Goal: Contribute content: Add original content to the website for others to see

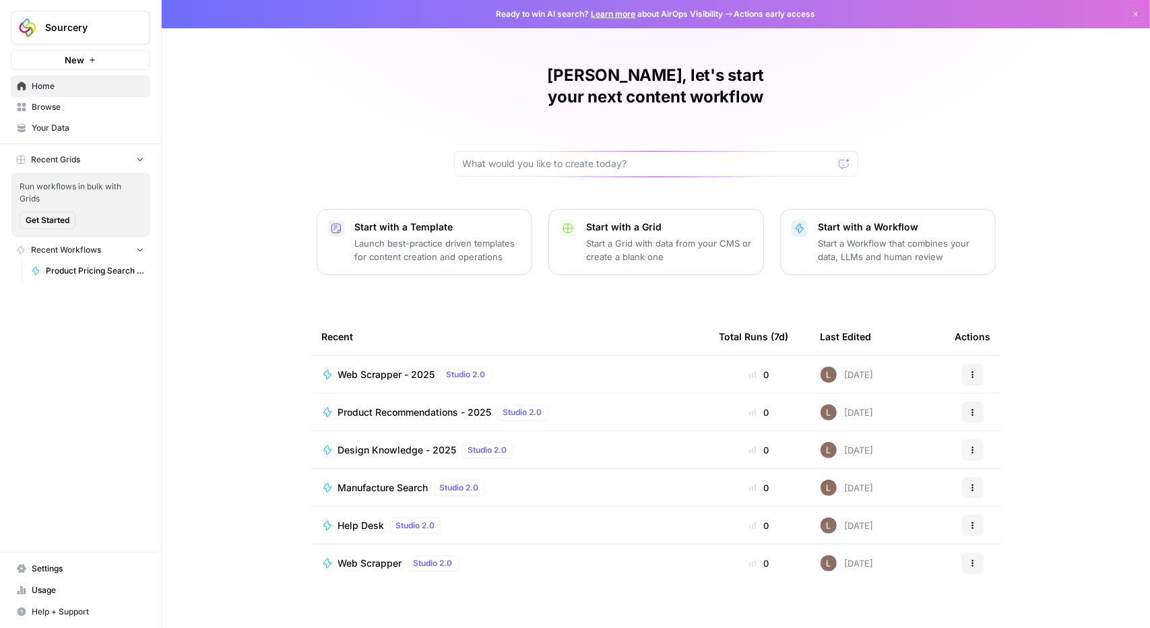
click at [57, 131] on span "Your Data" at bounding box center [88, 128] width 113 height 12
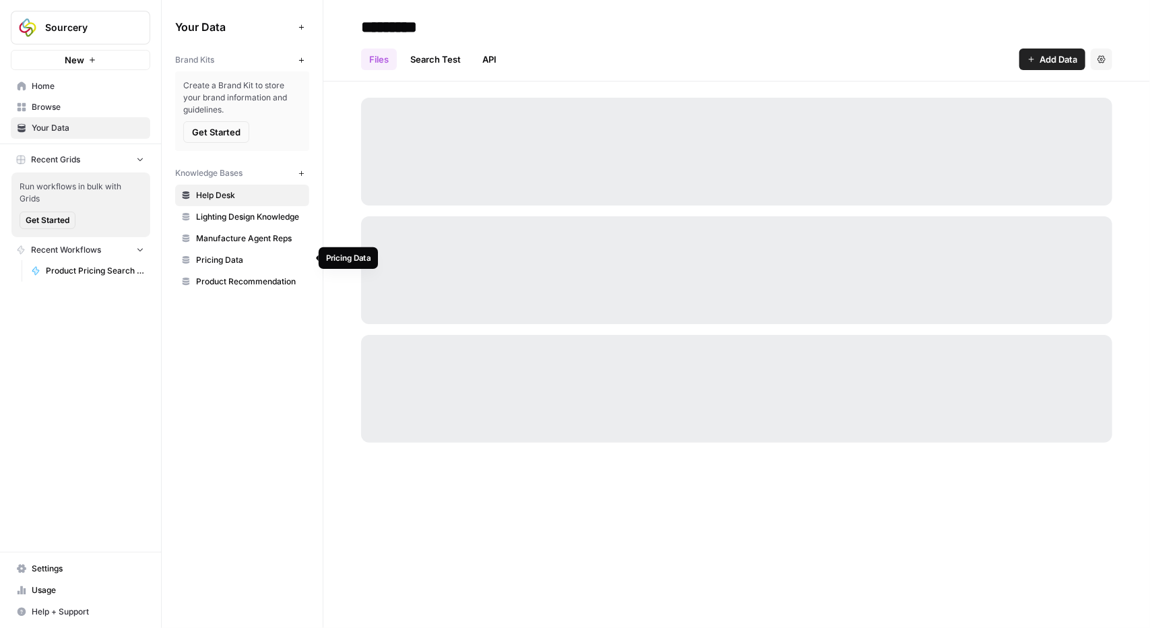
click at [224, 257] on span "Pricing Data" at bounding box center [249, 260] width 107 height 12
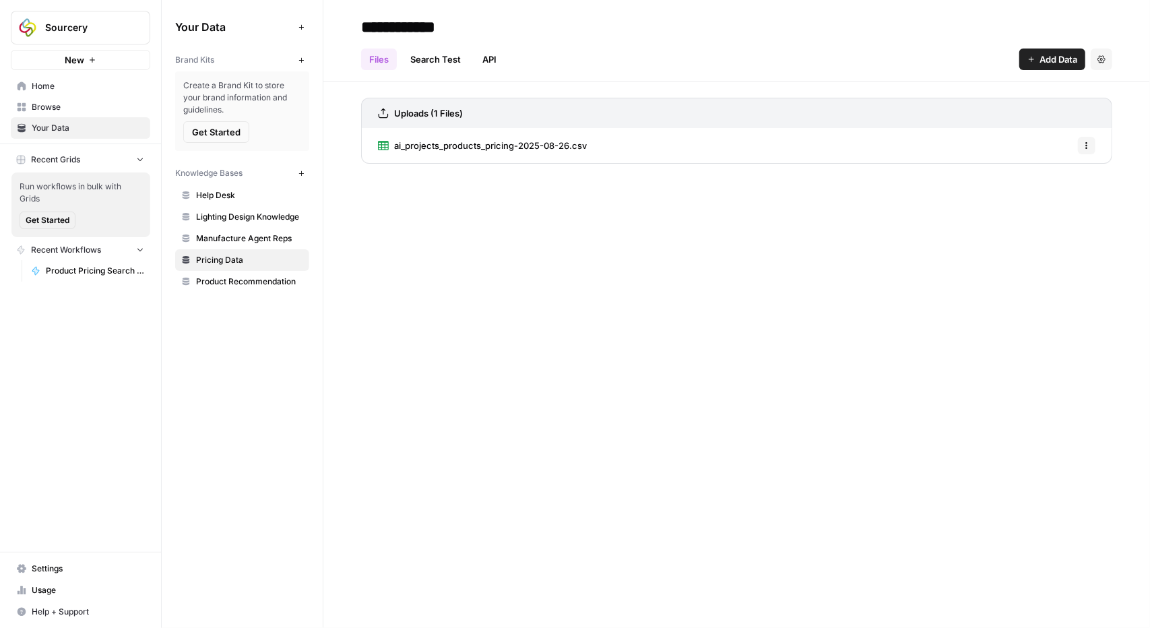
click at [485, 144] on span "ai_projects_products_pricing-2025-08-26.csv" at bounding box center [490, 145] width 193 height 13
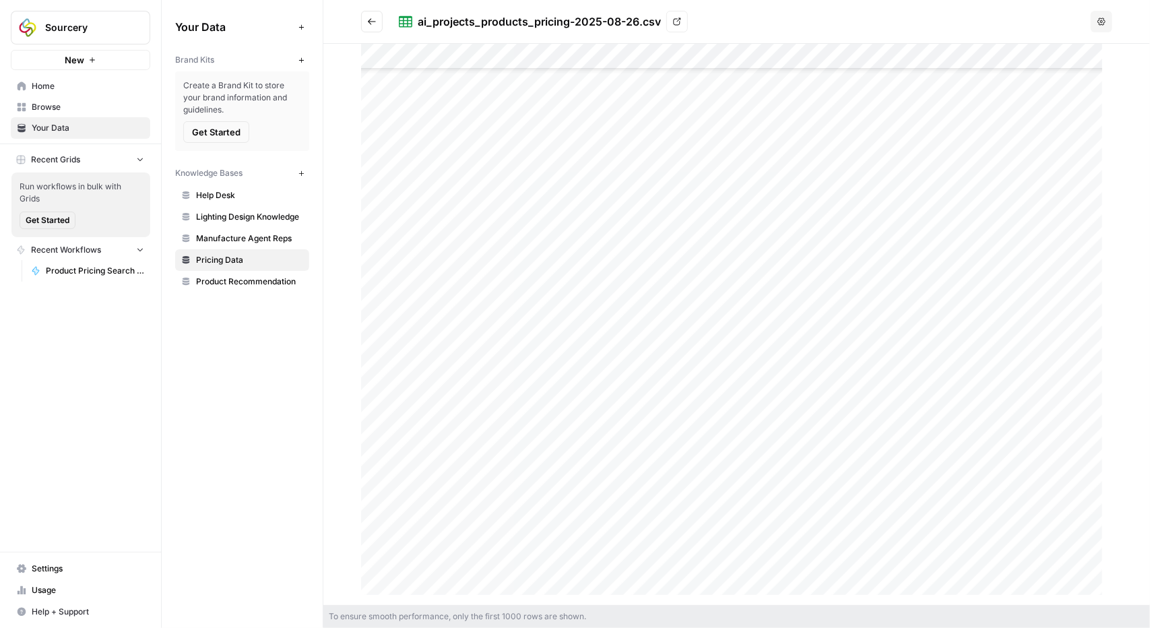
scroll to position [16104, 0]
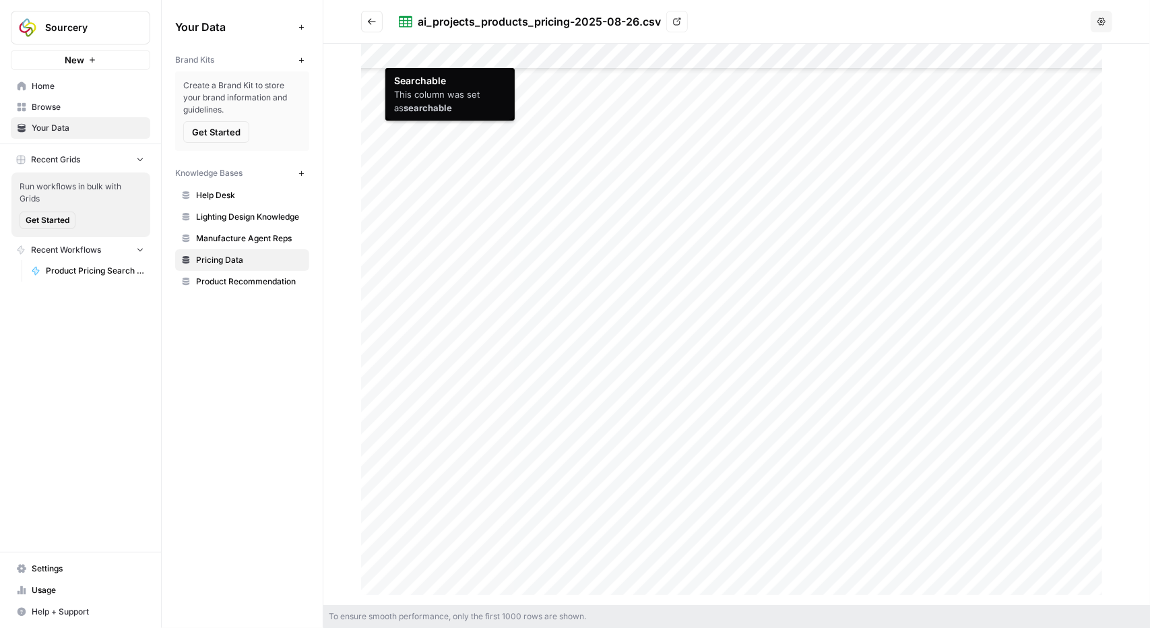
click at [419, 51] on div at bounding box center [736, 324] width 751 height 561
click at [428, 48] on div at bounding box center [736, 324] width 751 height 561
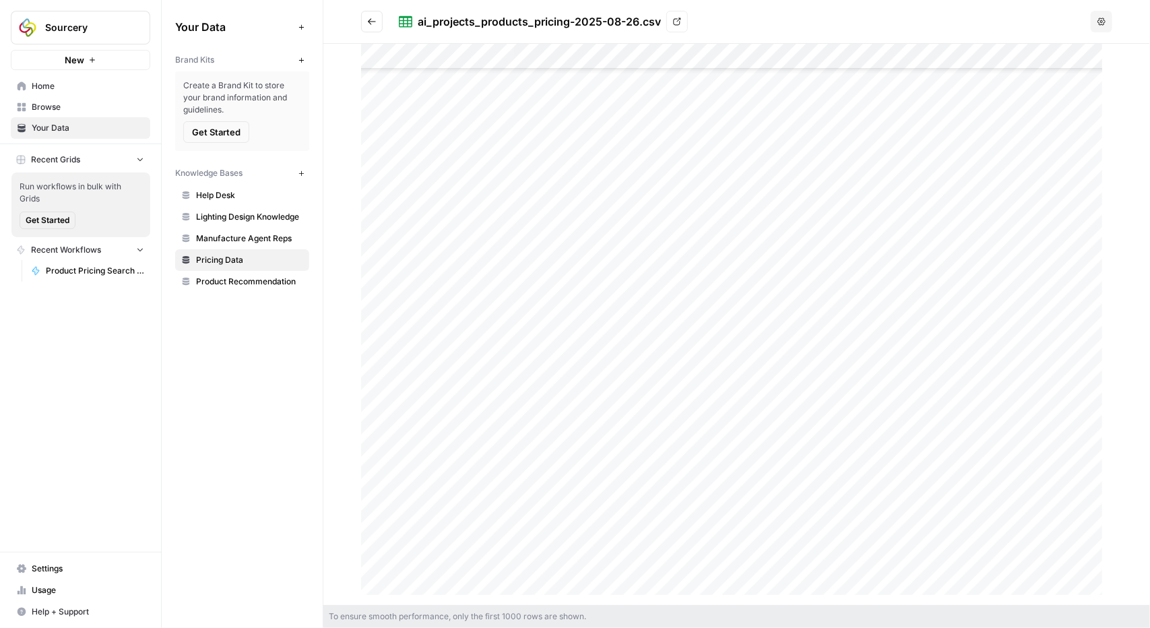
click at [531, 39] on header "ai_projects_products_pricing-2025-08-26.csv View Options" at bounding box center [736, 22] width 827 height 44
click at [528, 46] on div at bounding box center [736, 324] width 751 height 561
click at [1112, 493] on div at bounding box center [736, 324] width 827 height 561
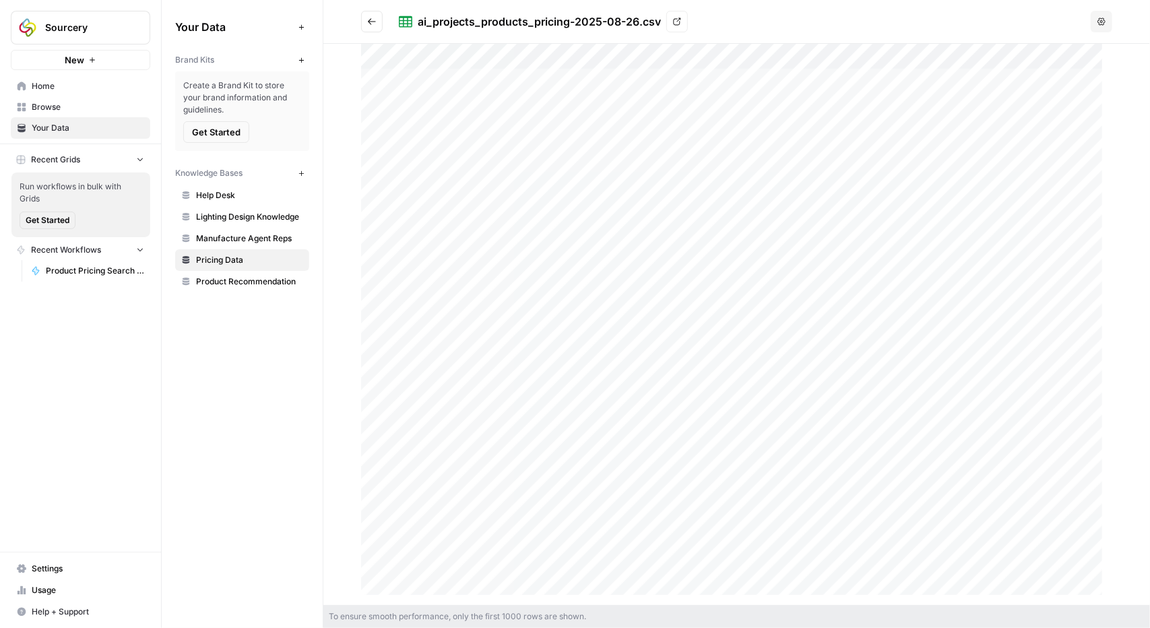
click at [692, 154] on div at bounding box center [736, 324] width 751 height 561
click at [1106, 25] on button "button" at bounding box center [1117, 28] width 22 height 22
click at [1040, 121] on div at bounding box center [736, 324] width 751 height 561
click at [1124, 32] on button "button" at bounding box center [1117, 28] width 22 height 22
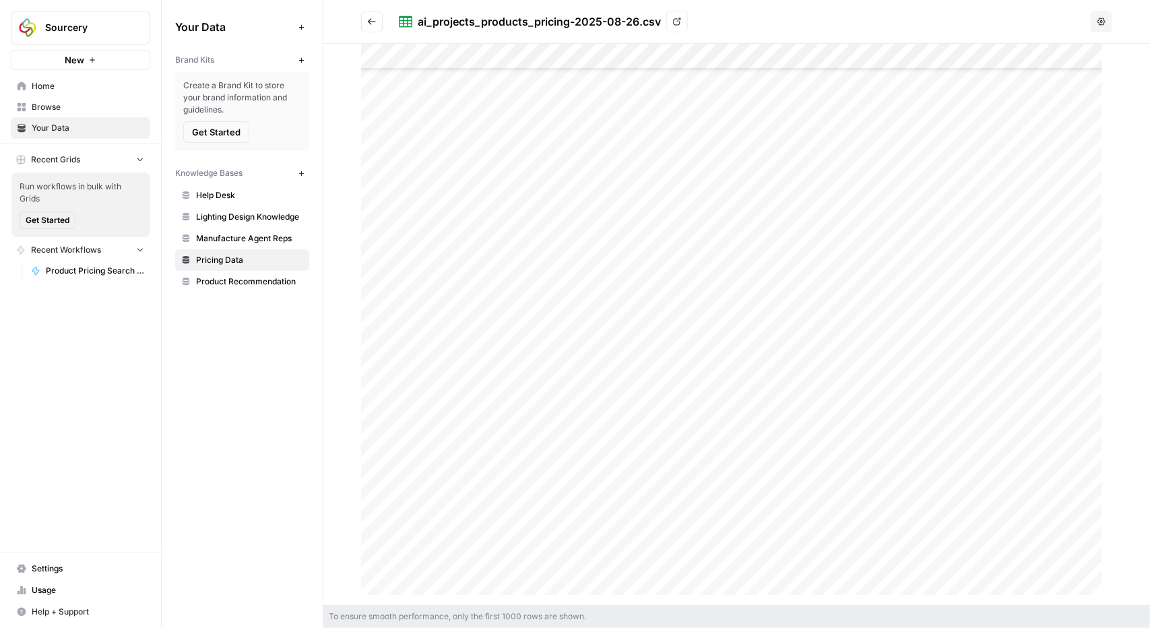
click at [707, 428] on div at bounding box center [736, 324] width 751 height 561
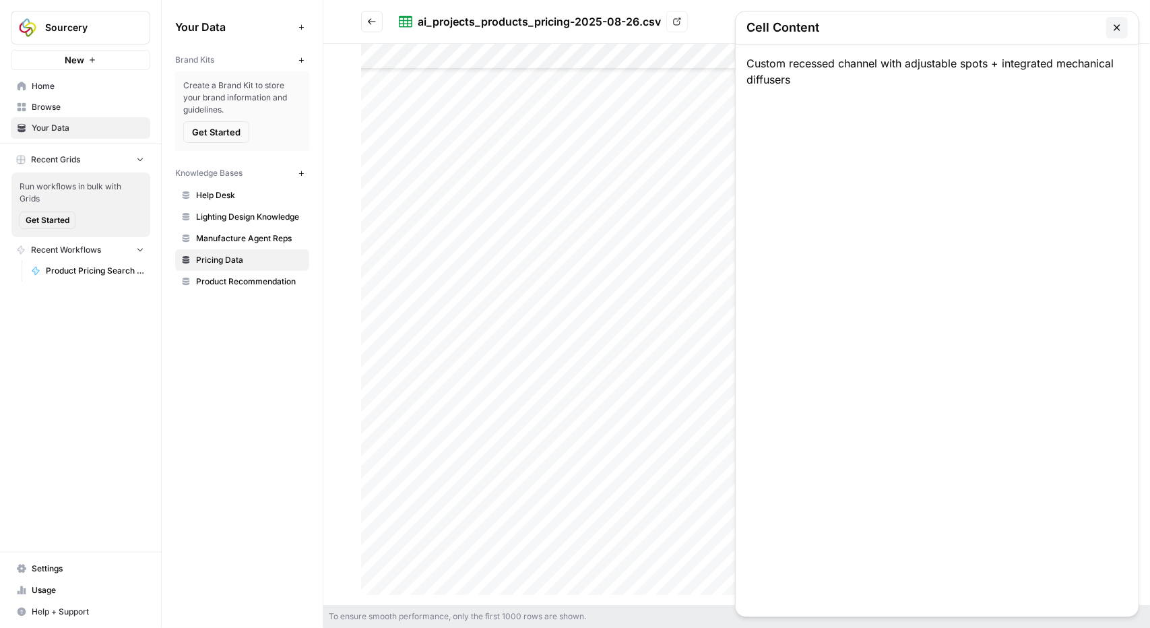
click at [1121, 36] on button "button" at bounding box center [1117, 28] width 22 height 22
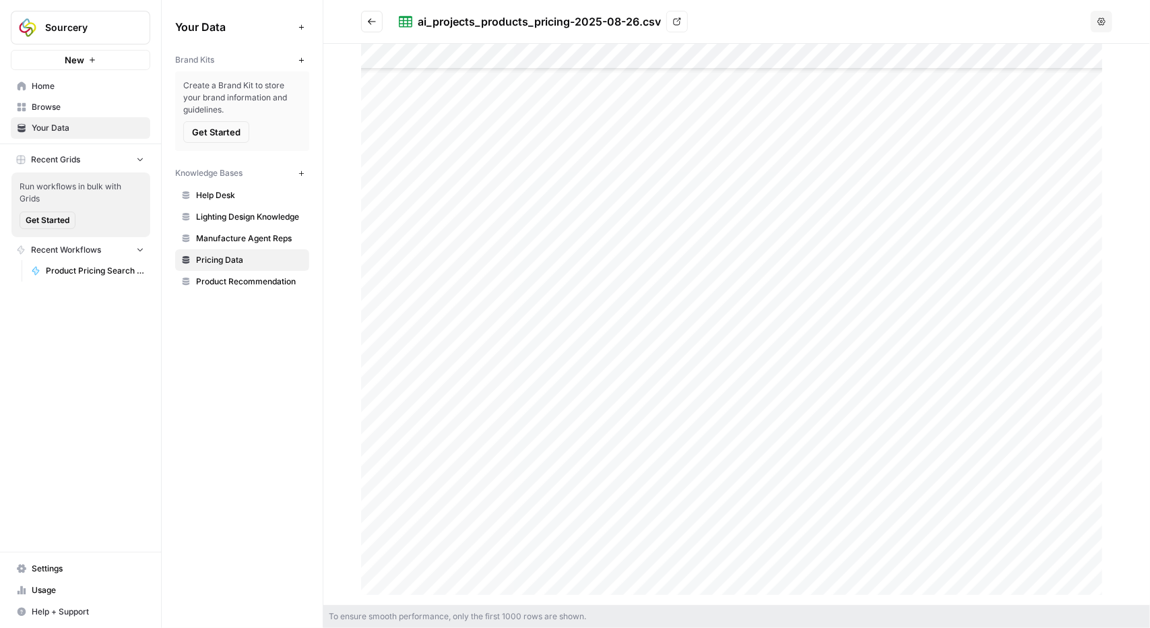
scroll to position [202, 0]
click at [686, 424] on div at bounding box center [736, 324] width 751 height 561
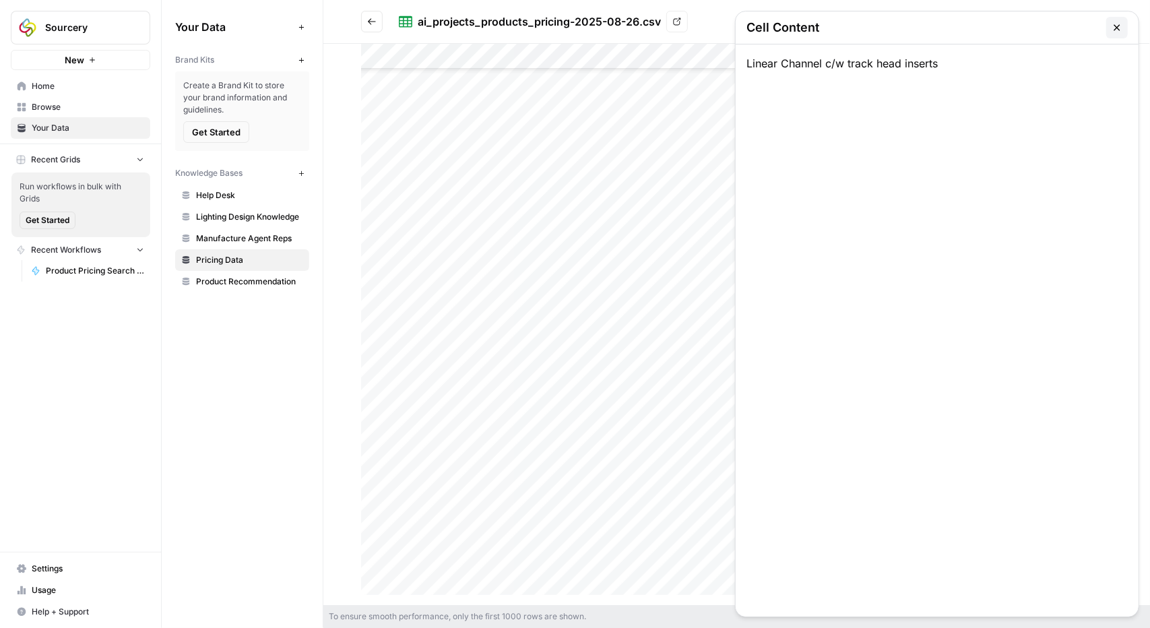
click at [1123, 30] on icon "button" at bounding box center [1117, 27] width 11 height 11
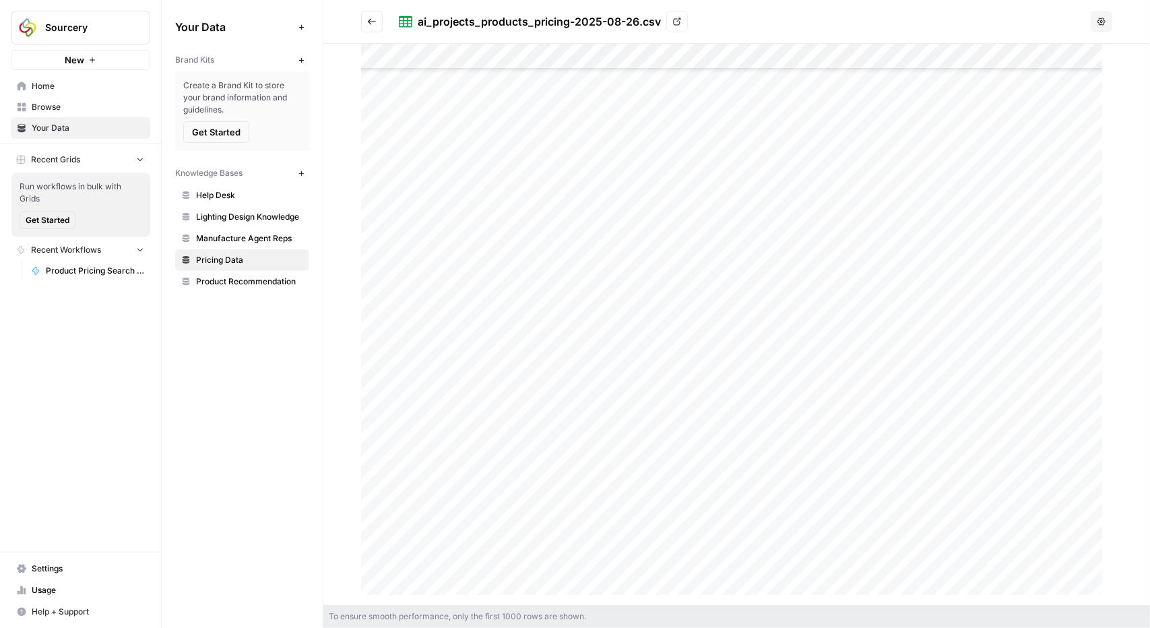
scroll to position [539, 0]
click at [496, 387] on div at bounding box center [736, 324] width 751 height 561
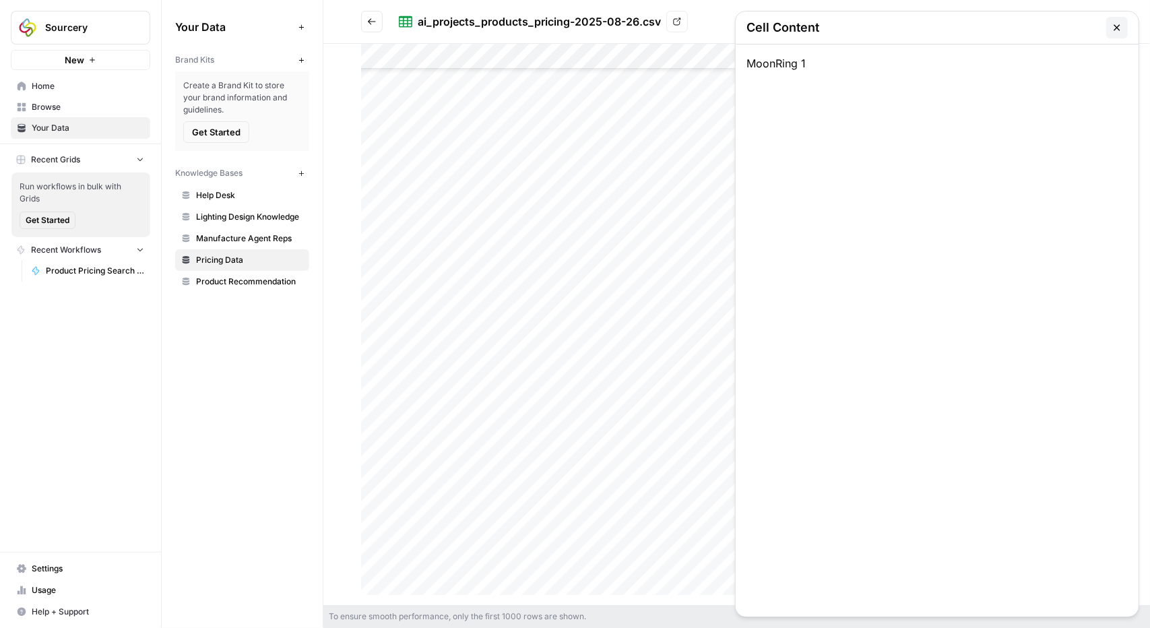
click at [1121, 24] on icon "button" at bounding box center [1117, 27] width 11 height 11
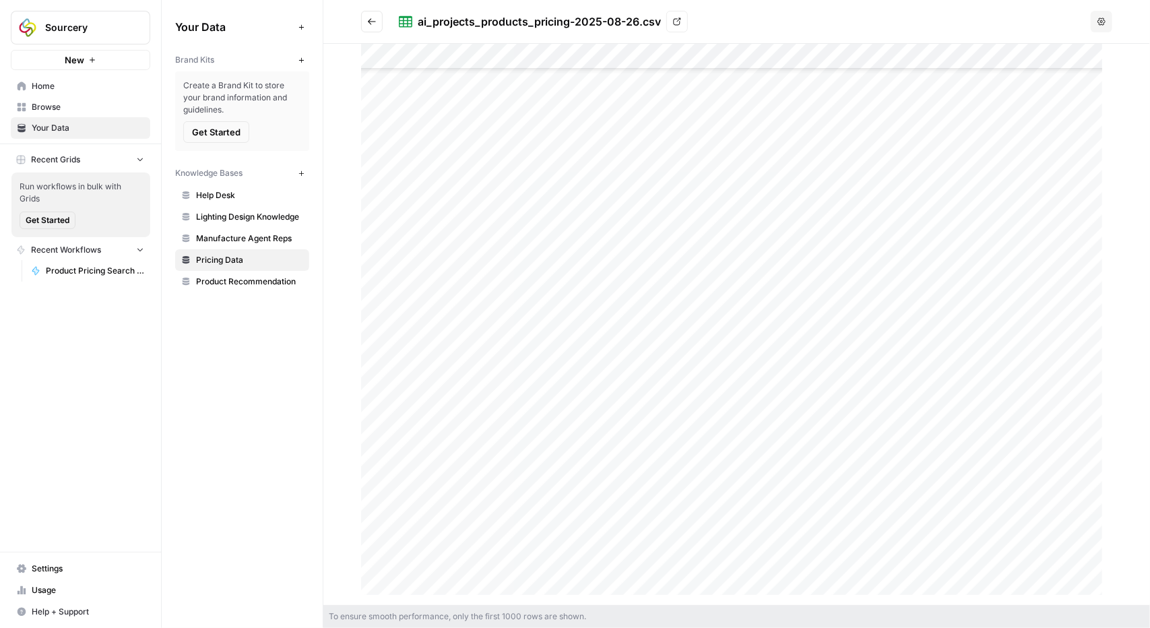
click at [1028, 393] on div at bounding box center [736, 324] width 751 height 561
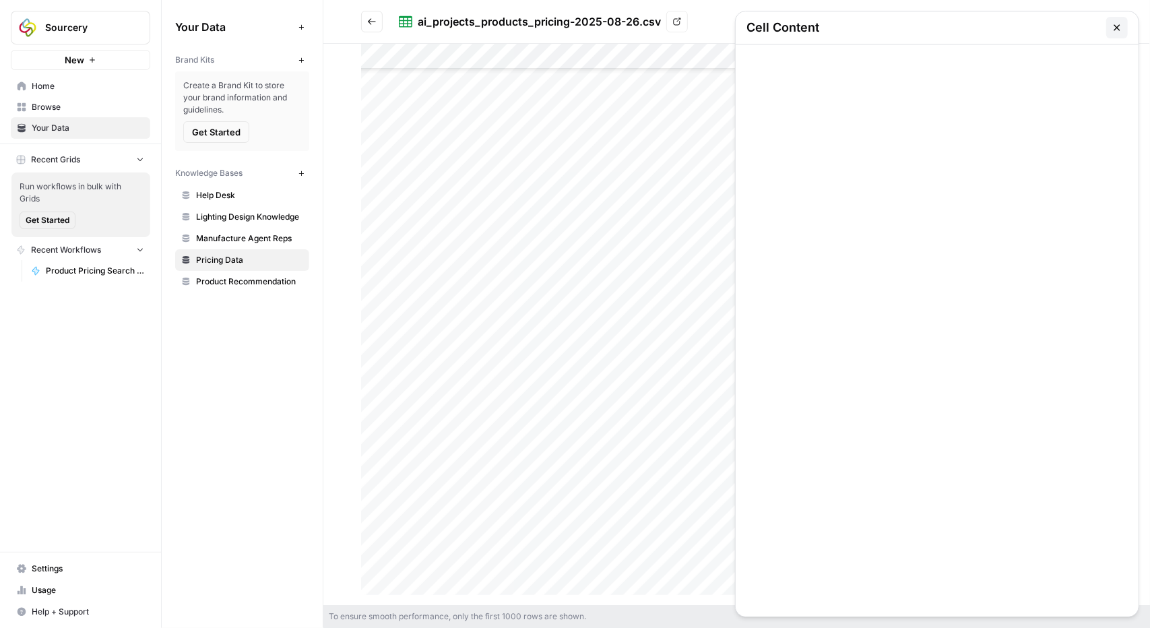
click at [1118, 25] on icon "button" at bounding box center [1117, 27] width 11 height 11
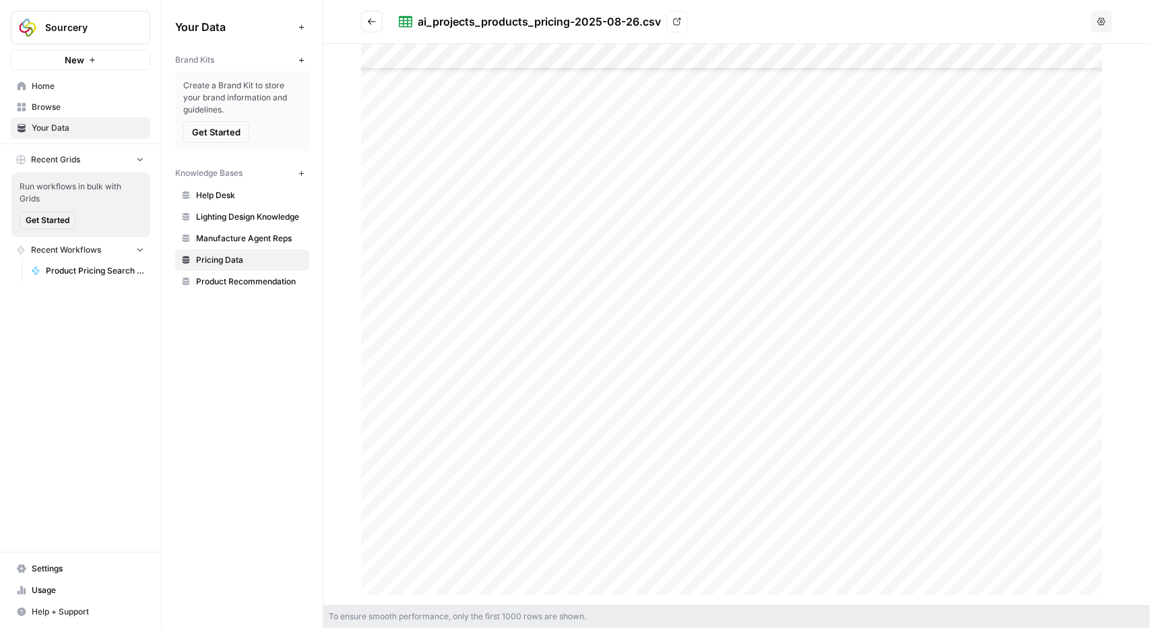
click at [529, 386] on div at bounding box center [736, 324] width 751 height 561
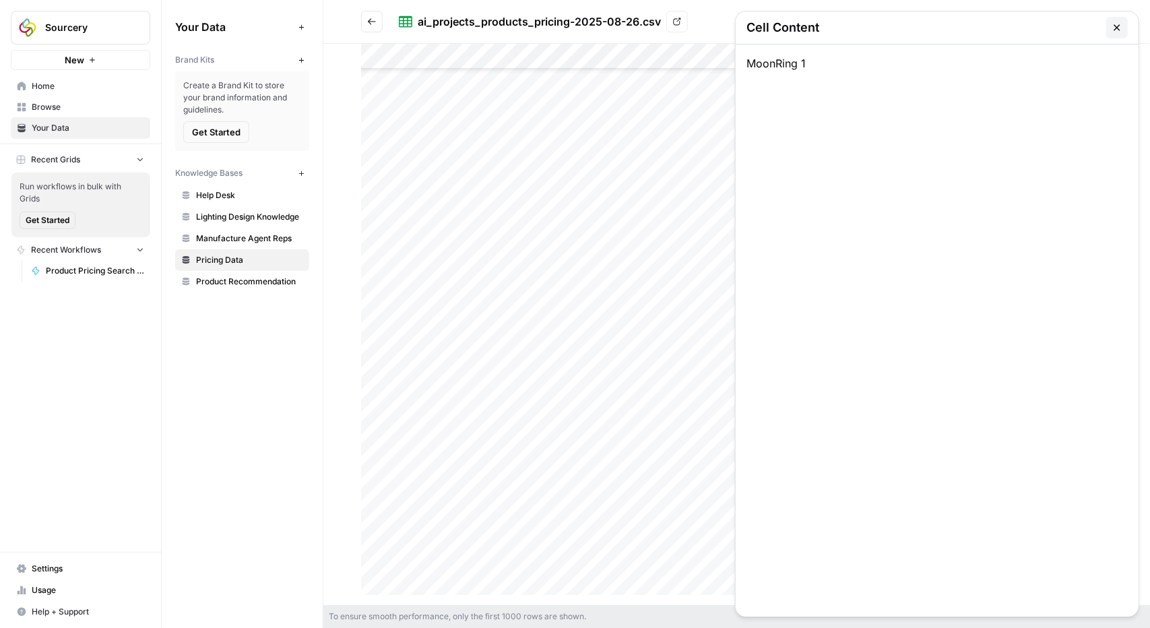
click at [529, 386] on div at bounding box center [736, 324] width 751 height 561
click at [506, 386] on div at bounding box center [736, 324] width 751 height 561
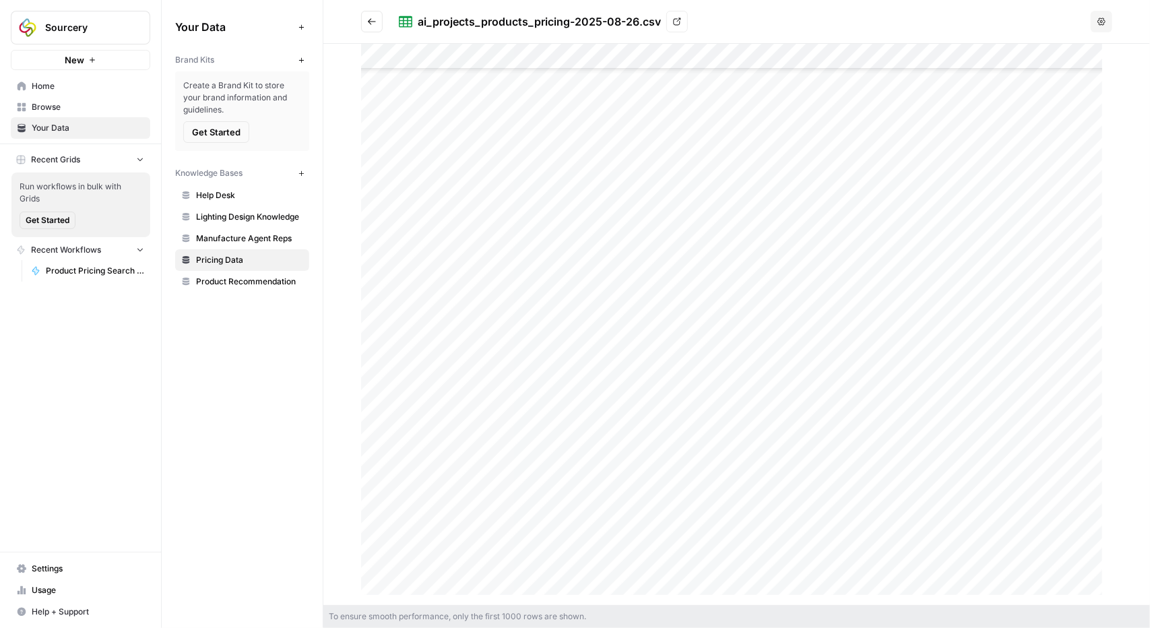
drag, startPoint x: 523, startPoint y: 386, endPoint x: 492, endPoint y: 393, distance: 31.7
click at [492, 393] on div at bounding box center [736, 324] width 751 height 561
click at [369, 21] on icon "Go back" at bounding box center [372, 21] width 8 height 6
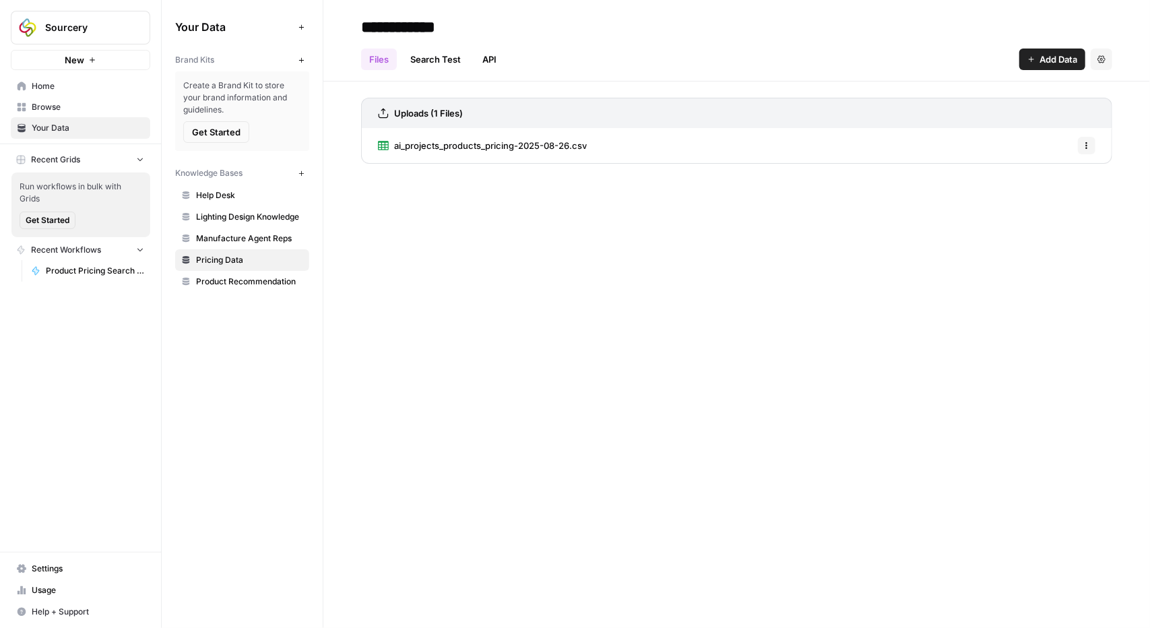
click at [1059, 49] on button "Add Data" at bounding box center [1052, 60] width 66 height 22
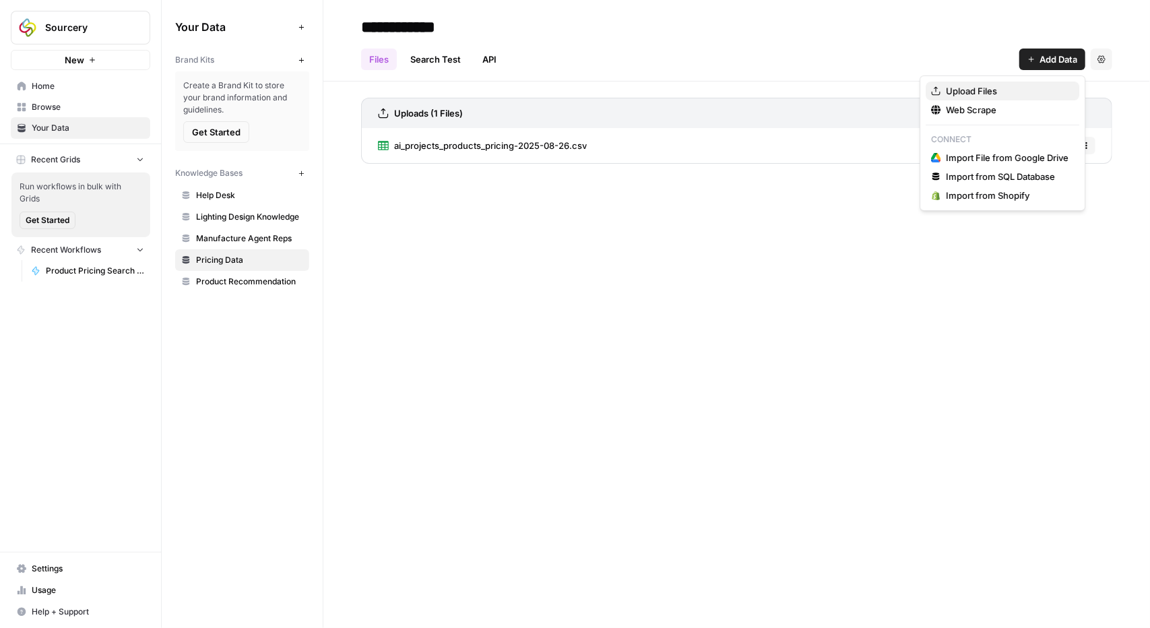
click at [993, 93] on span "Upload Files" at bounding box center [1007, 90] width 123 height 13
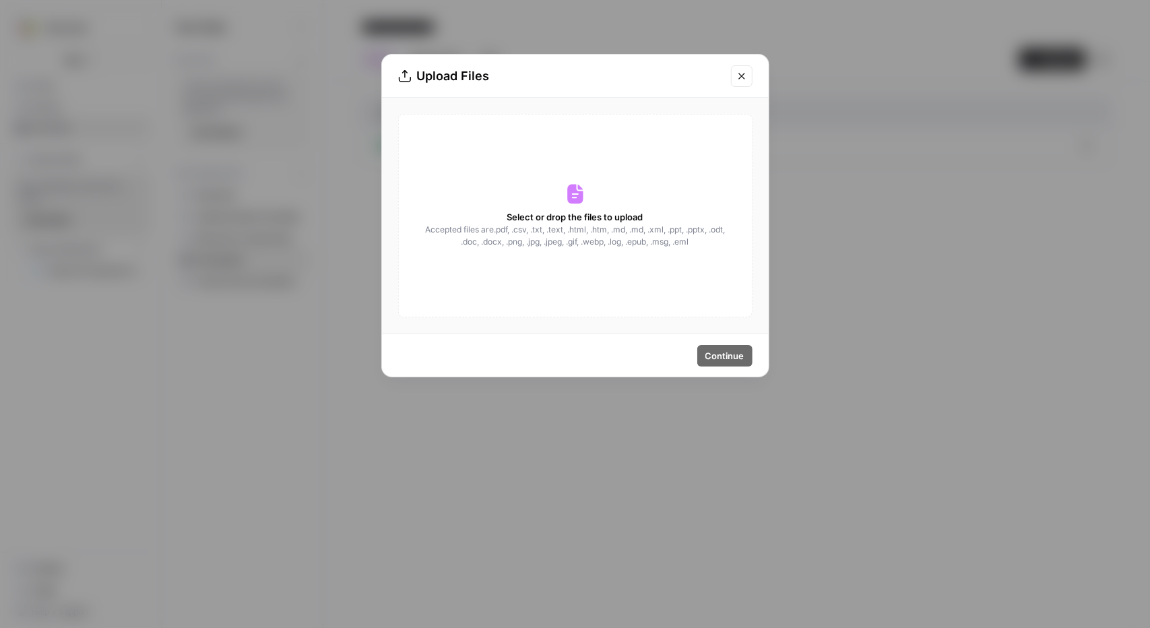
click at [520, 206] on div "Select or drop the files to upload Accepted files are .pdf, .csv, .txt, .text, …" at bounding box center [575, 215] width 354 height 203
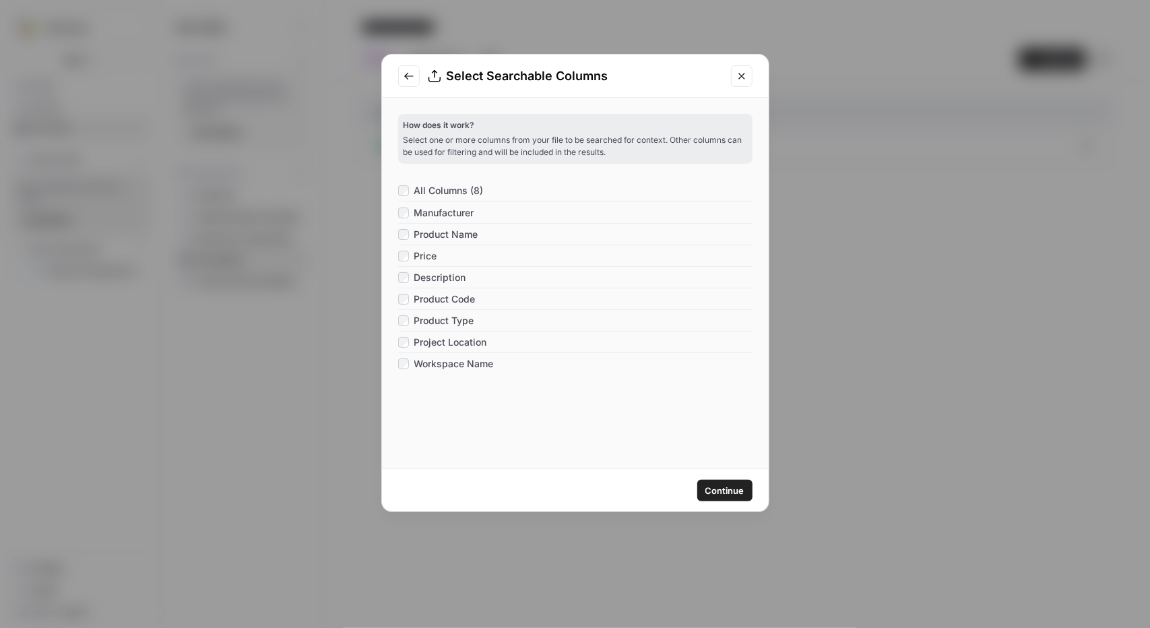
click at [716, 487] on span "Continue" at bounding box center [724, 490] width 39 height 13
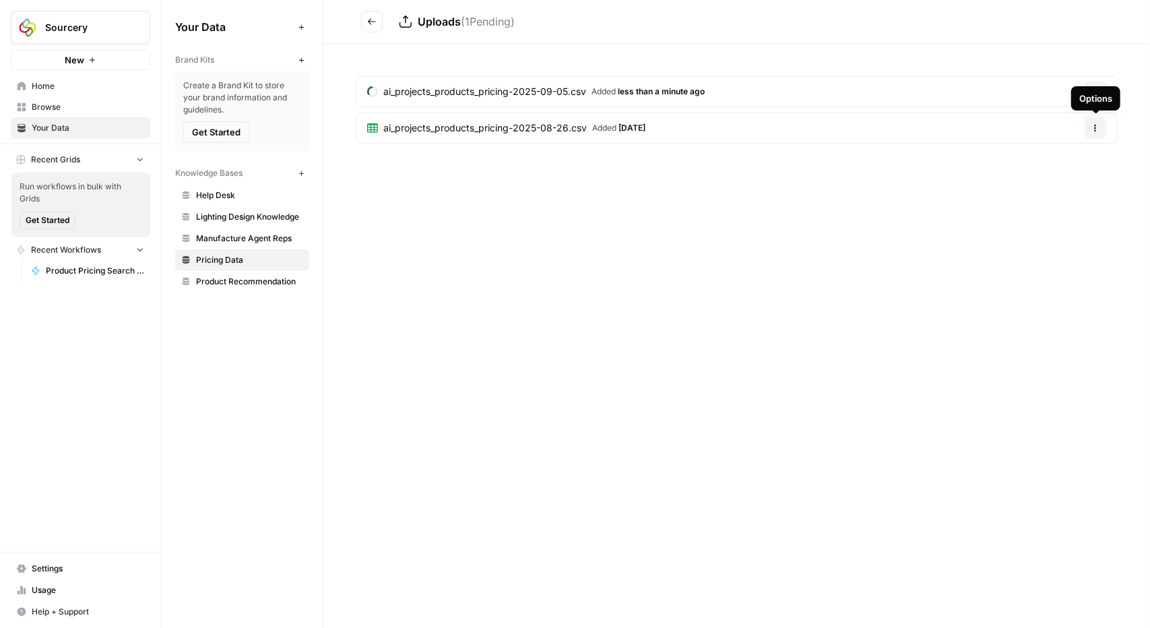
click at [1098, 124] on icon "button" at bounding box center [1096, 128] width 8 height 8
click at [1079, 163] on span "Delete File" at bounding box center [1068, 158] width 44 height 13
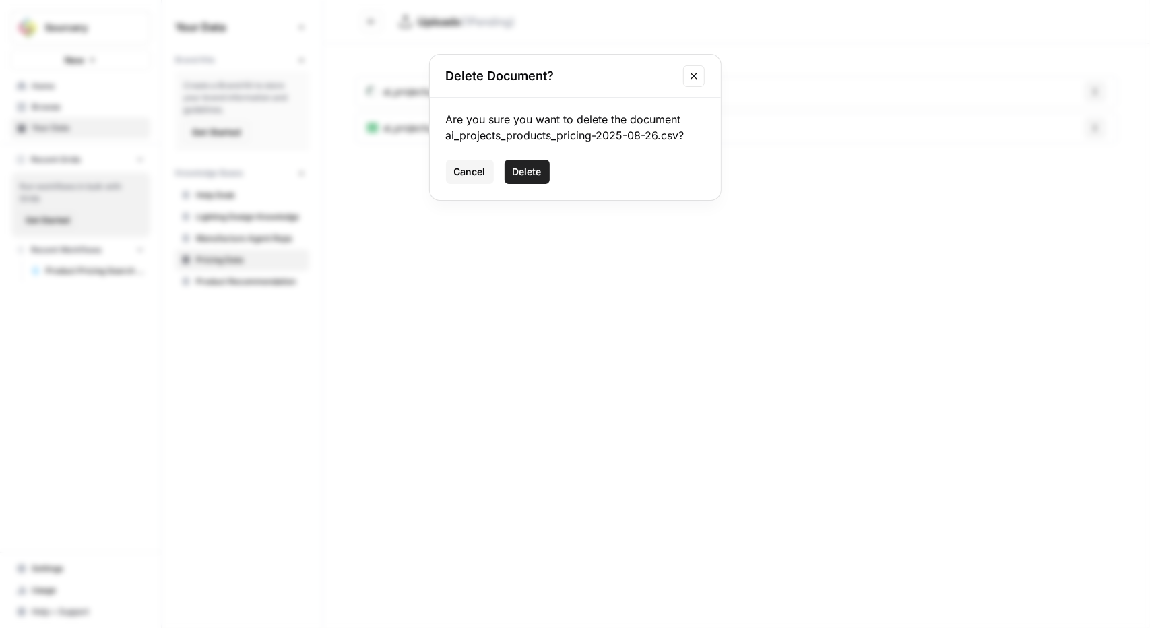
click at [542, 181] on button "Delete" at bounding box center [527, 172] width 45 height 24
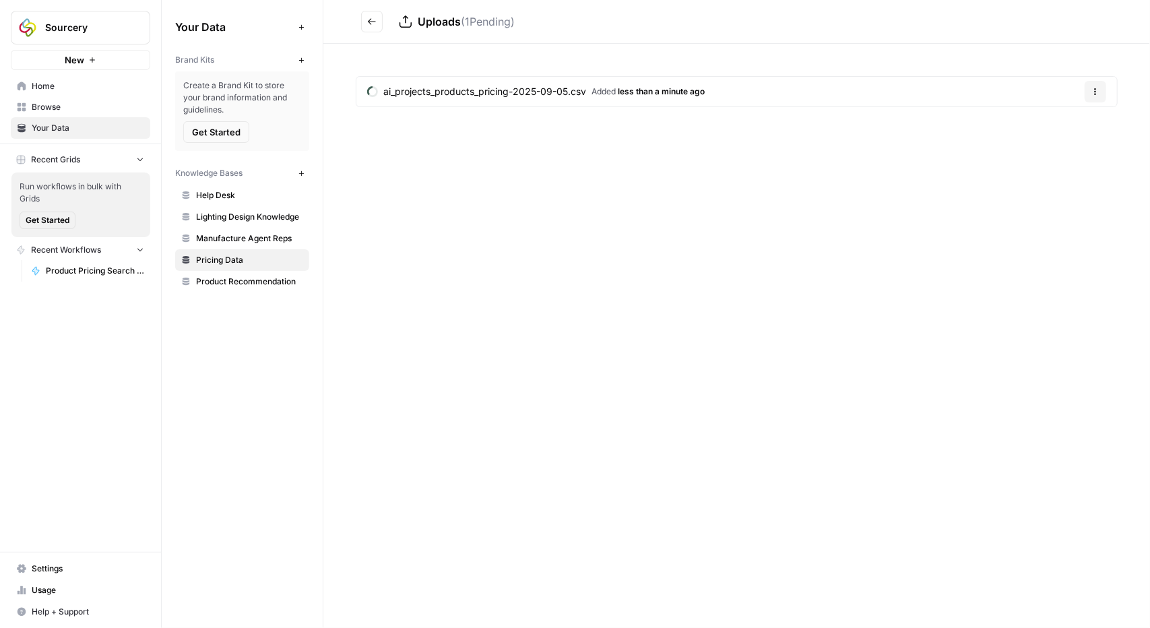
click at [626, 88] on span "less than a minute ago" at bounding box center [661, 91] width 87 height 10
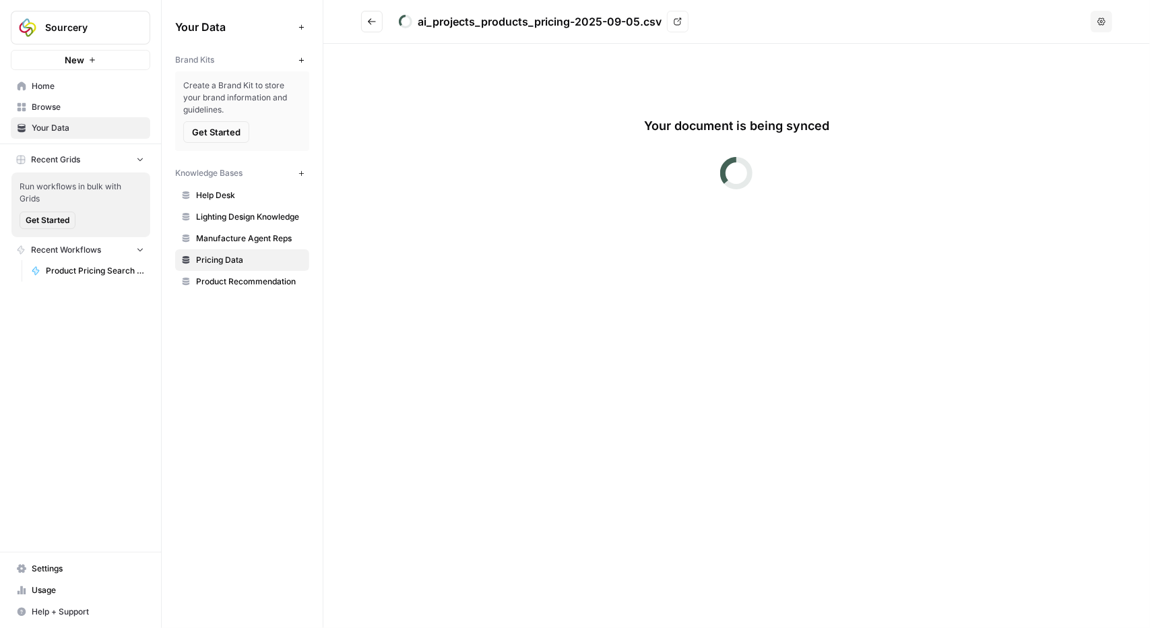
click at [378, 25] on button "Go back" at bounding box center [372, 22] width 22 height 22
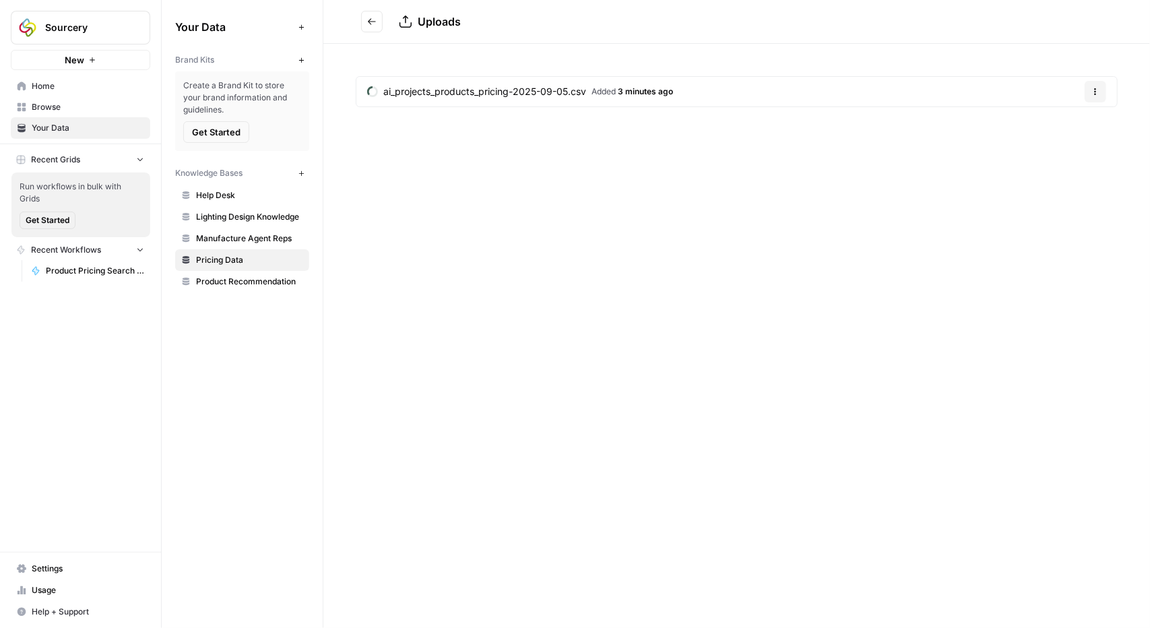
click at [463, 90] on span "ai_projects_products_pricing-2025-09-05.csv" at bounding box center [484, 91] width 203 height 13
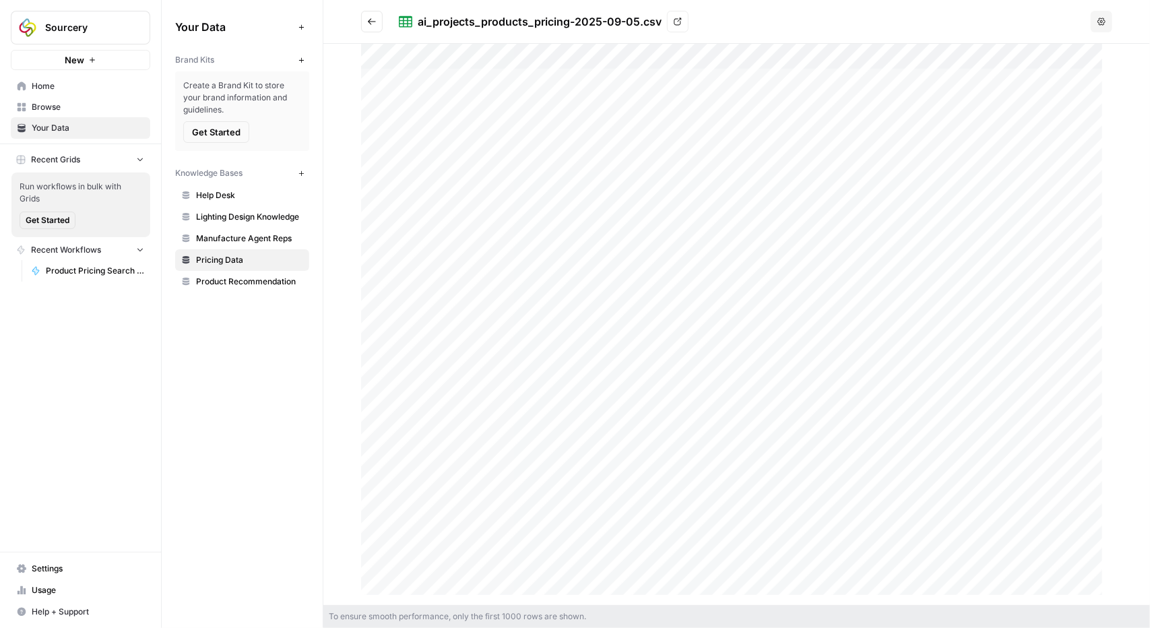
click at [378, 26] on button "Go back" at bounding box center [372, 22] width 22 height 22
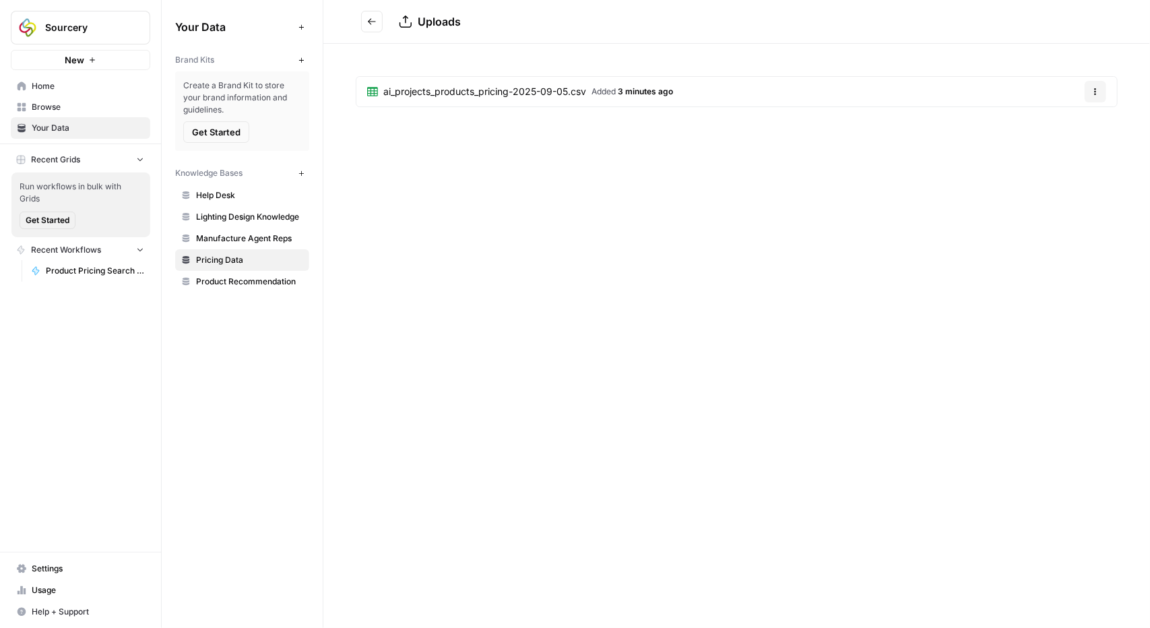
click at [450, 95] on span "ai_projects_products_pricing-2025-09-05.csv" at bounding box center [484, 91] width 203 height 13
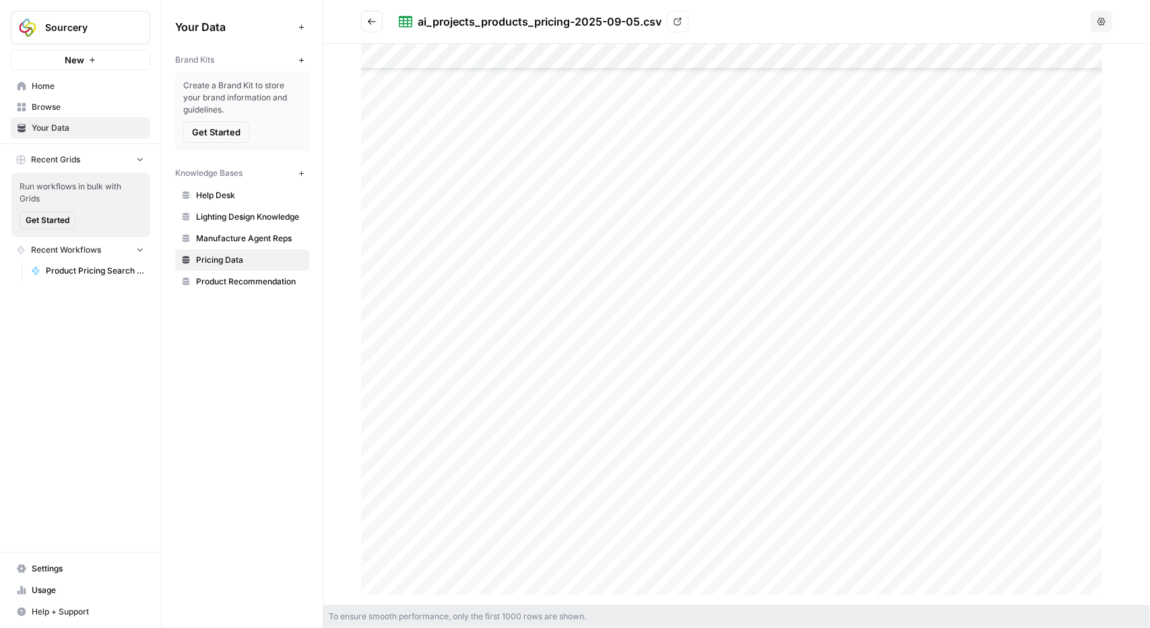
scroll to position [2560, 0]
drag, startPoint x: 853, startPoint y: 592, endPoint x: 924, endPoint y: 592, distance: 71.4
click at [924, 592] on div at bounding box center [736, 324] width 751 height 561
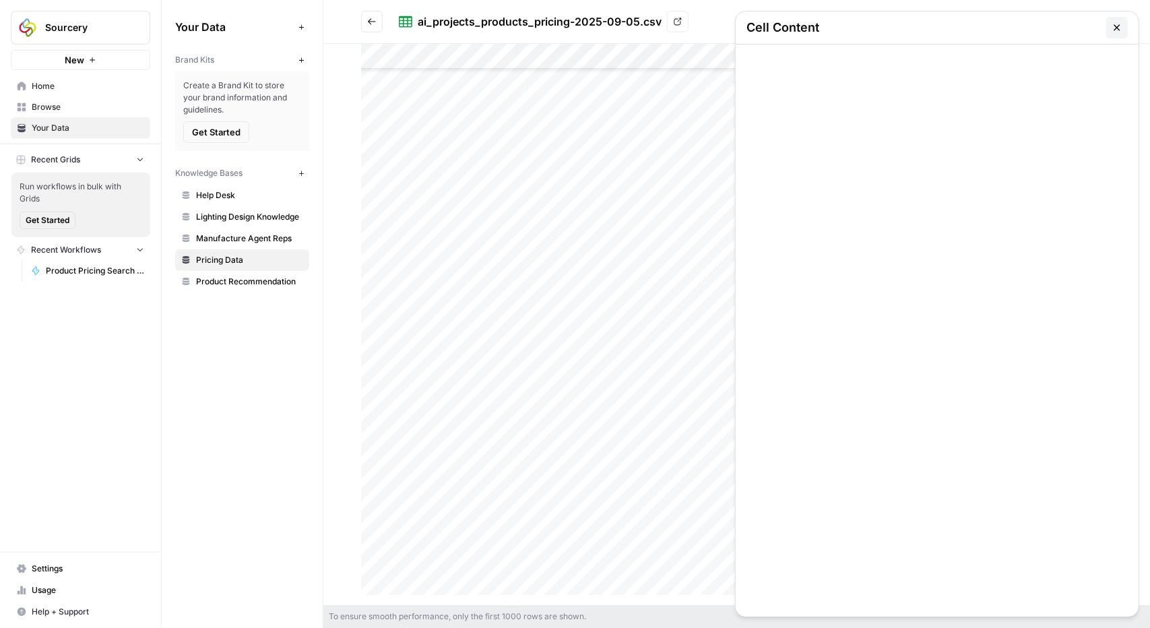
click at [1120, 26] on icon "button" at bounding box center [1117, 27] width 11 height 11
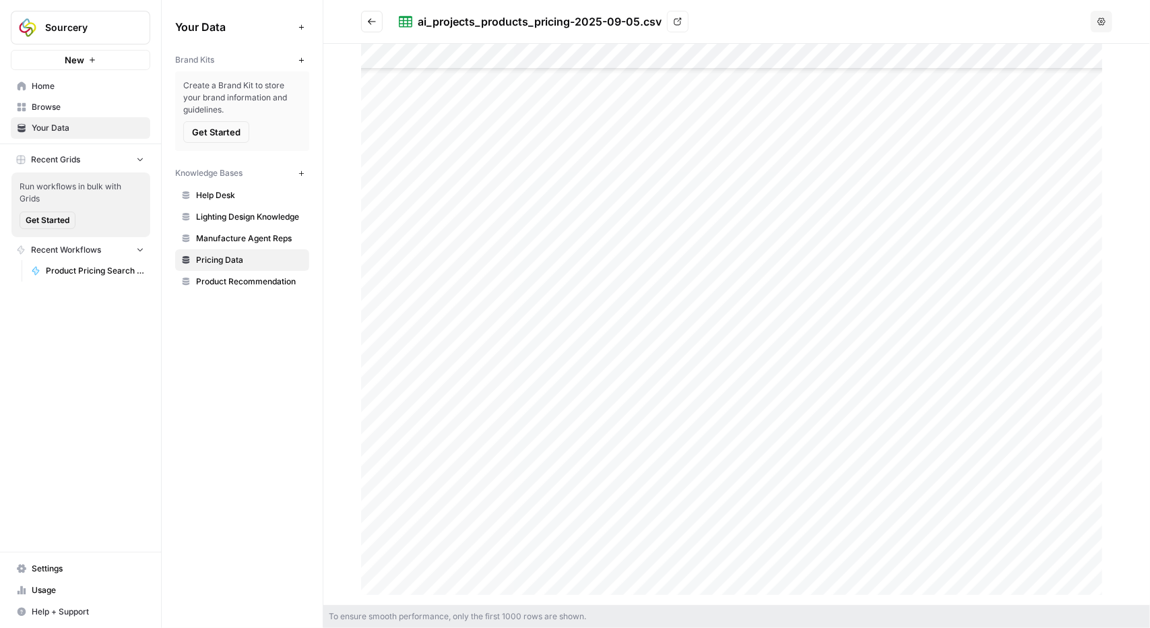
click at [530, 292] on div at bounding box center [736, 324] width 751 height 561
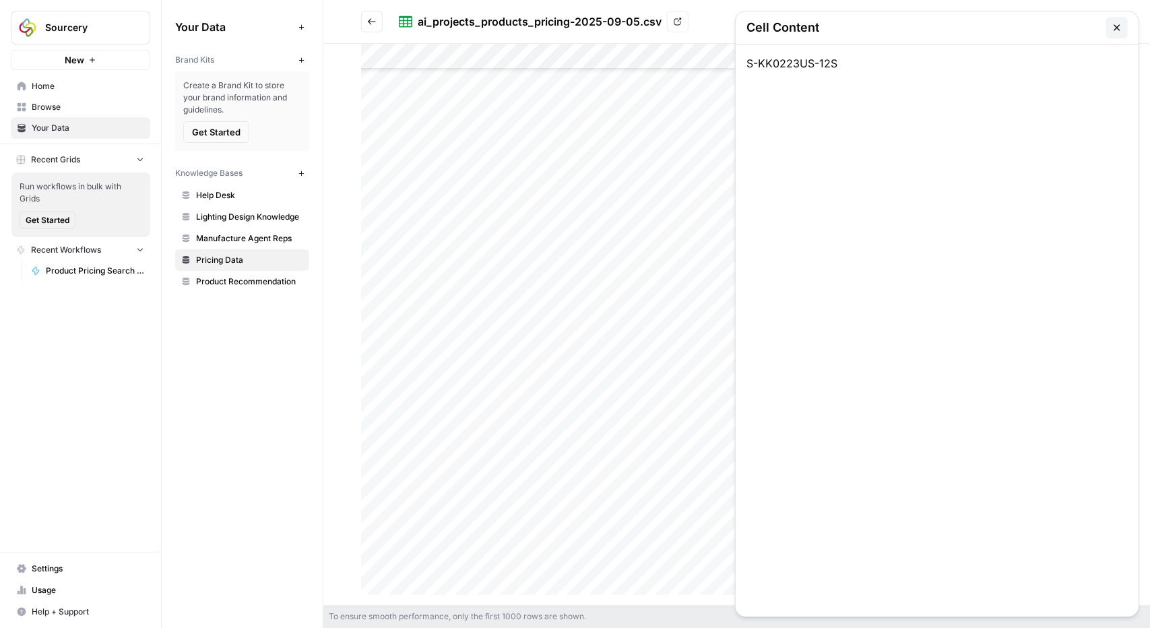
click at [819, 57] on div "S-KK0223US-12S" at bounding box center [937, 330] width 403 height 572
copy div "S-KK0223US-12S"
click at [1121, 28] on icon "button" at bounding box center [1117, 27] width 11 height 11
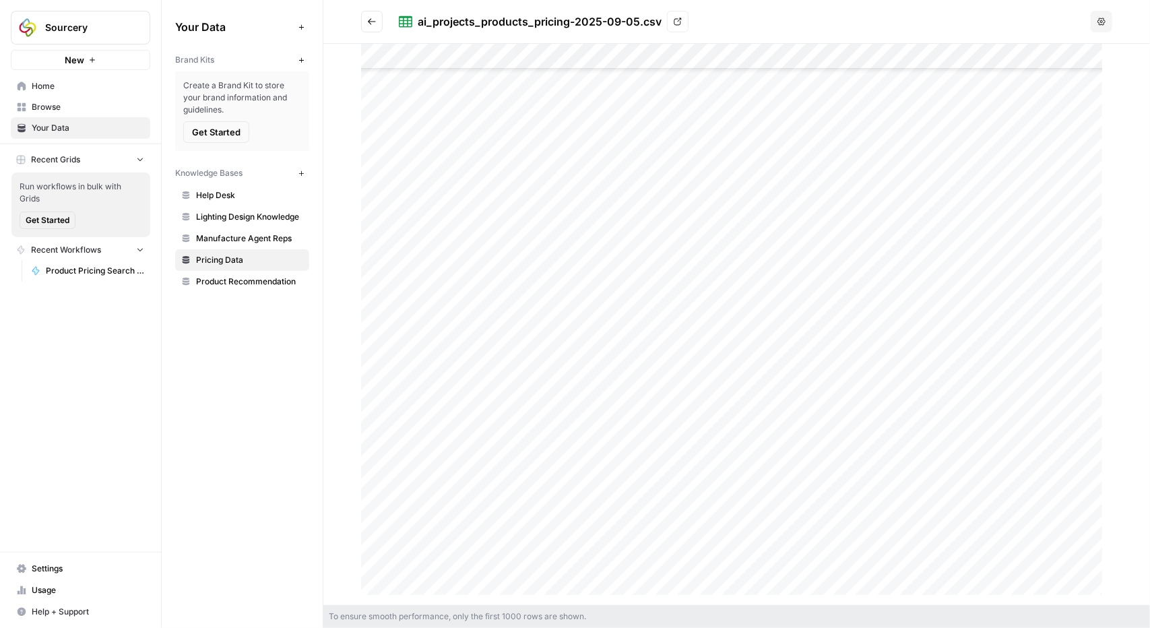
click at [1028, 293] on div at bounding box center [736, 324] width 751 height 561
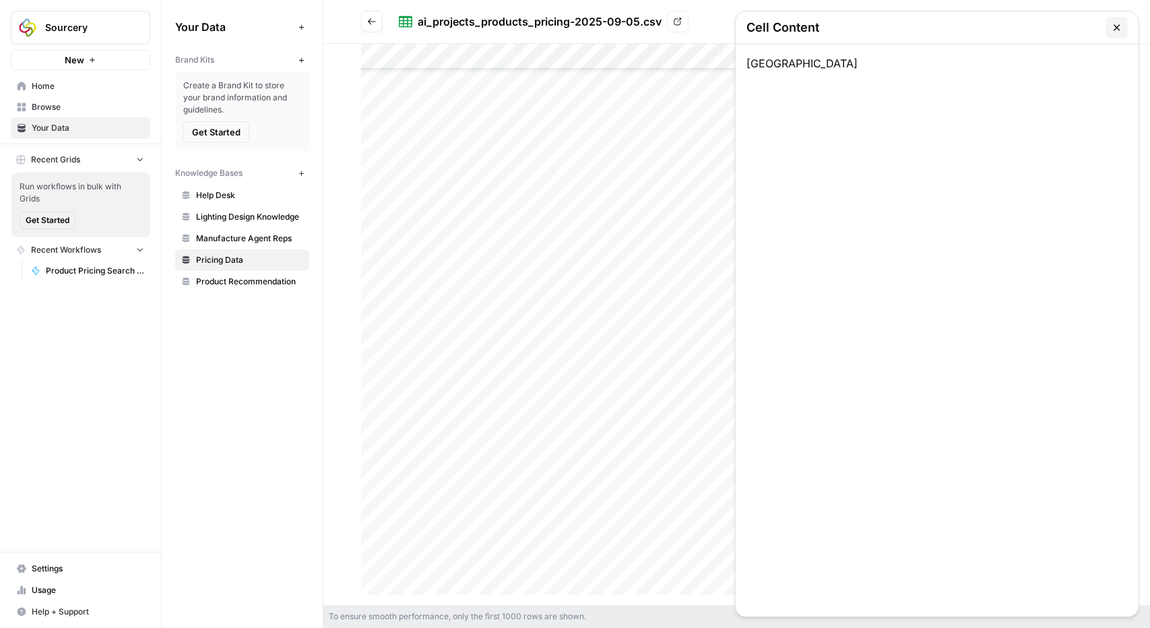
click at [445, 424] on div at bounding box center [736, 324] width 751 height 561
click at [404, 341] on div at bounding box center [736, 324] width 751 height 561
copy div "S-KK0223US-12S"
click at [573, 346] on div at bounding box center [736, 324] width 751 height 561
click at [495, 339] on div at bounding box center [736, 324] width 751 height 561
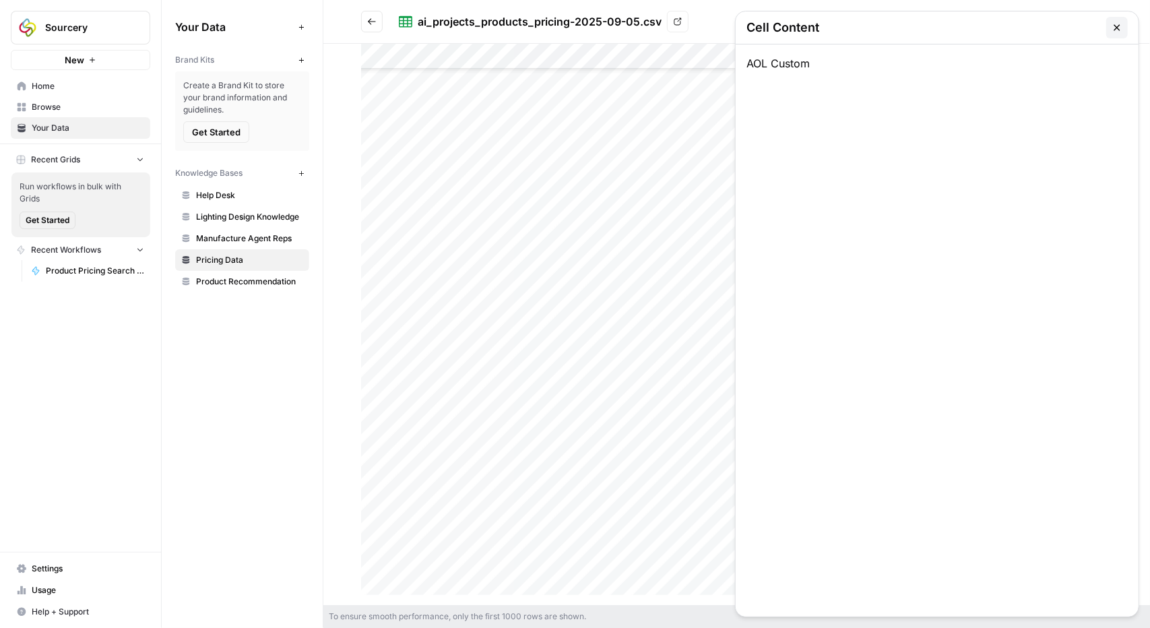
click at [420, 338] on div at bounding box center [736, 324] width 751 height 561
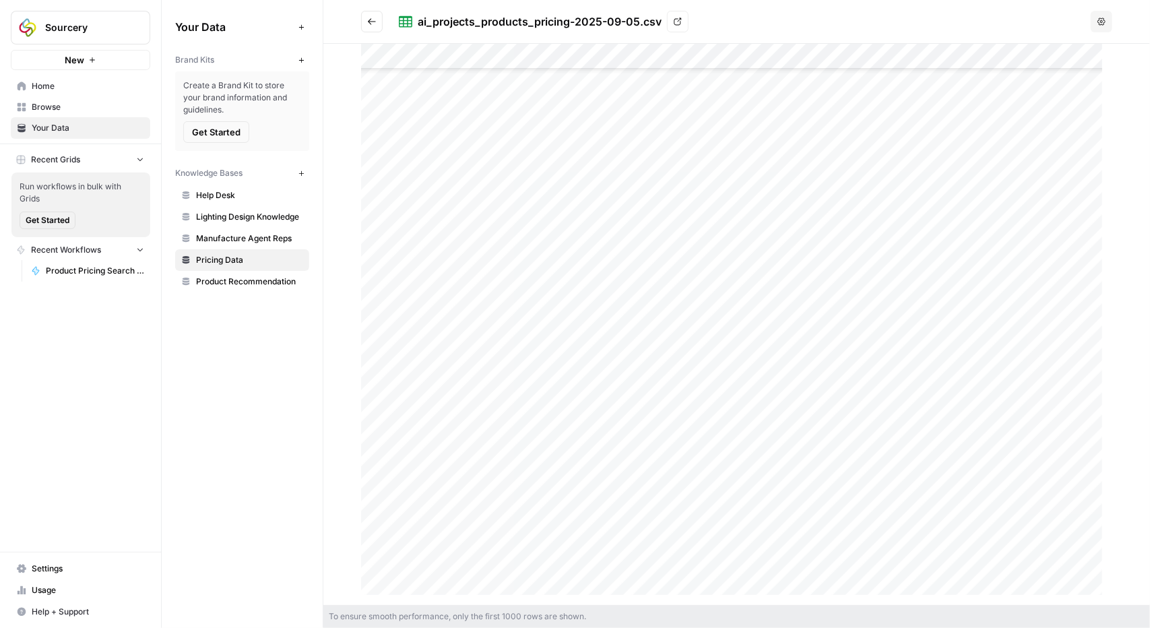
click at [420, 338] on div at bounding box center [736, 324] width 751 height 561
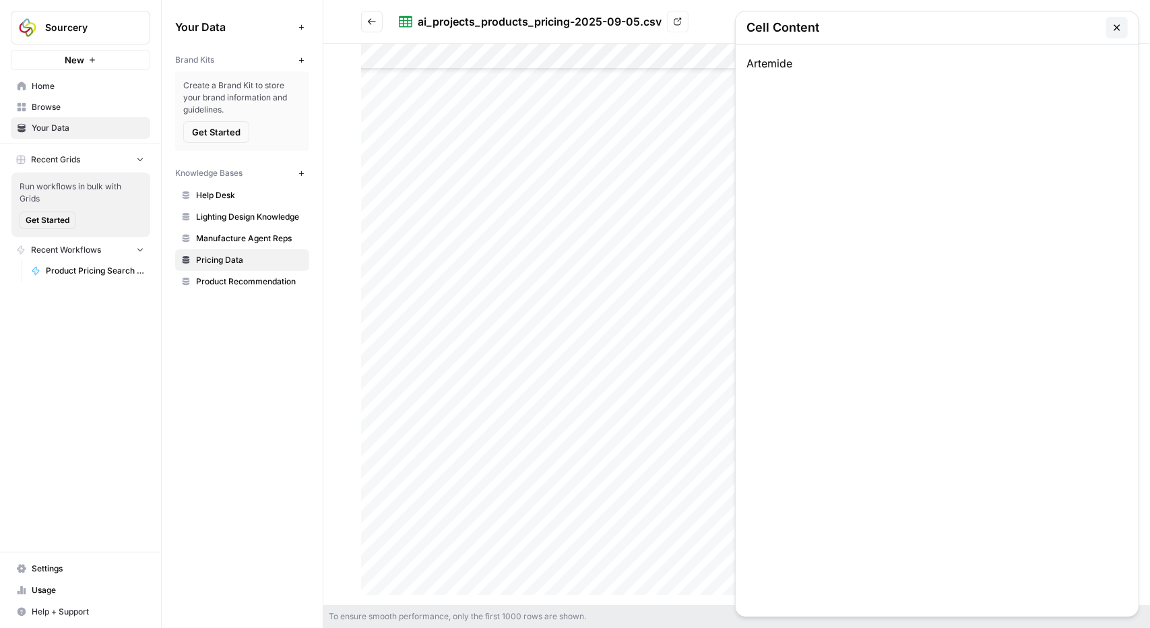
copy div "S-KK0223US-12S"
click at [517, 339] on div at bounding box center [736, 324] width 751 height 561
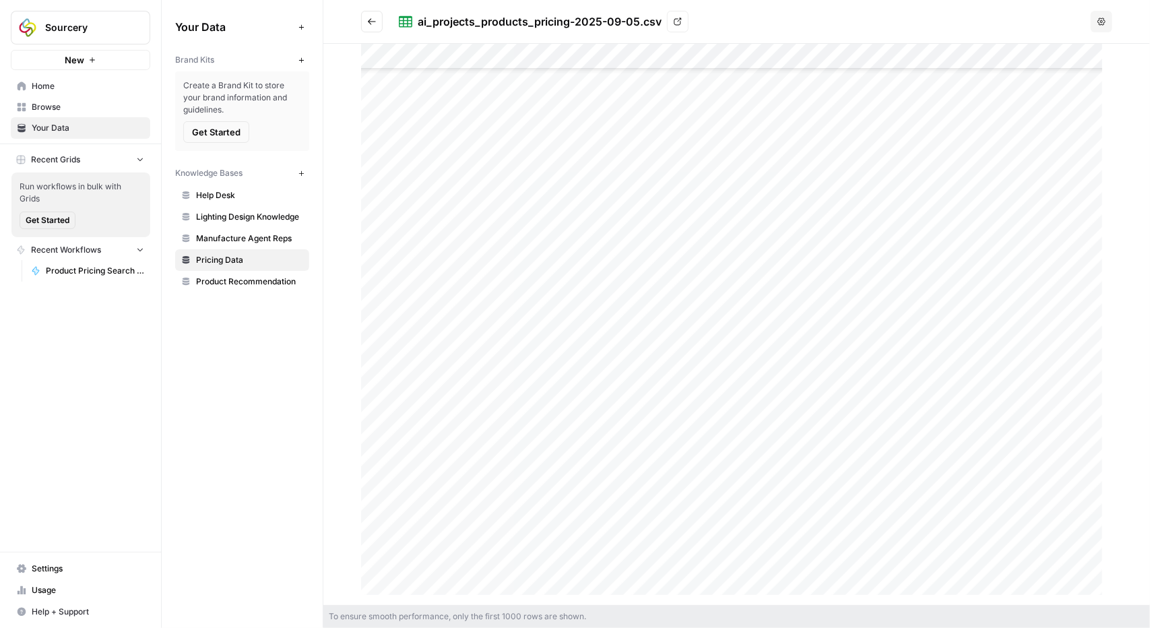
click at [517, 339] on div at bounding box center [736, 324] width 751 height 561
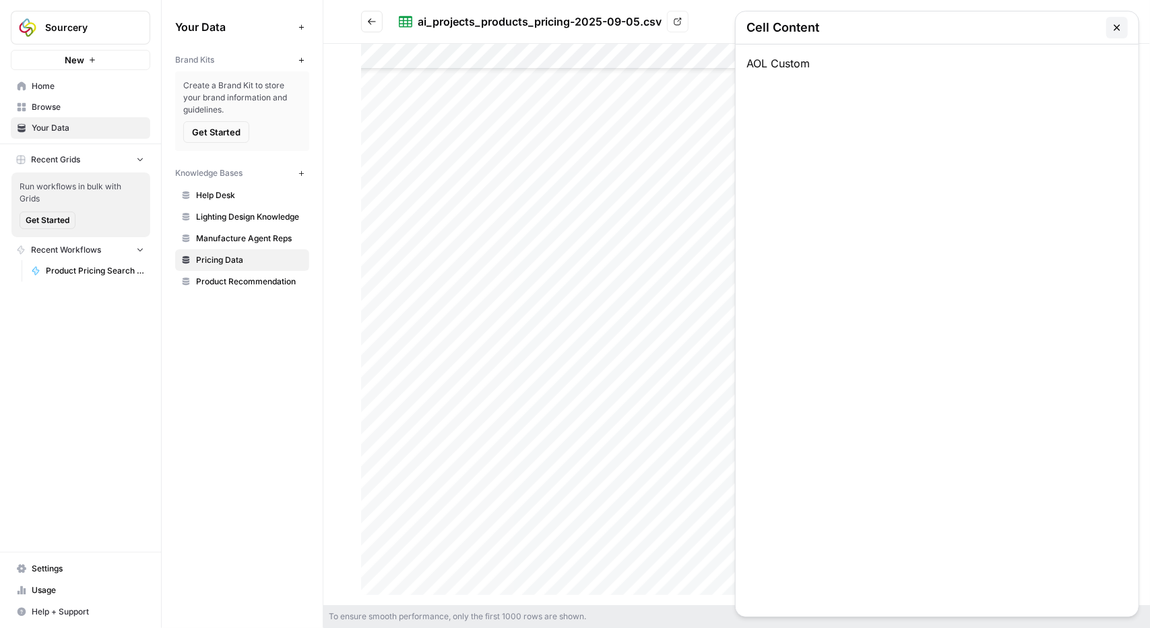
copy div "S-KK0223US-12S"
click at [1116, 29] on icon "button" at bounding box center [1117, 27] width 11 height 11
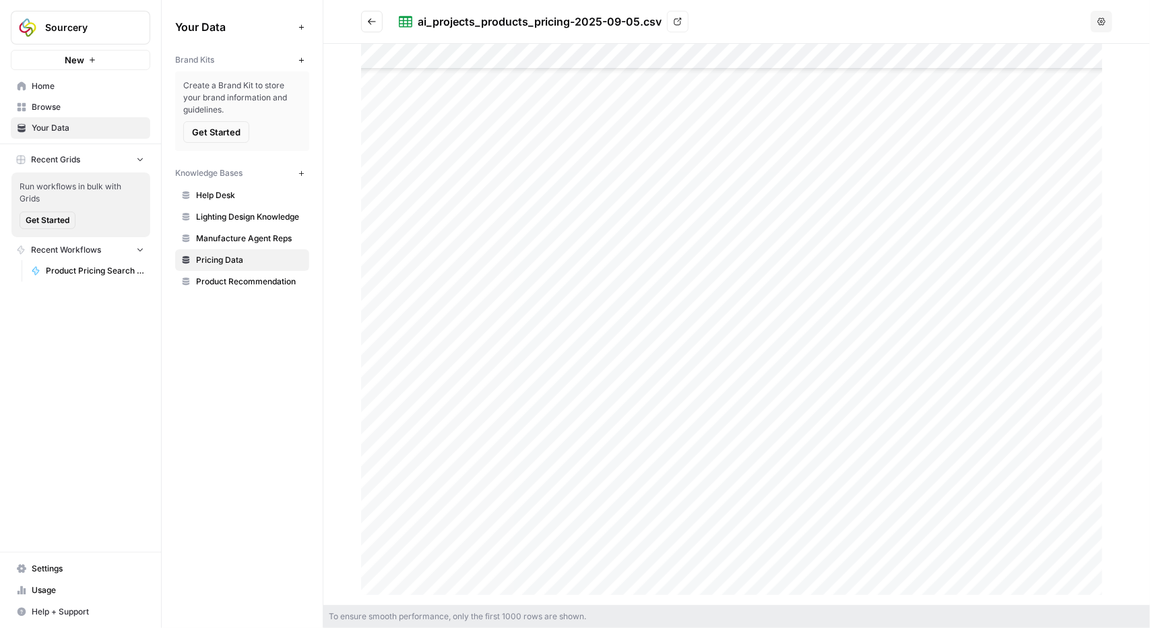
scroll to position [3302, 0]
click at [411, 310] on div at bounding box center [736, 324] width 751 height 561
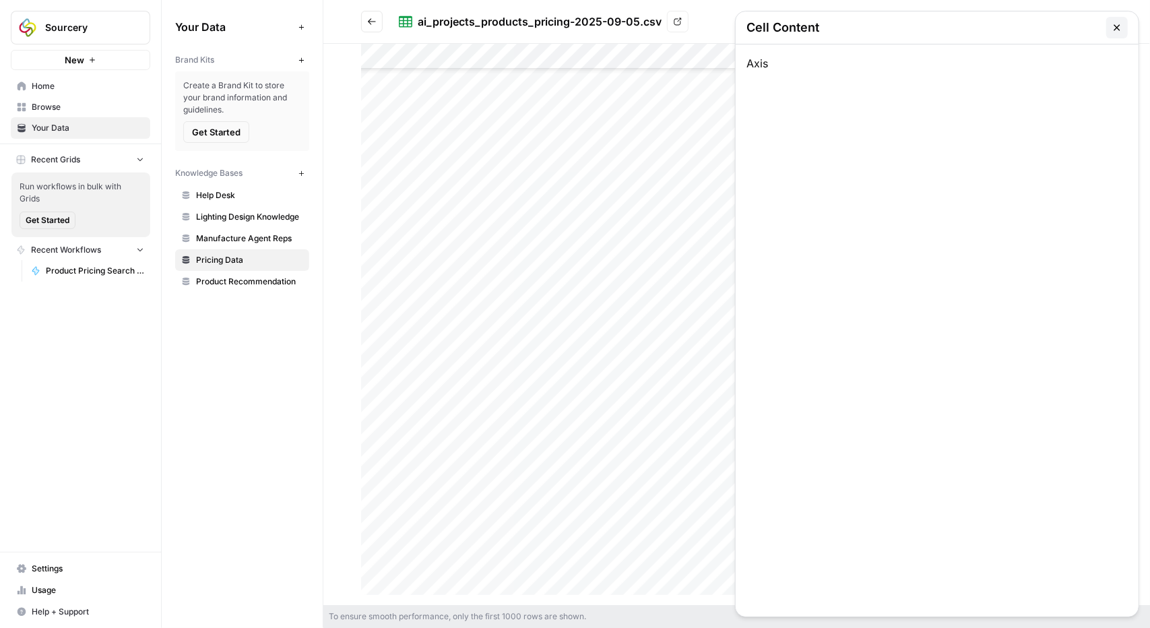
copy div "S-KK0223US-12S"
click at [520, 309] on div at bounding box center [736, 324] width 751 height 561
copy div "S-KK0223US-12S"
click at [1114, 24] on icon "button" at bounding box center [1117, 27] width 11 height 11
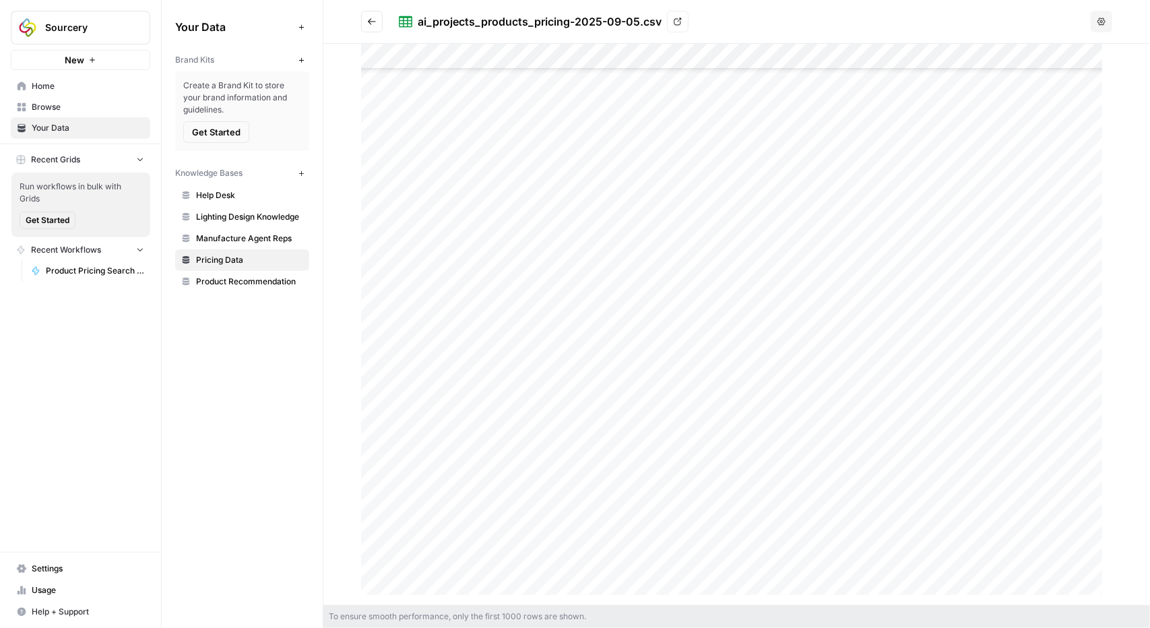
scroll to position [3436, 0]
click at [424, 311] on div at bounding box center [736, 324] width 751 height 561
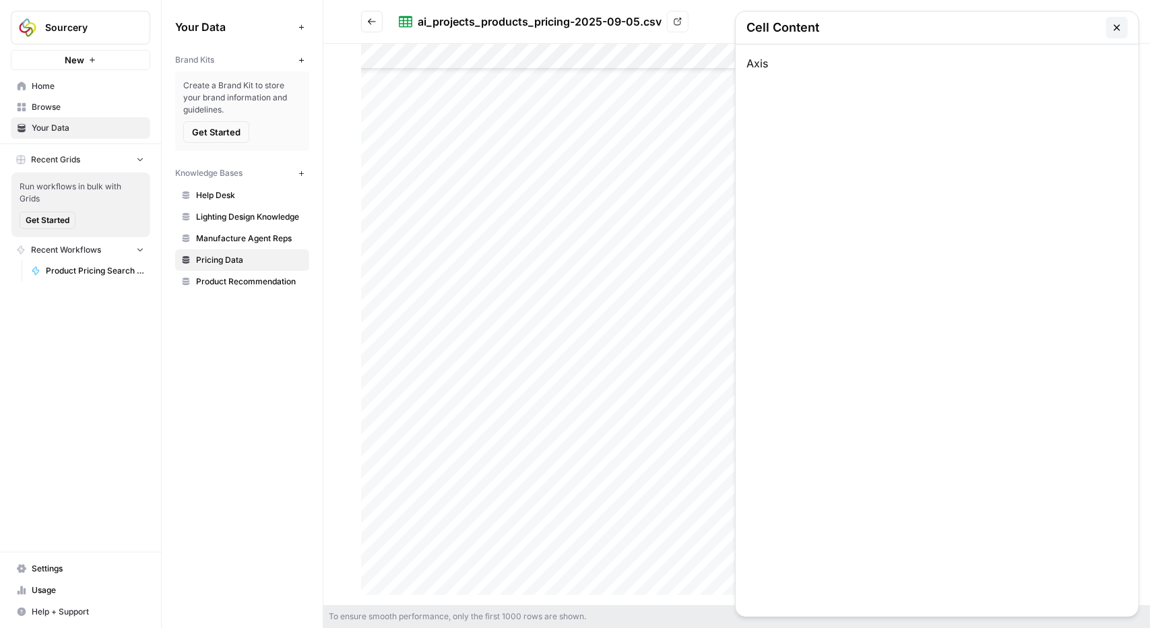
copy div "S-KK0223US-12S"
click at [658, 311] on div at bounding box center [736, 324] width 751 height 561
copy div "S-KK0223US-12S"
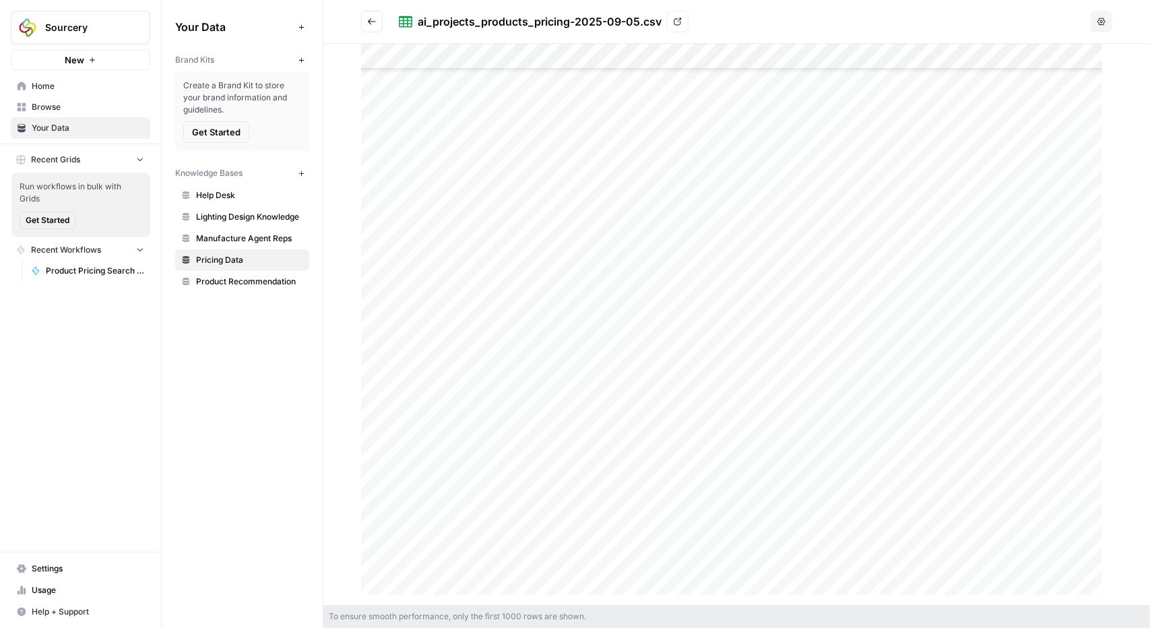
click at [523, 306] on div at bounding box center [736, 324] width 751 height 561
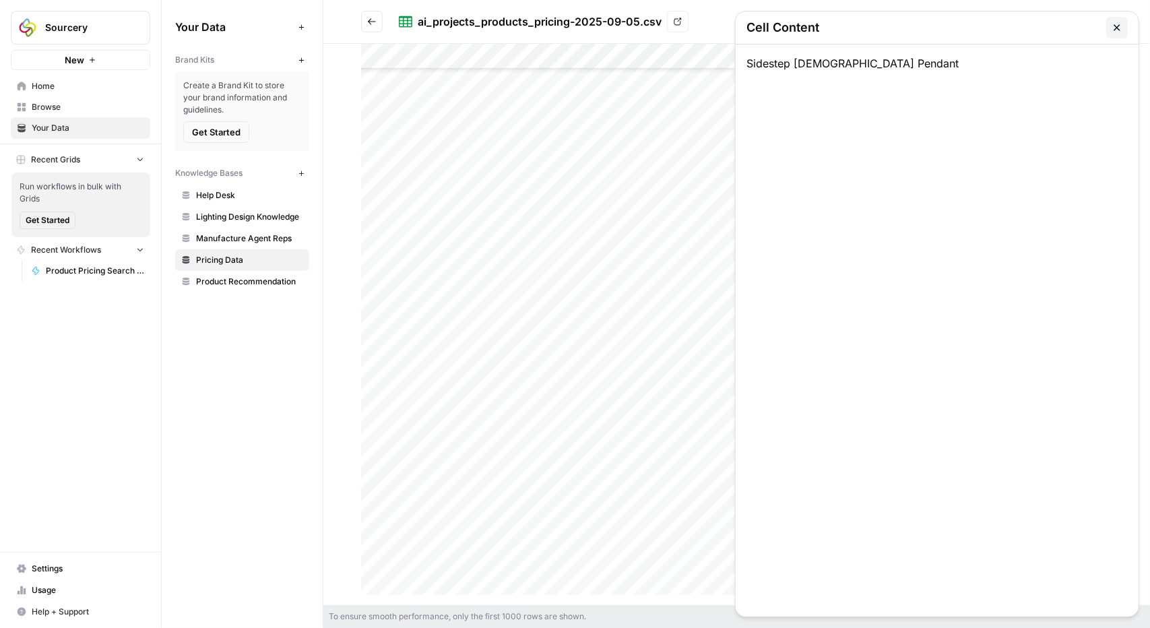
click at [1112, 33] on button "button" at bounding box center [1117, 28] width 22 height 22
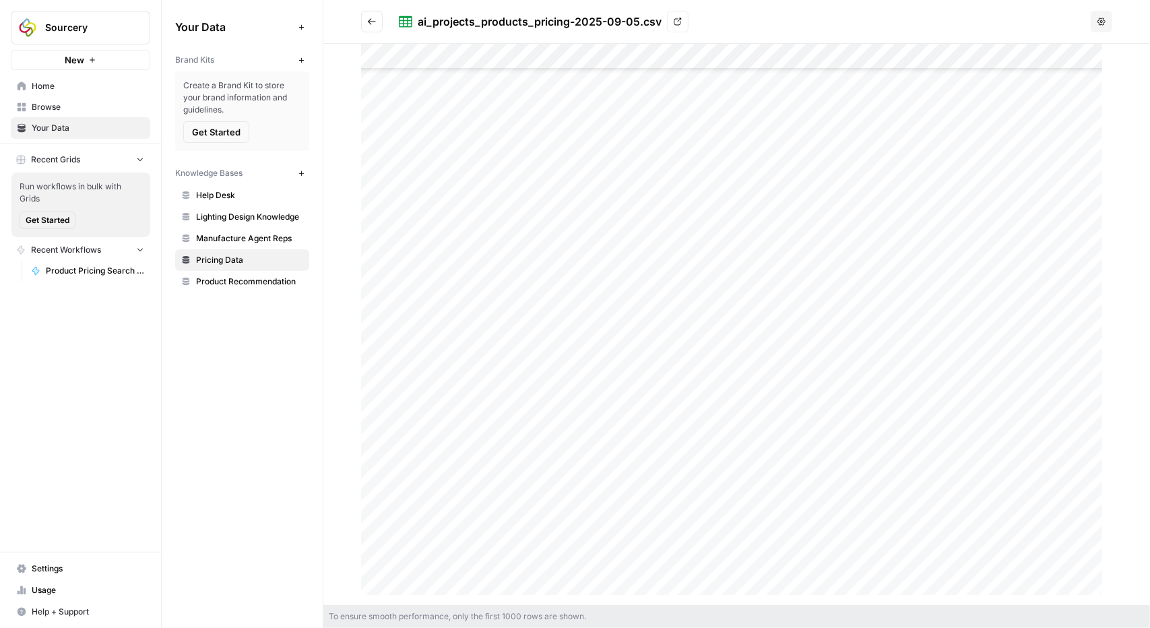
click at [693, 304] on div at bounding box center [736, 324] width 751 height 561
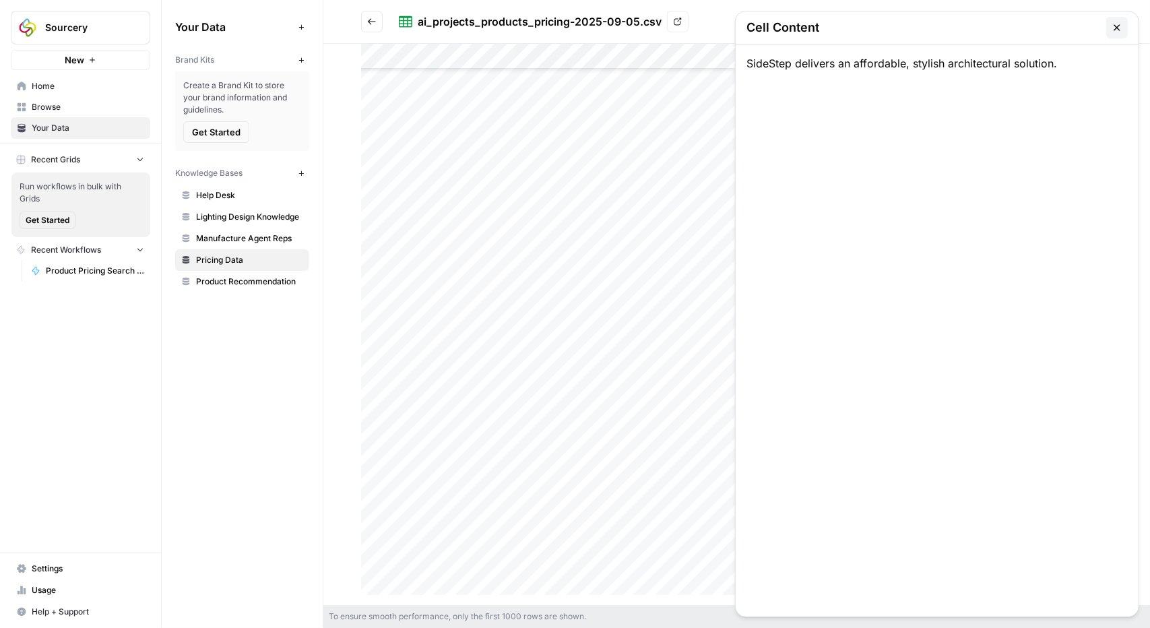
click at [586, 307] on div at bounding box center [736, 324] width 751 height 561
click at [1125, 34] on button "button" at bounding box center [1117, 28] width 22 height 22
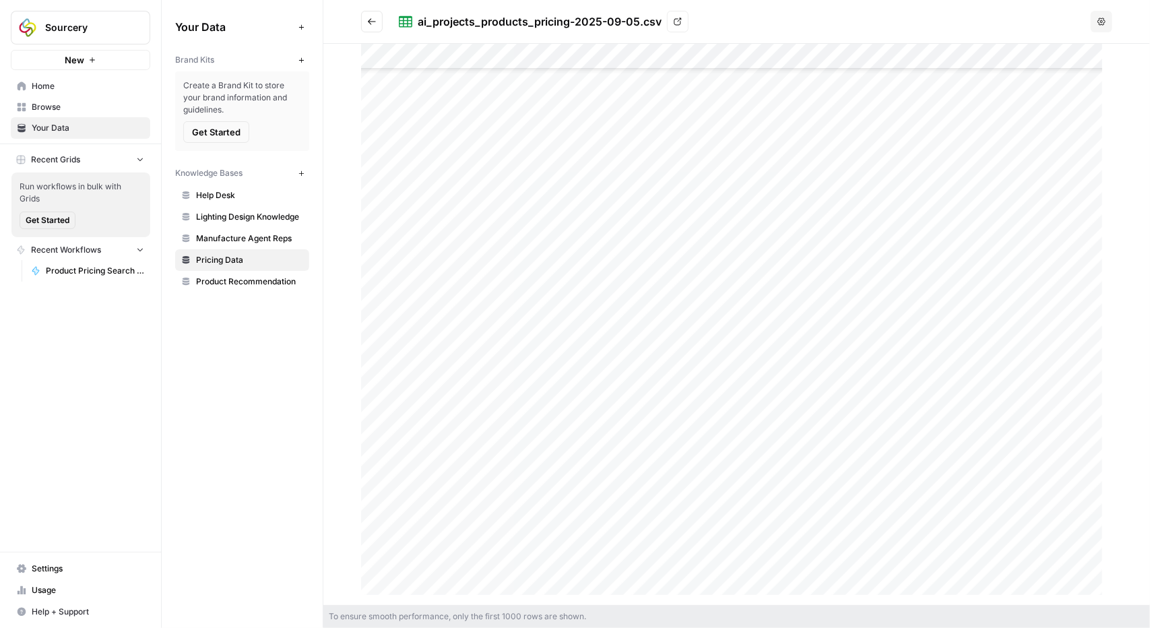
click at [528, 312] on div at bounding box center [736, 324] width 751 height 561
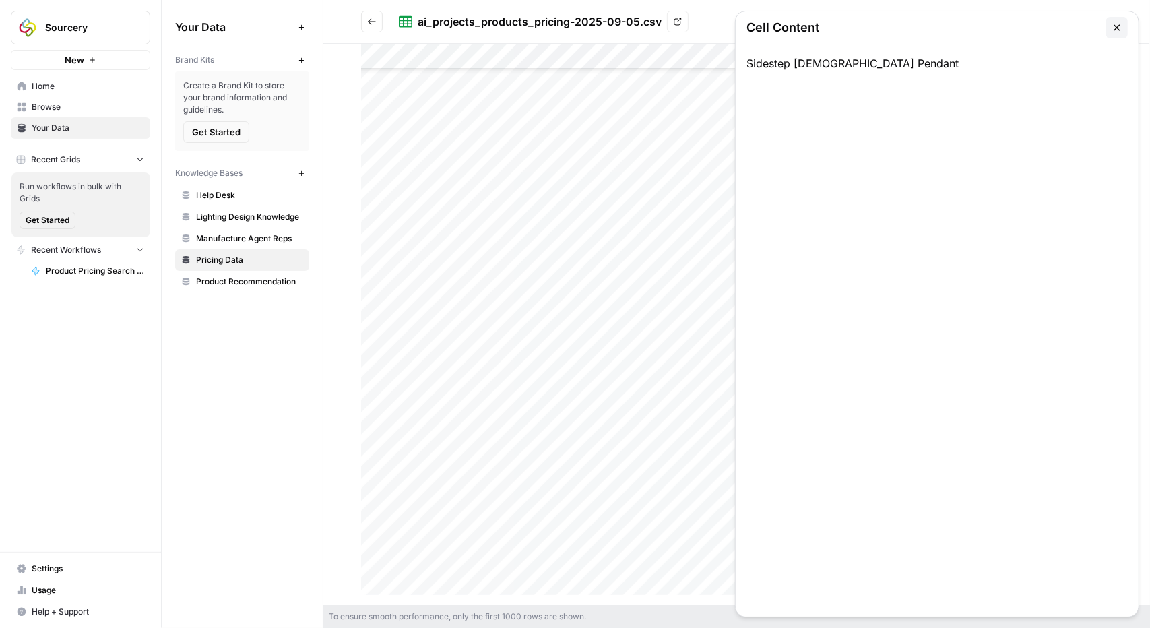
click at [1125, 27] on button "button" at bounding box center [1117, 28] width 22 height 22
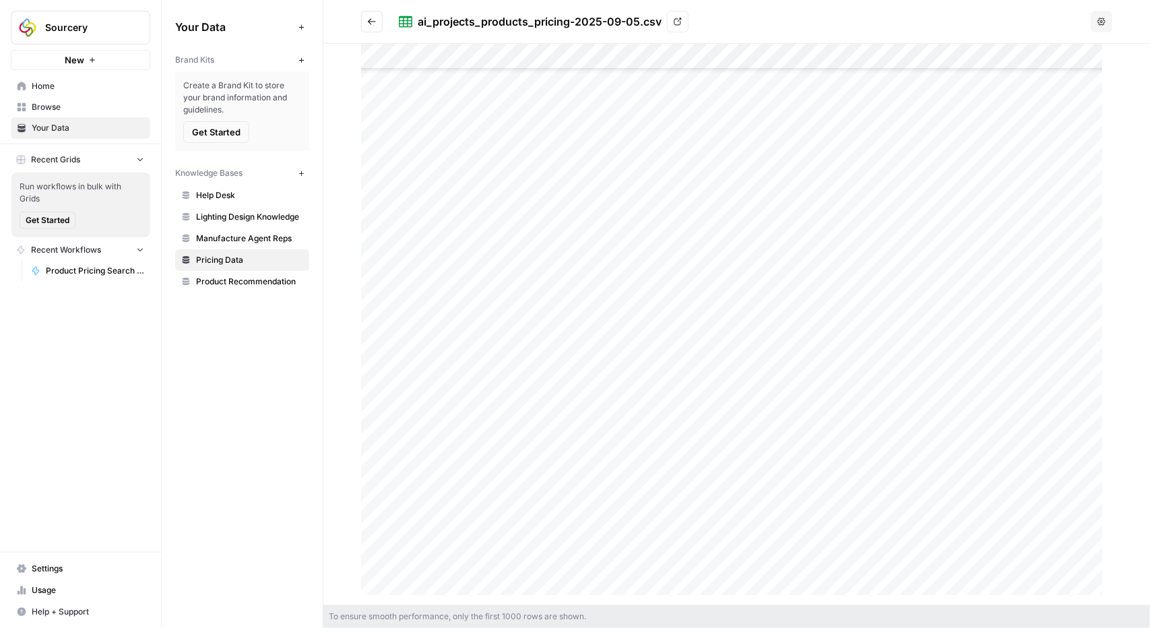
click at [714, 313] on div at bounding box center [736, 324] width 751 height 561
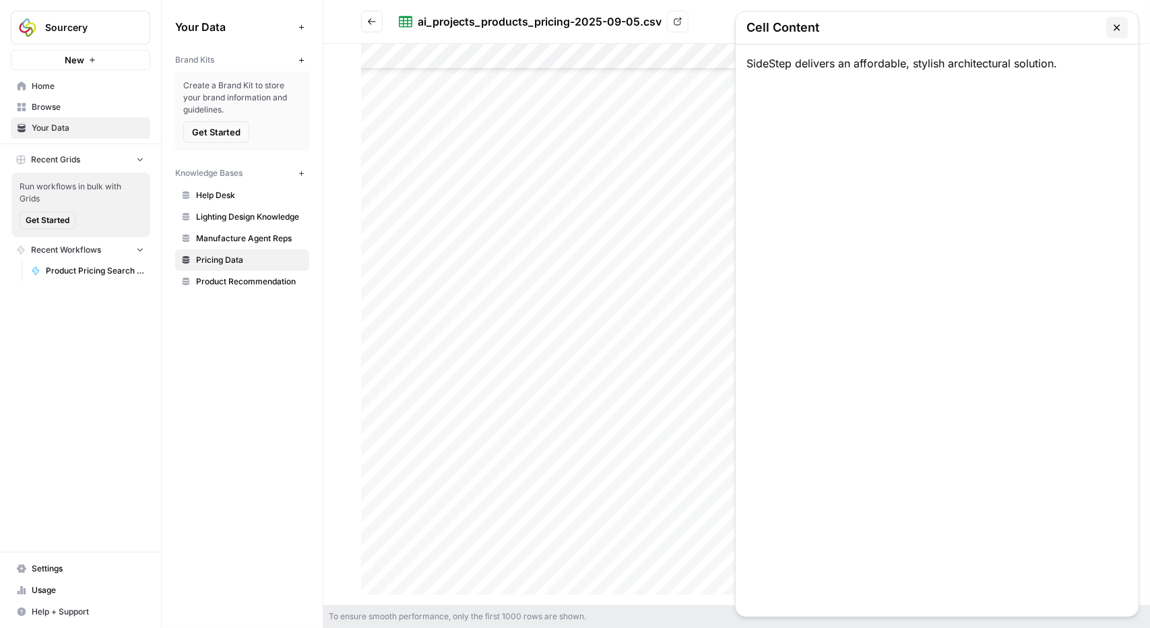
click at [1125, 24] on button "button" at bounding box center [1117, 28] width 22 height 22
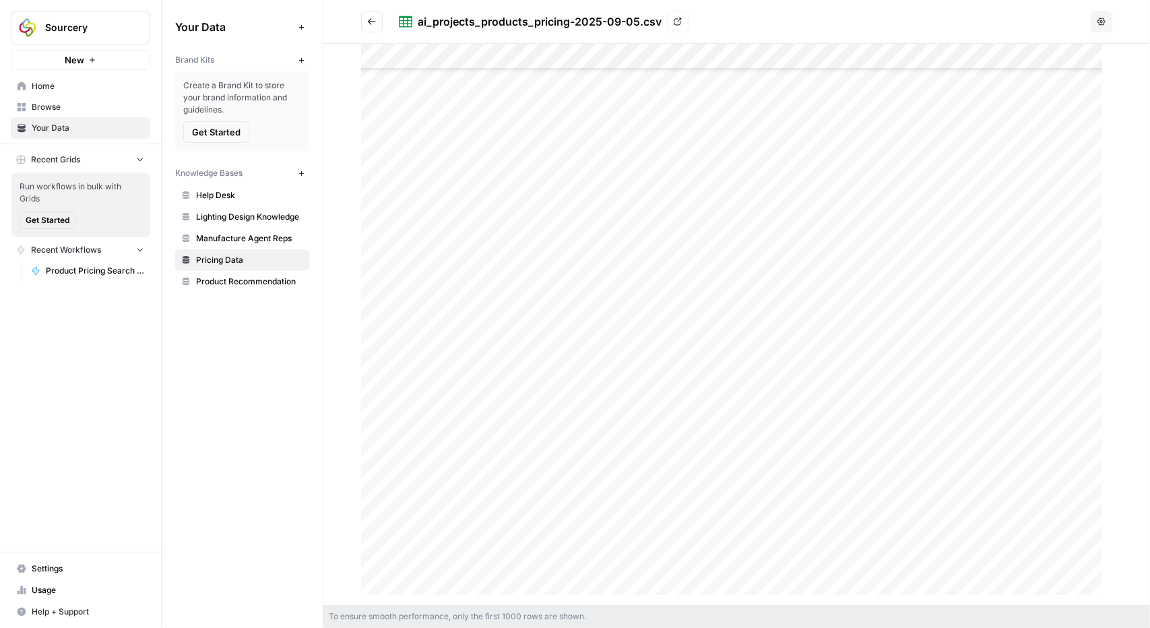
scroll to position [3773, 0]
click at [722, 231] on div at bounding box center [736, 324] width 751 height 561
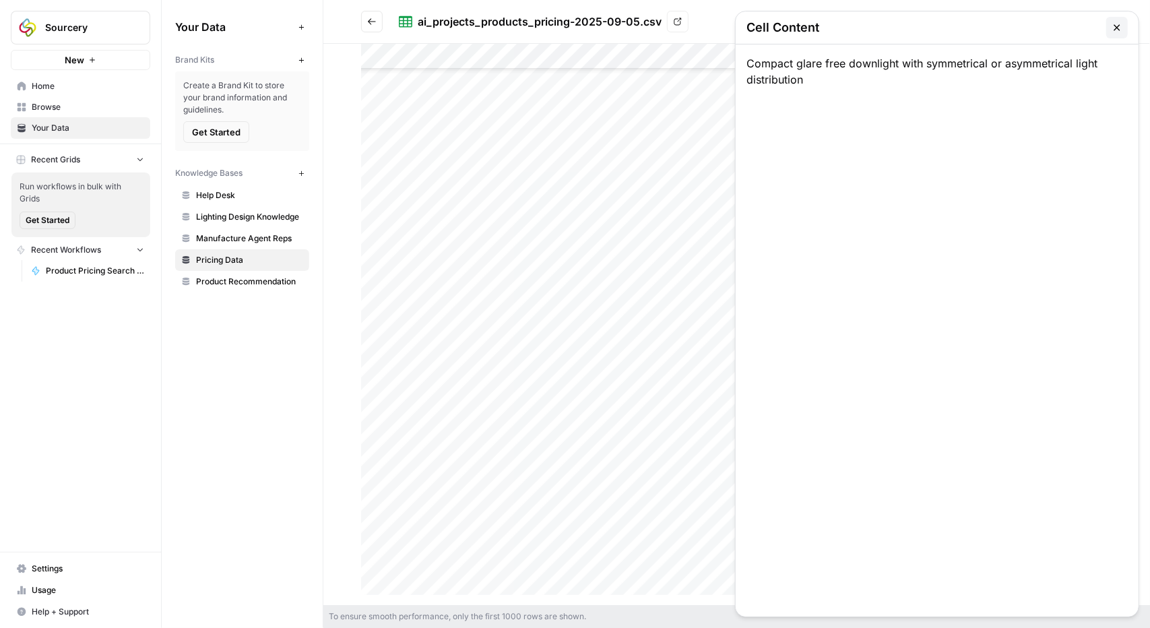
click at [722, 231] on div at bounding box center [736, 324] width 751 height 561
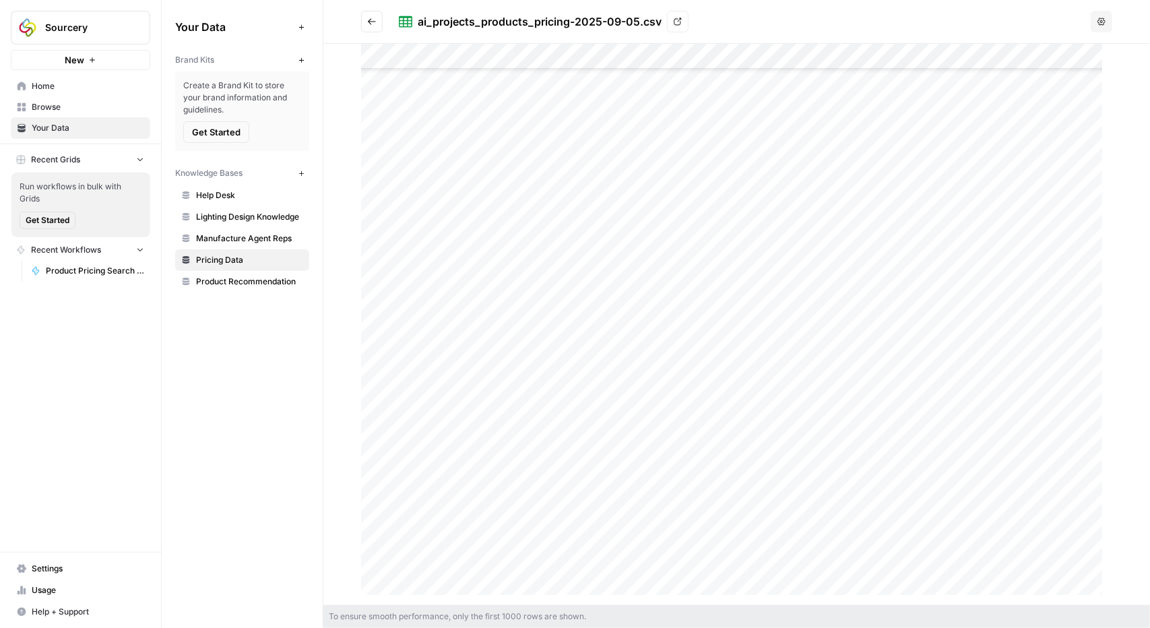
click at [656, 364] on div at bounding box center [736, 324] width 751 height 561
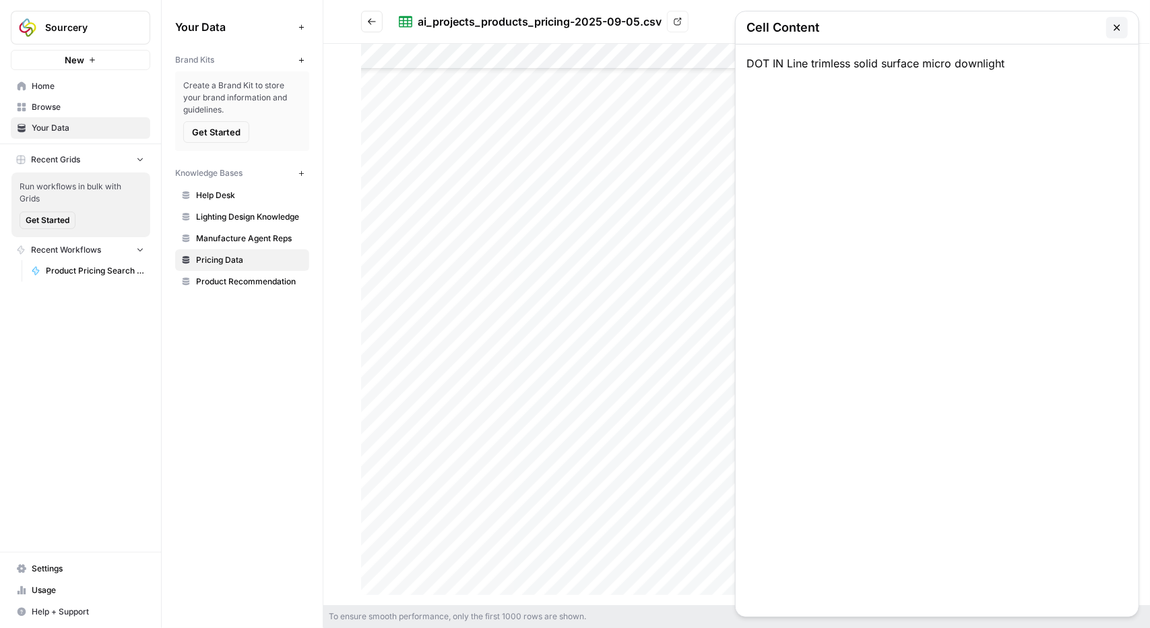
click at [313, 494] on div "Your Data Add Data Brand Kits New Create a Brand Kit to store your brand inform…" at bounding box center [242, 314] width 161 height 628
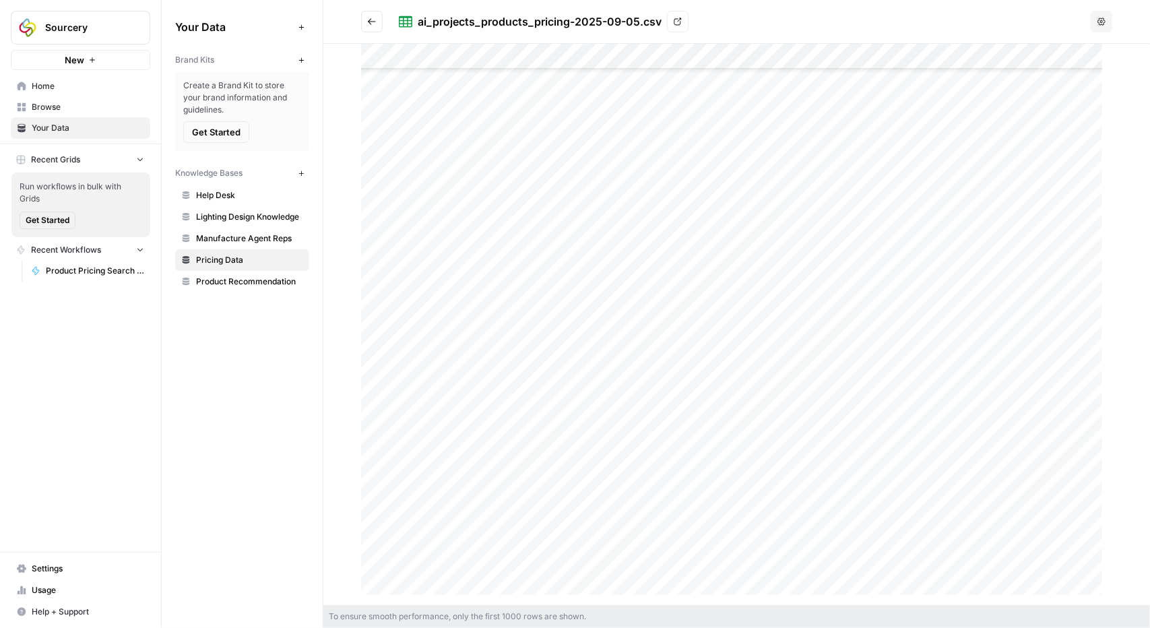
scroll to position [4784, 0]
click at [421, 431] on div at bounding box center [736, 324] width 751 height 561
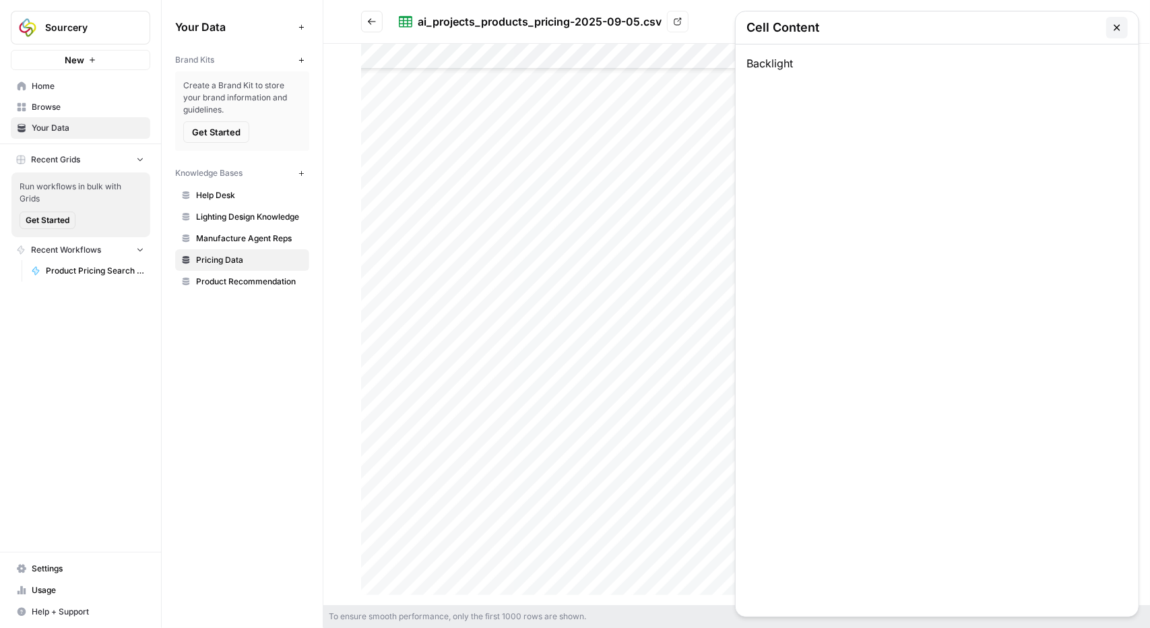
click at [1120, 30] on icon "button" at bounding box center [1117, 27] width 11 height 11
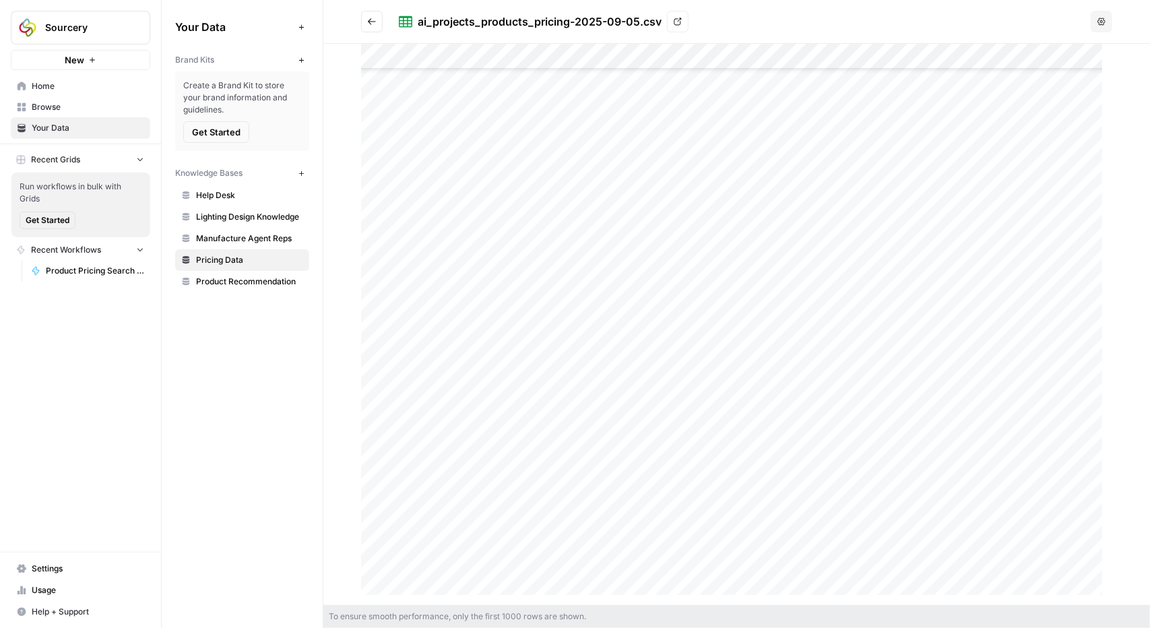
scroll to position [5188, 0]
click at [427, 182] on div at bounding box center [736, 324] width 751 height 561
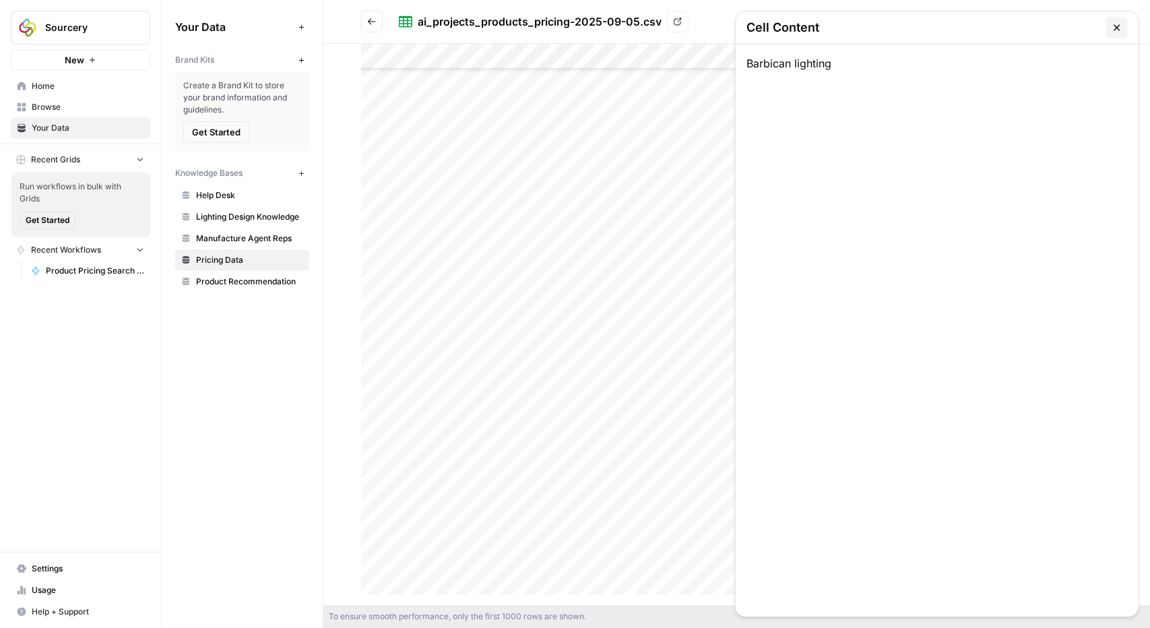
click at [796, 52] on div "Barbican lighting" at bounding box center [937, 330] width 403 height 572
click at [784, 65] on div "Barbican lighting" at bounding box center [937, 330] width 403 height 572
copy div "Barbican lighting"
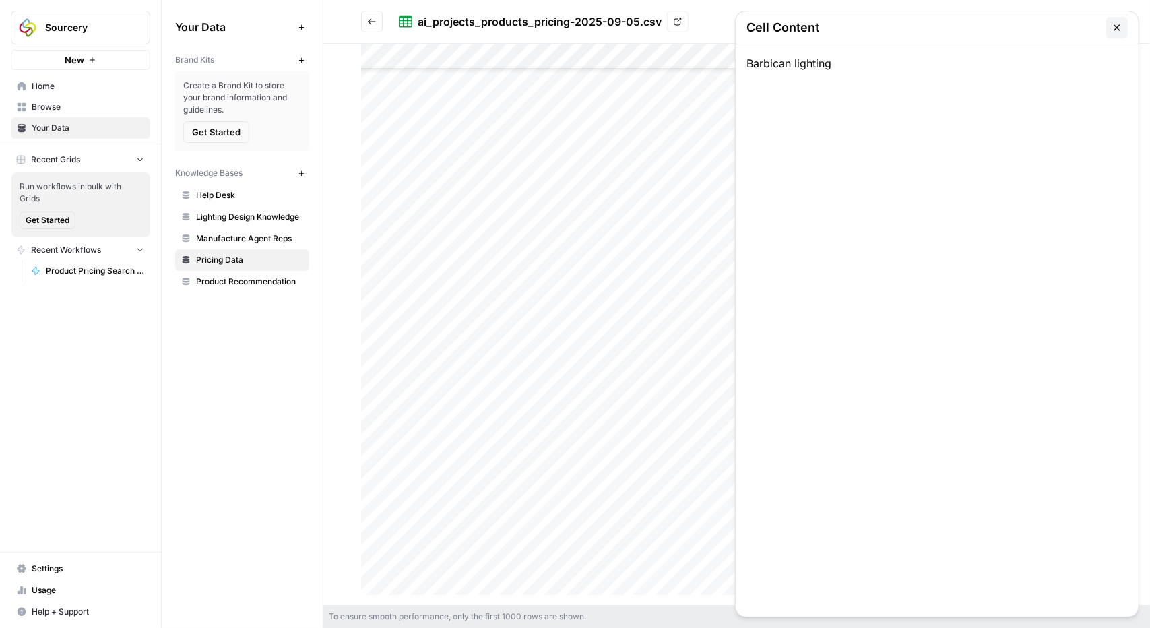
click at [503, 186] on div at bounding box center [736, 324] width 751 height 561
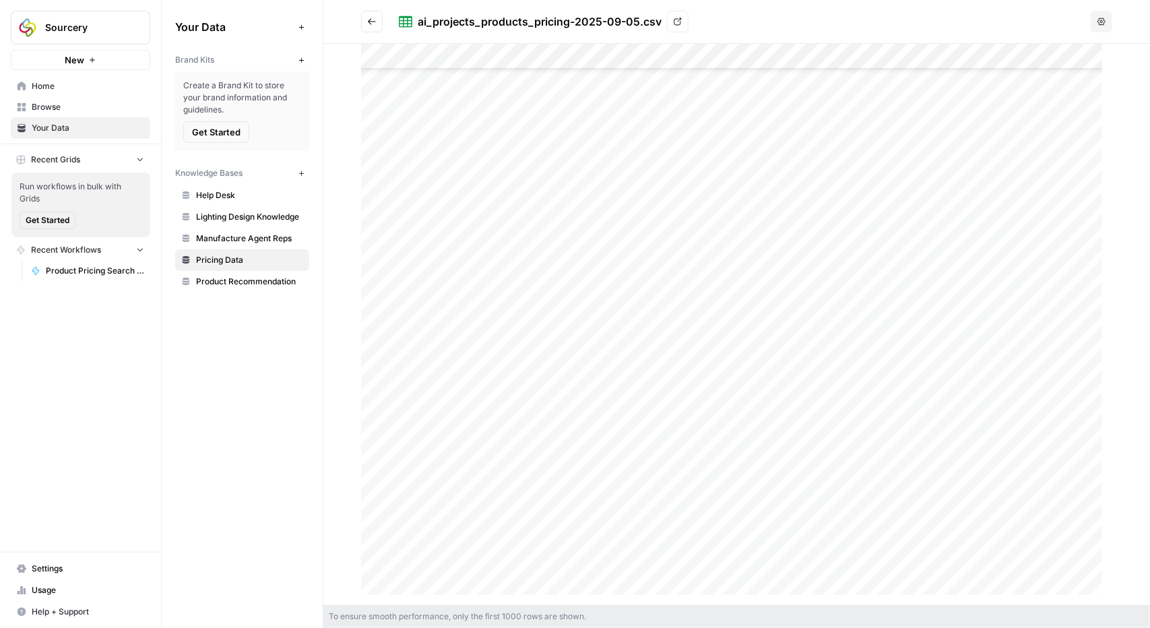
click at [503, 186] on div at bounding box center [736, 324] width 751 height 561
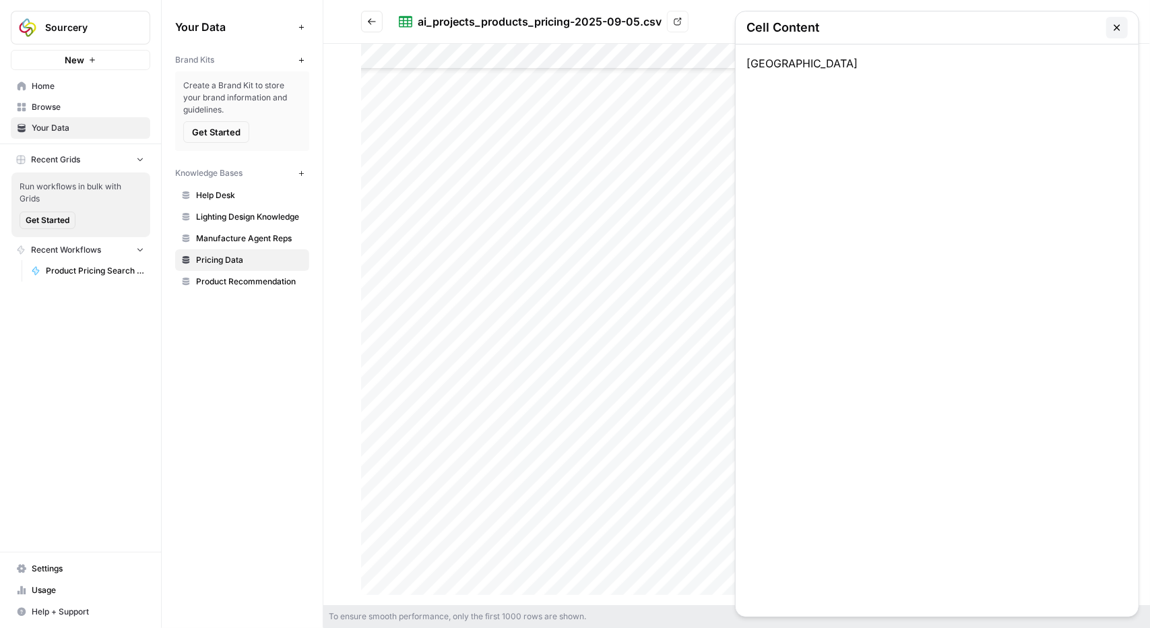
copy div "Barbican lighting"
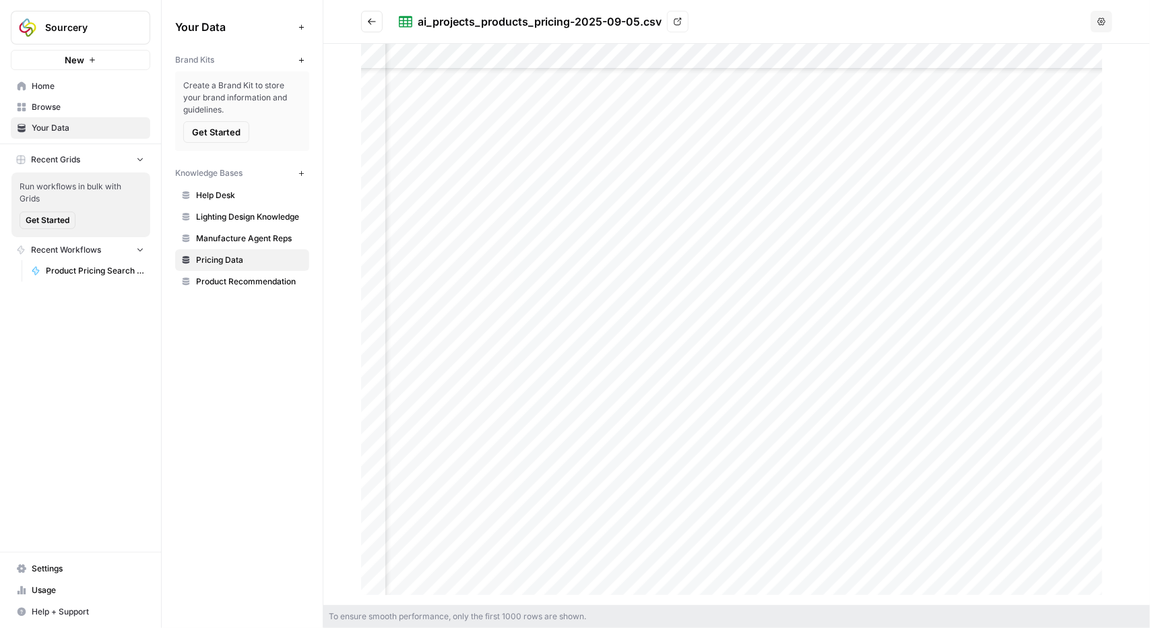
scroll to position [5997, 96]
click at [977, 408] on div at bounding box center [736, 324] width 751 height 561
click at [415, 291] on div at bounding box center [736, 324] width 751 height 561
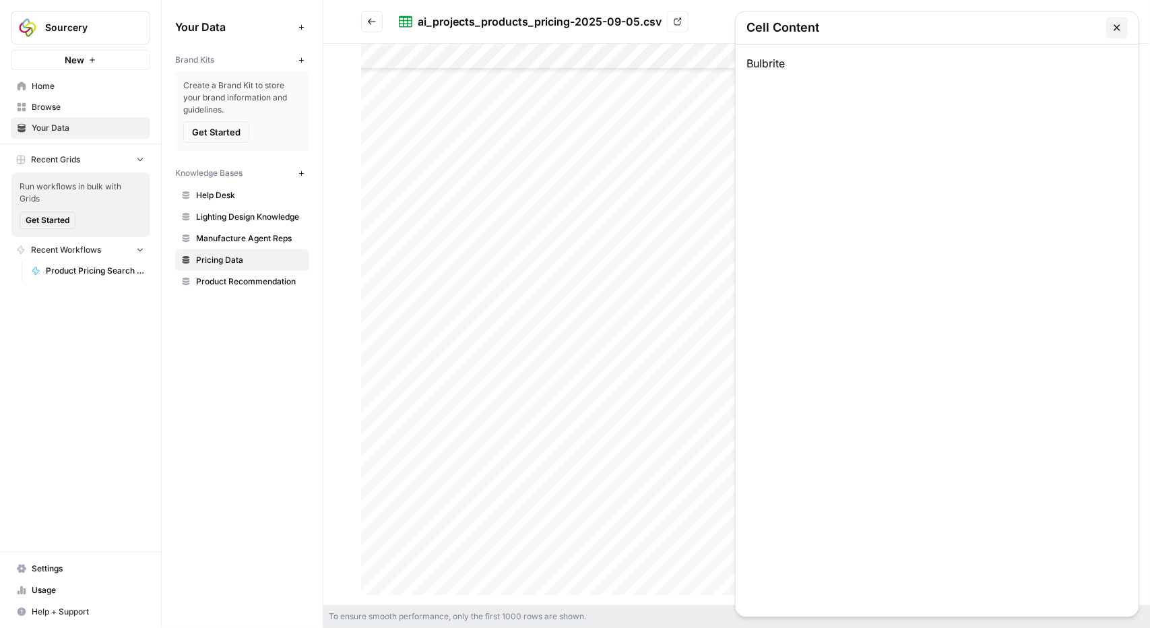
click at [415, 291] on div at bounding box center [736, 324] width 751 height 561
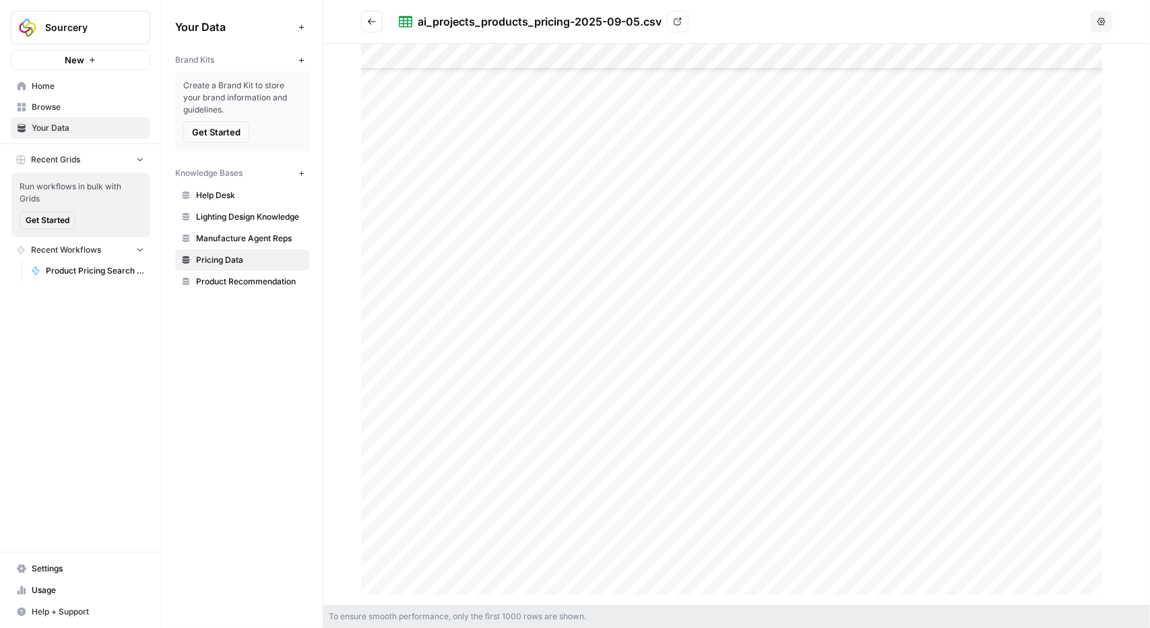
click at [509, 300] on div at bounding box center [736, 324] width 751 height 561
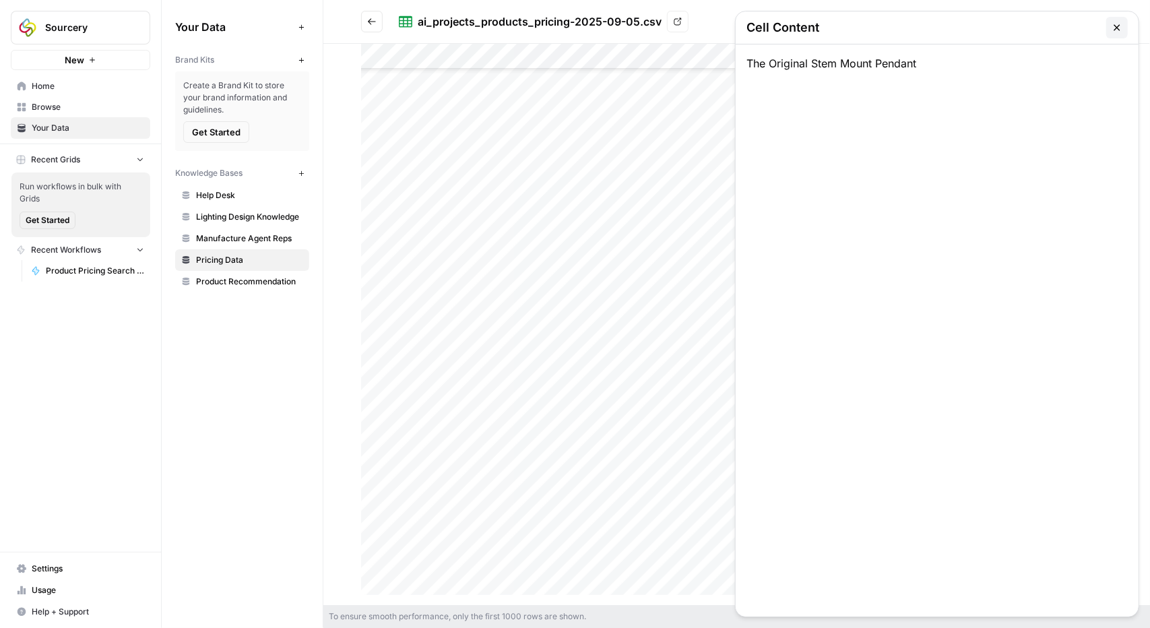
click at [1116, 25] on icon "button" at bounding box center [1117, 27] width 11 height 11
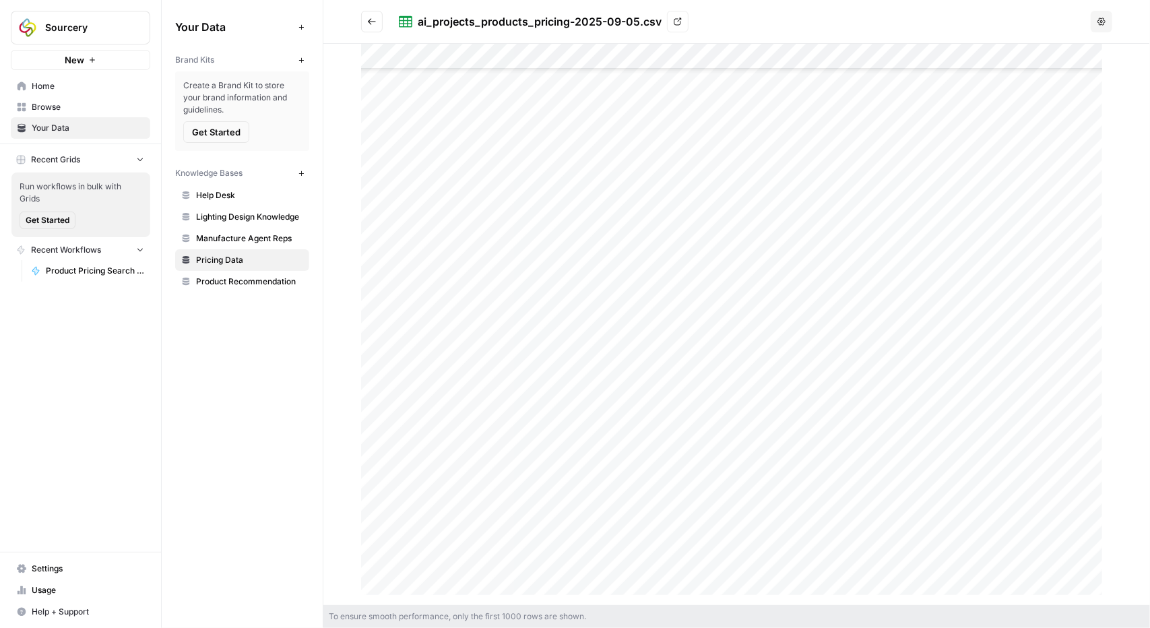
click at [418, 254] on div at bounding box center [736, 324] width 751 height 561
click at [531, 247] on div at bounding box center [736, 324] width 751 height 561
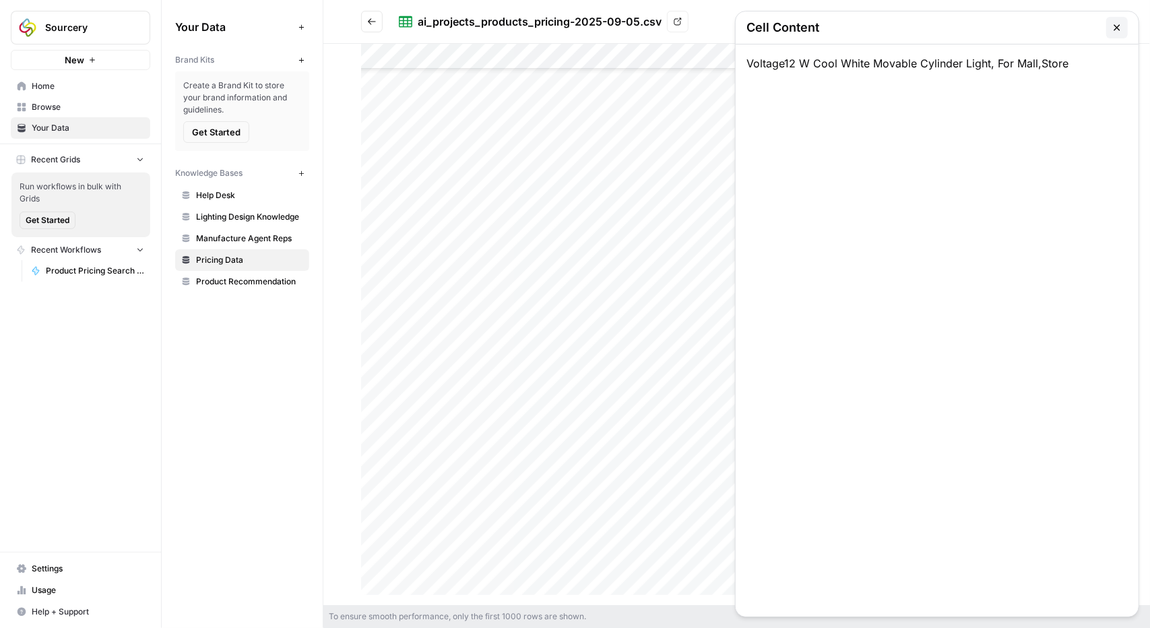
click at [829, 54] on div "Voltage12 W Cool White Movable Cylinder Light, For Mall,Store" at bounding box center [937, 330] width 403 height 572
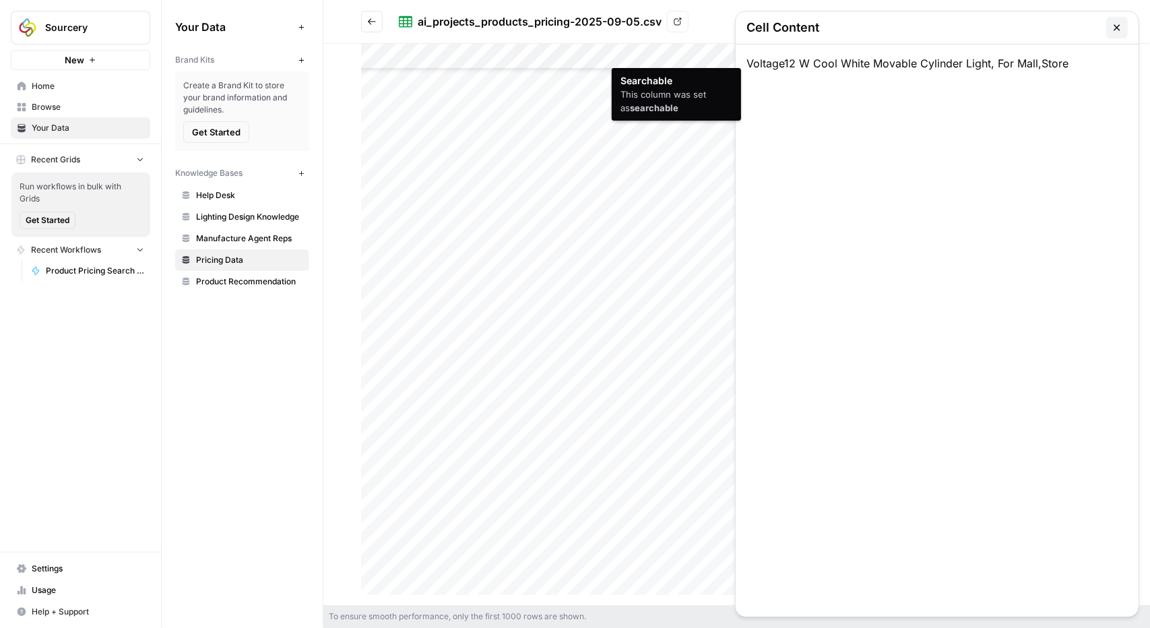
drag, startPoint x: 814, startPoint y: 64, endPoint x: 728, endPoint y: 65, distance: 86.3
click at [728, 65] on div "To ensure smooth performance, only the first 1000 rows are shown. Searchable Th…" at bounding box center [736, 336] width 827 height 584
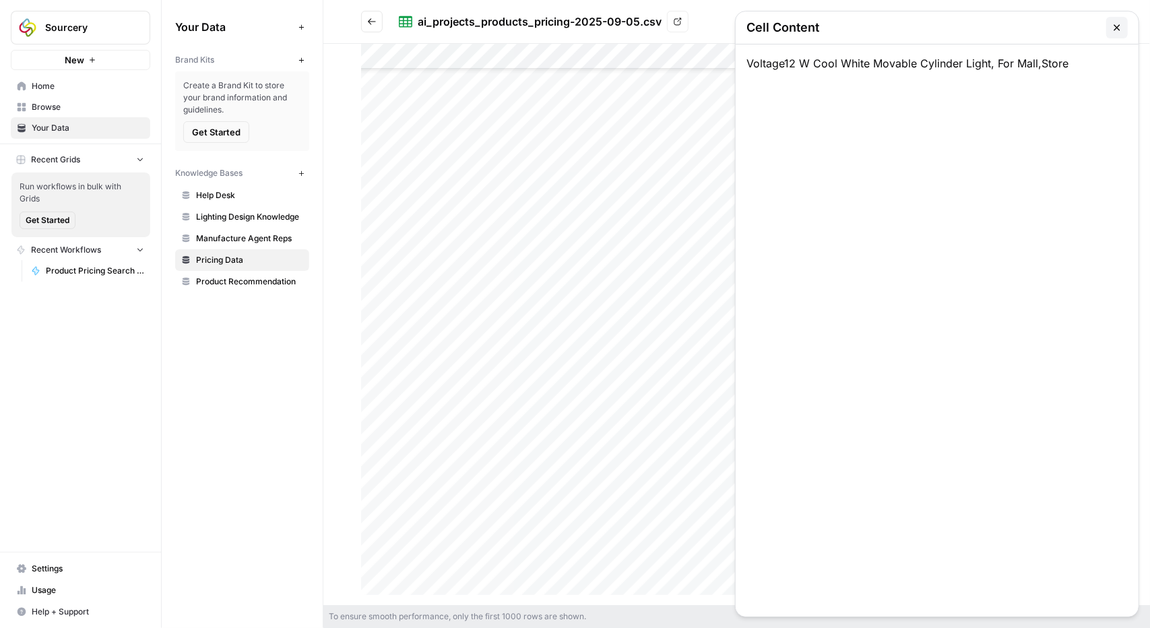
click at [770, 63] on div "Voltage12 W Cool White Movable Cylinder Light, For Mall,Store" at bounding box center [937, 330] width 403 height 572
drag, startPoint x: 792, startPoint y: 67, endPoint x: 718, endPoint y: 67, distance: 74.1
click at [718, 67] on div "To ensure smooth performance, only the first 1000 rows are shown. Cell Content …" at bounding box center [736, 336] width 827 height 584
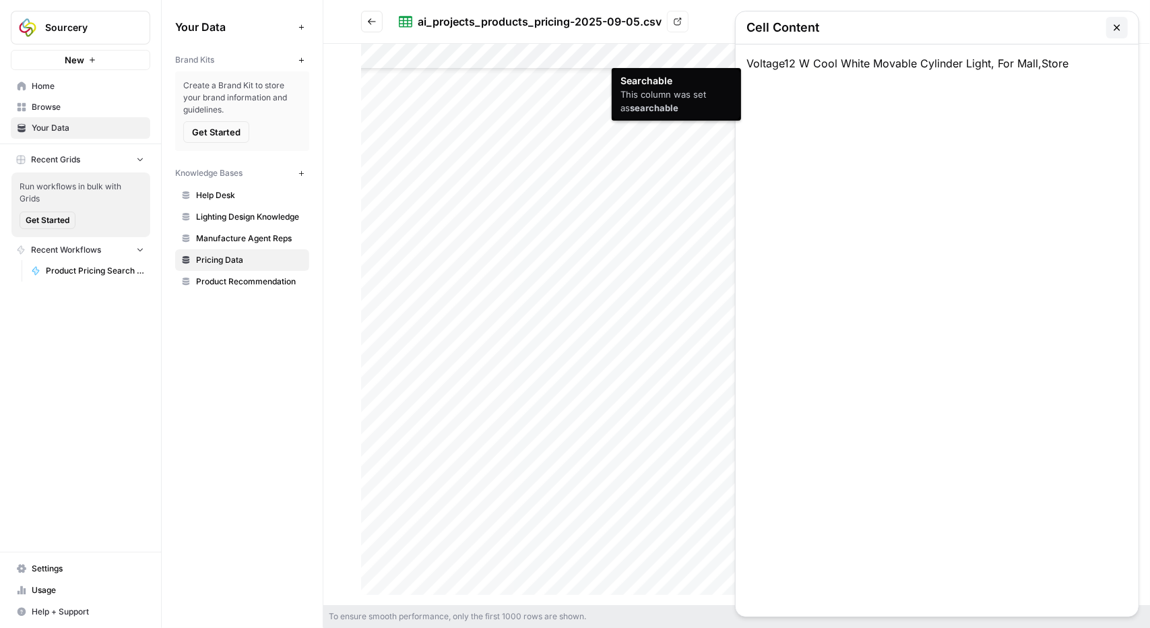
click at [790, 62] on div "Voltage12 W Cool White Movable Cylinder Light, For Mall,Store" at bounding box center [937, 330] width 403 height 572
drag, startPoint x: 802, startPoint y: 65, endPoint x: 749, endPoint y: 63, distance: 53.3
click at [749, 63] on div "Voltage12 W Cool White Movable Cylinder Light, For Mall,Store" at bounding box center [937, 330] width 403 height 572
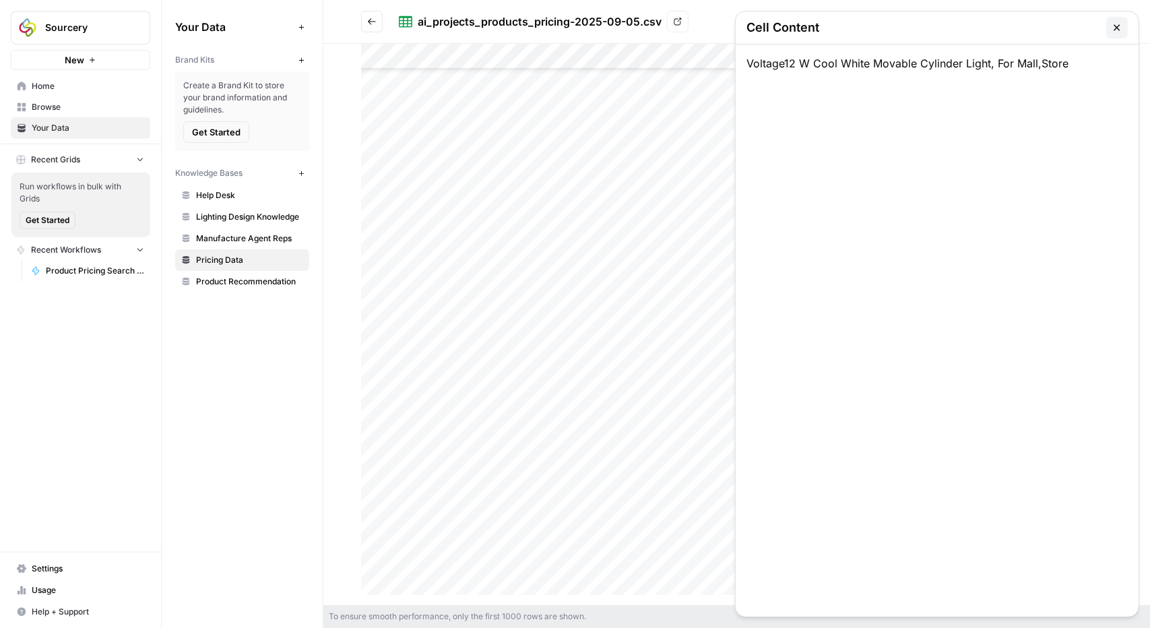
click at [1120, 27] on icon "button" at bounding box center [1117, 27] width 11 height 11
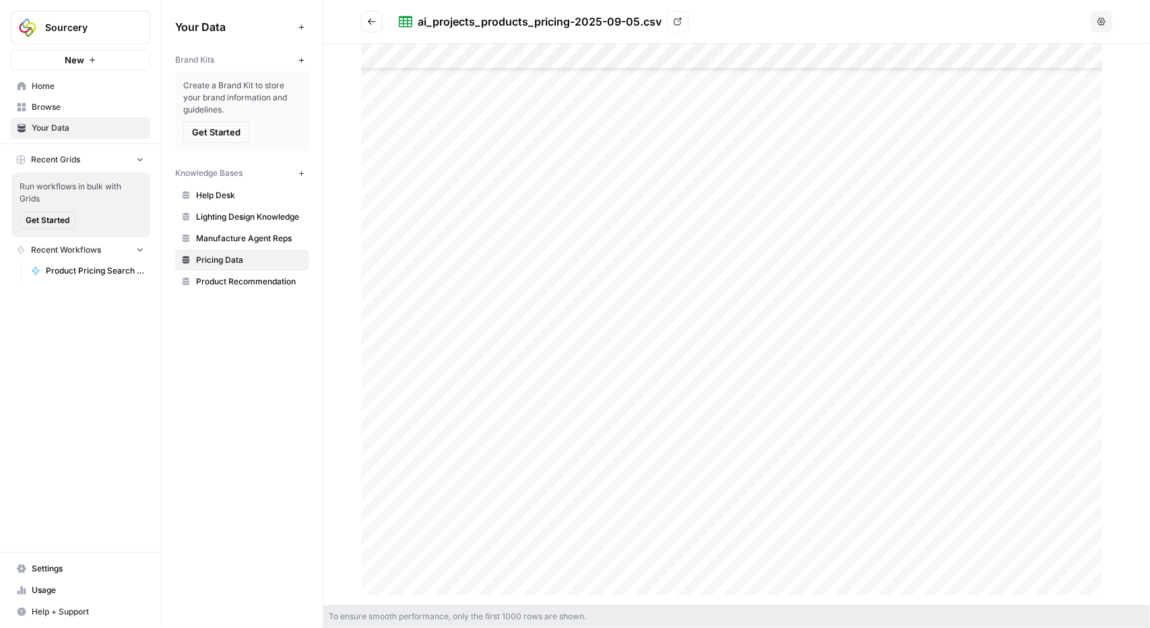
scroll to position [6603, 0]
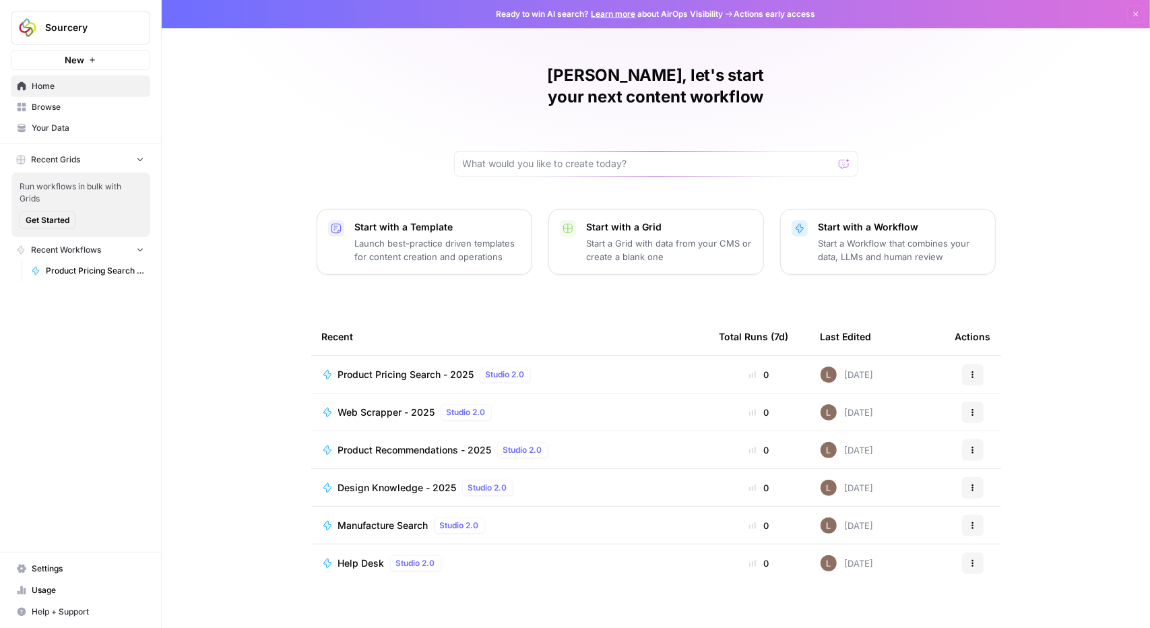
click at [51, 123] on span "Your Data" at bounding box center [88, 128] width 113 height 12
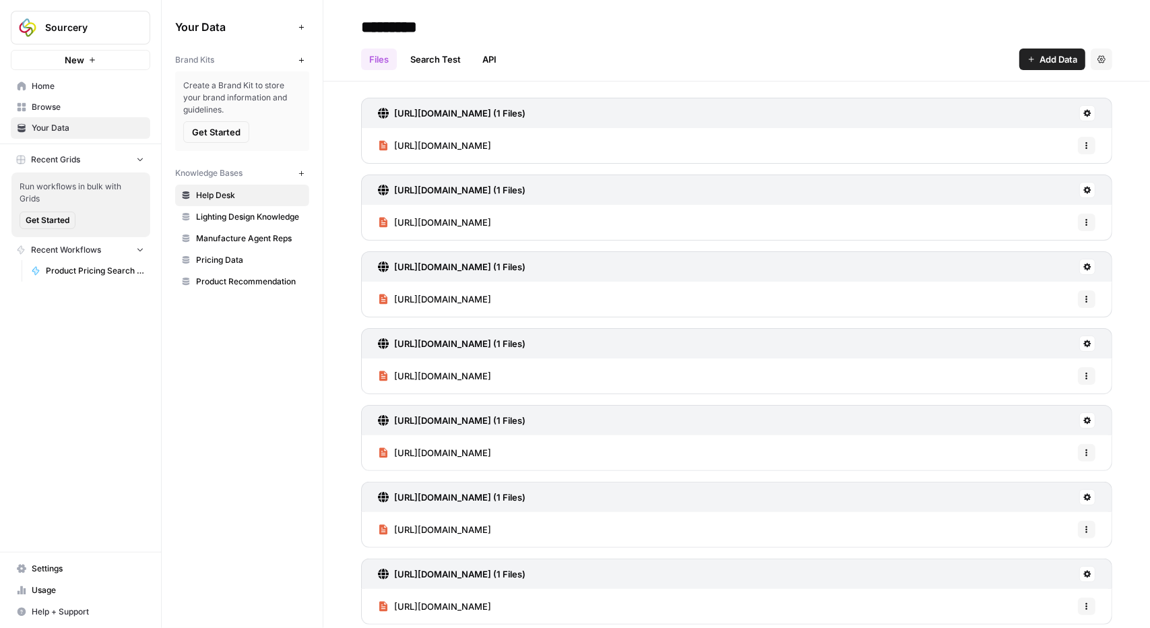
click at [226, 258] on span "Pricing Data" at bounding box center [249, 260] width 107 height 12
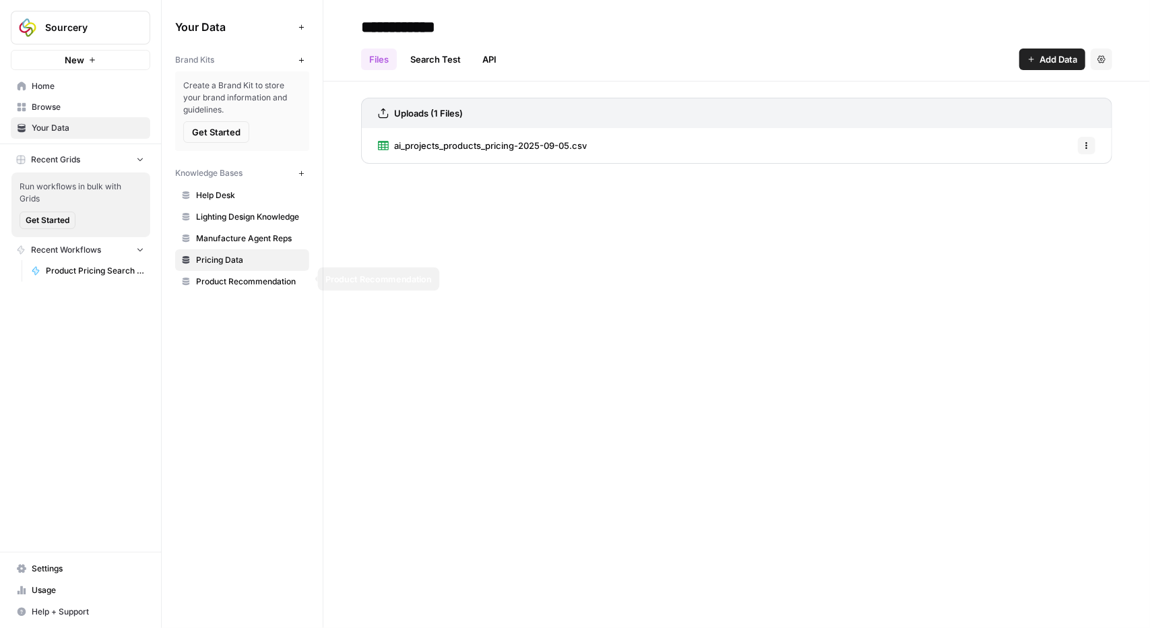
click at [221, 287] on link "Product Recommendation" at bounding box center [242, 282] width 134 height 22
click at [414, 151] on span "product-reco-sept.csv" at bounding box center [442, 145] width 96 height 13
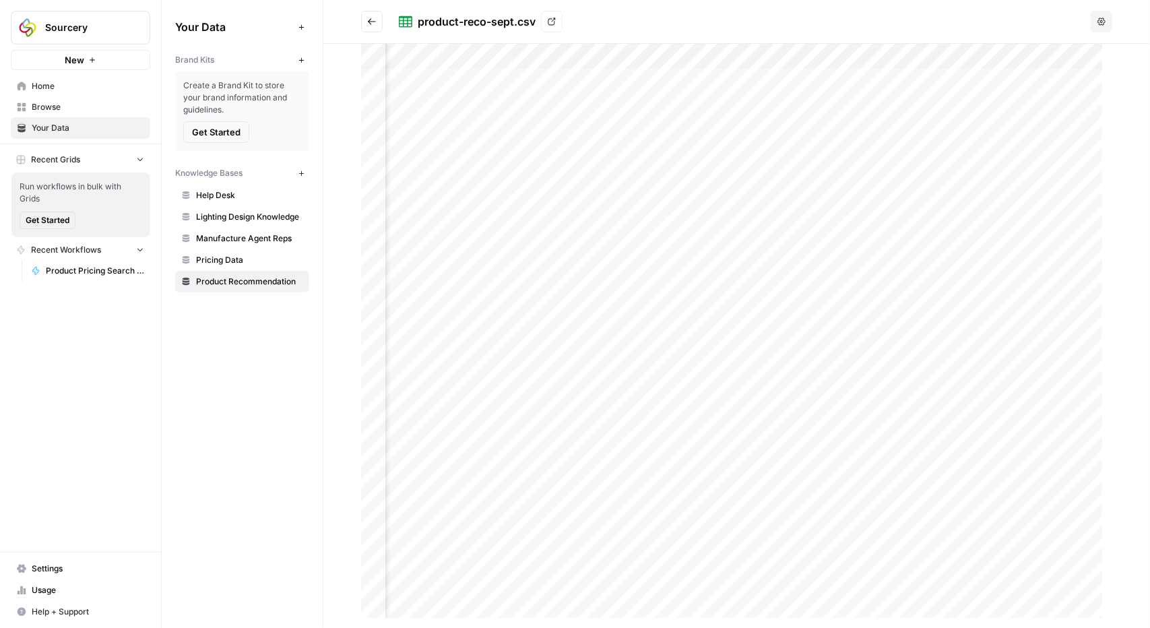
scroll to position [0, 24]
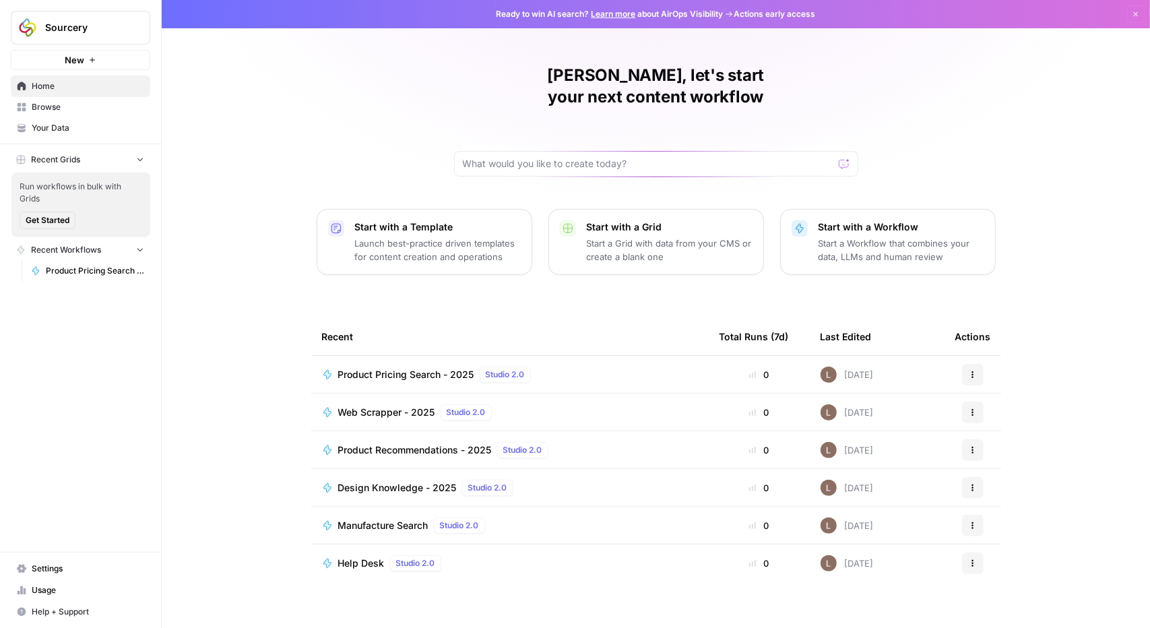
click at [62, 114] on link "Browse" at bounding box center [80, 107] width 139 height 22
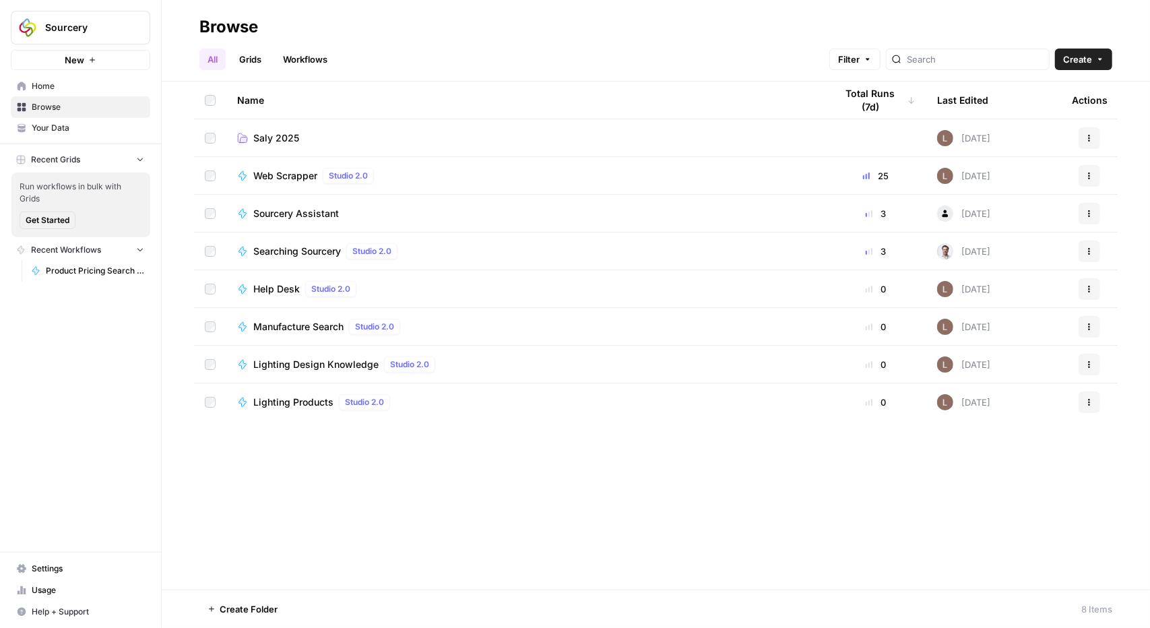
click at [278, 125] on td "Saly 2025" at bounding box center [525, 137] width 599 height 37
click at [265, 139] on span "Saly 2025" at bounding box center [276, 137] width 46 height 13
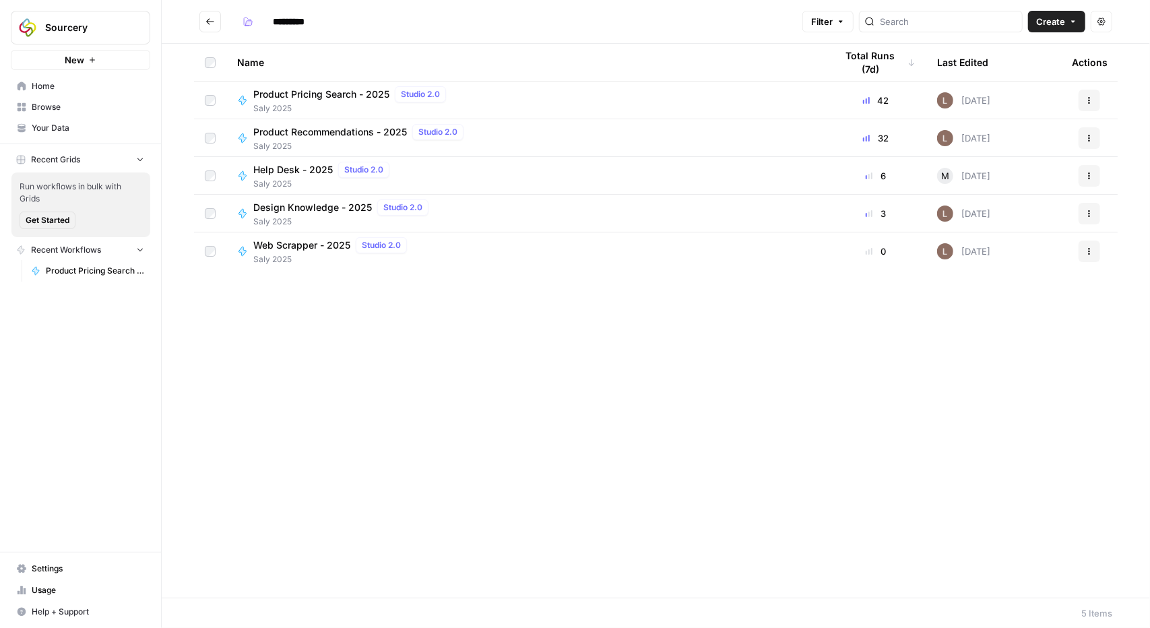
click at [311, 96] on span "Product Pricing Search - 2025" at bounding box center [321, 94] width 136 height 13
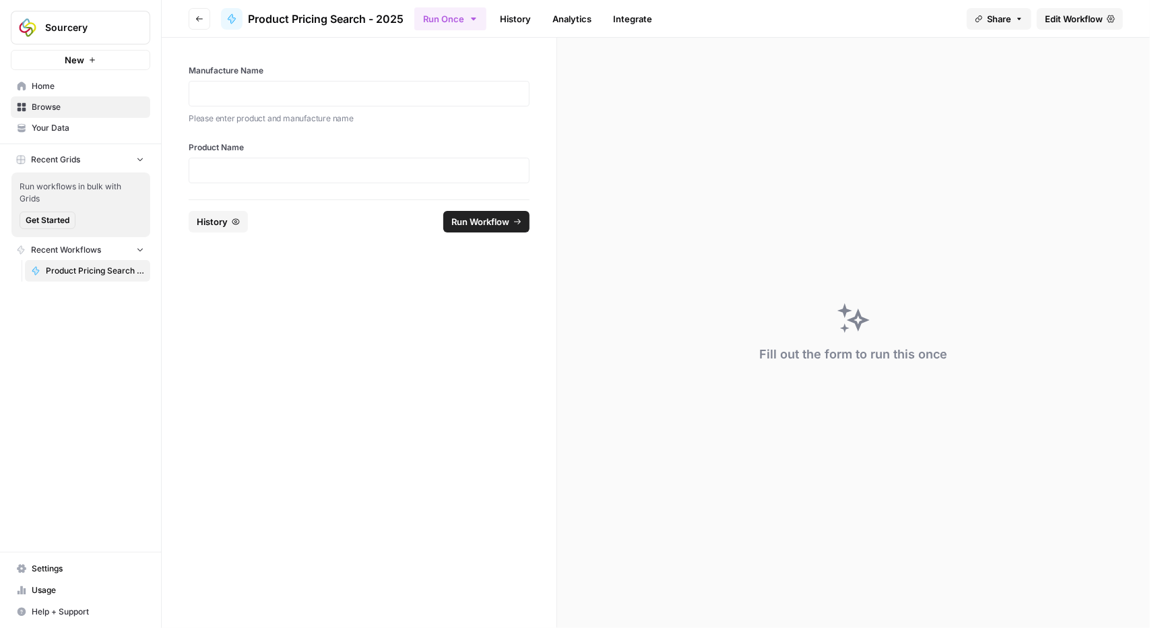
click at [517, 18] on link "History" at bounding box center [515, 19] width 47 height 22
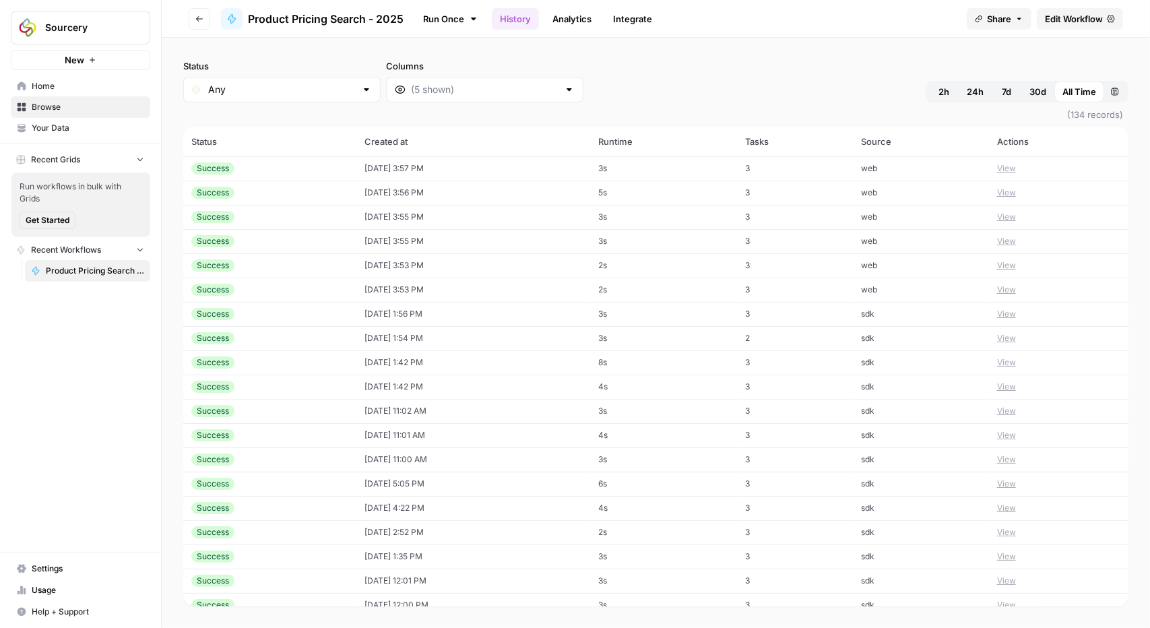
click at [267, 172] on div "Success" at bounding box center [269, 168] width 157 height 12
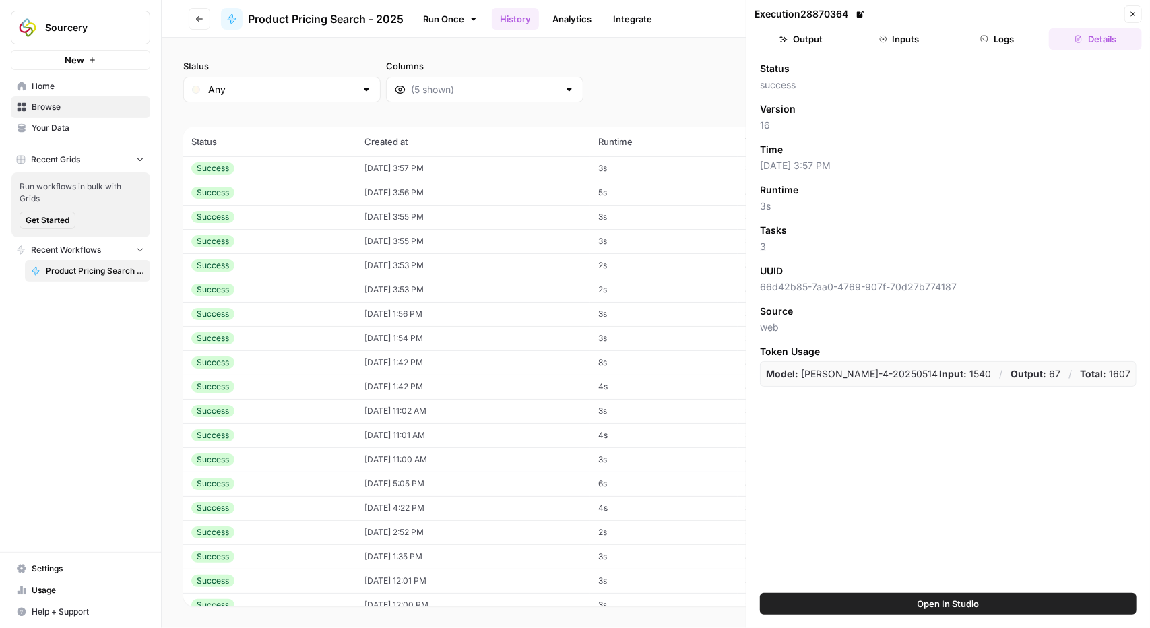
click at [807, 46] on button "Output" at bounding box center [801, 39] width 93 height 22
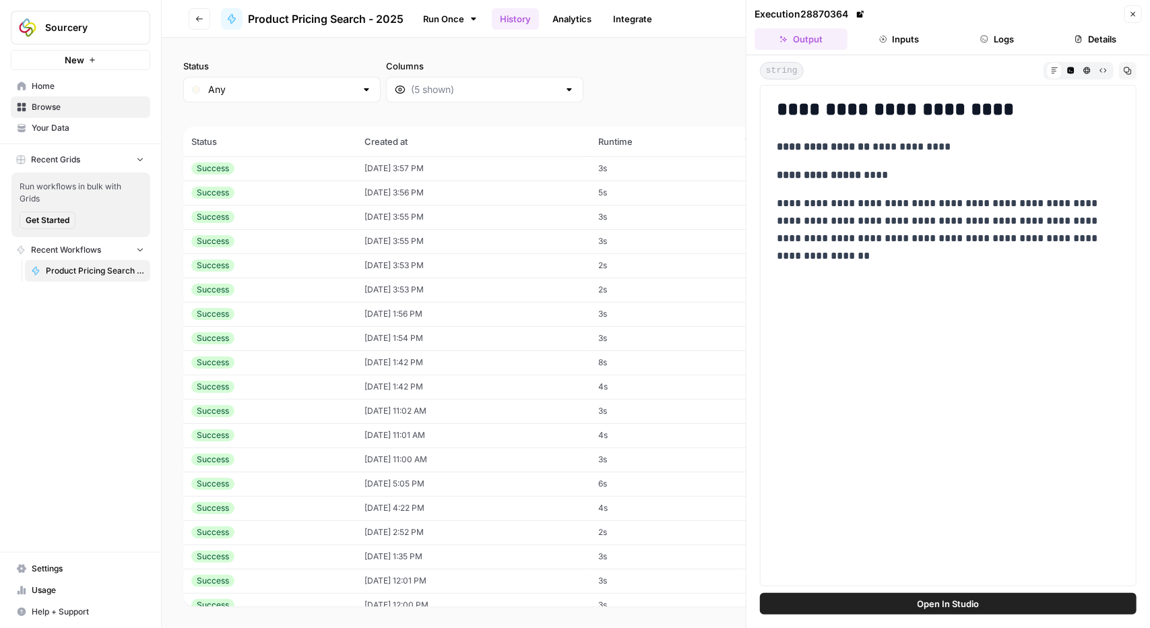
click at [210, 21] on header "Go back Product Pricing Search - 2025 Run Once History Analytics Integrate Shar…" at bounding box center [656, 19] width 988 height 38
click at [201, 20] on icon "button" at bounding box center [199, 19] width 8 height 8
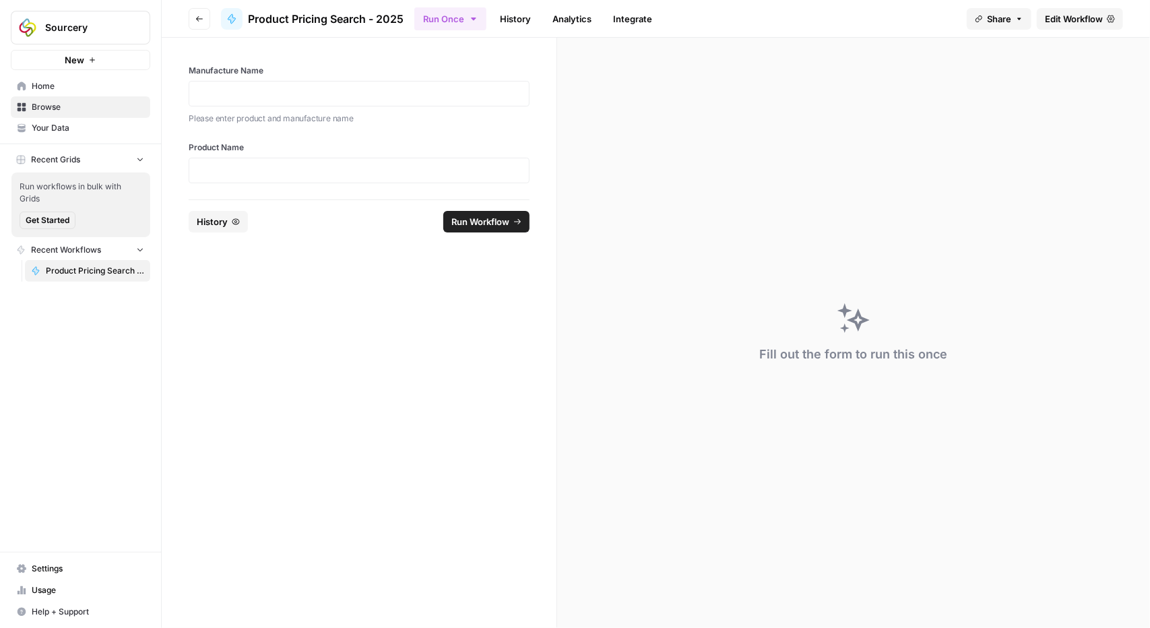
click at [60, 130] on span "Your Data" at bounding box center [88, 128] width 113 height 12
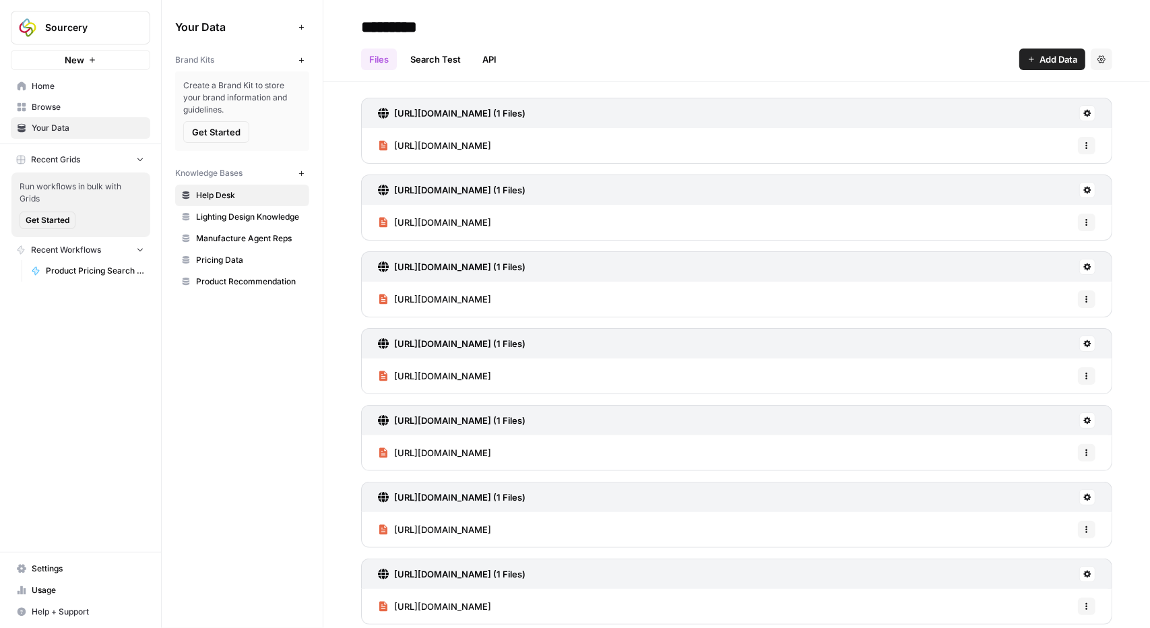
click at [220, 261] on span "Pricing Data" at bounding box center [249, 260] width 107 height 12
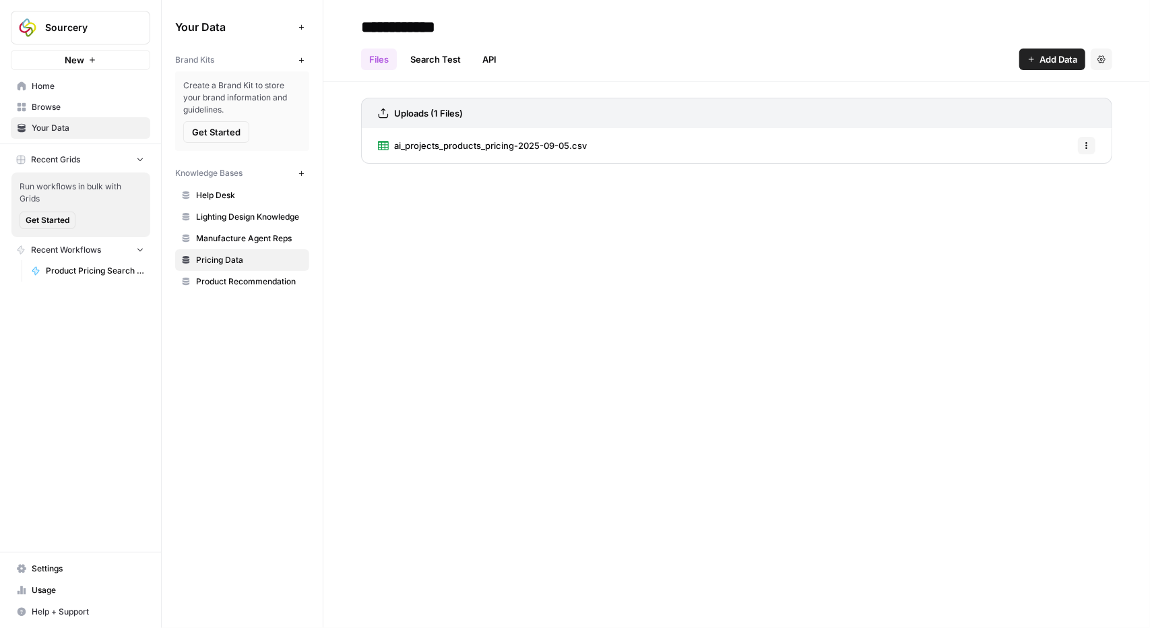
click at [514, 144] on span "ai_projects_products_pricing-2025-09-05.csv" at bounding box center [490, 145] width 193 height 13
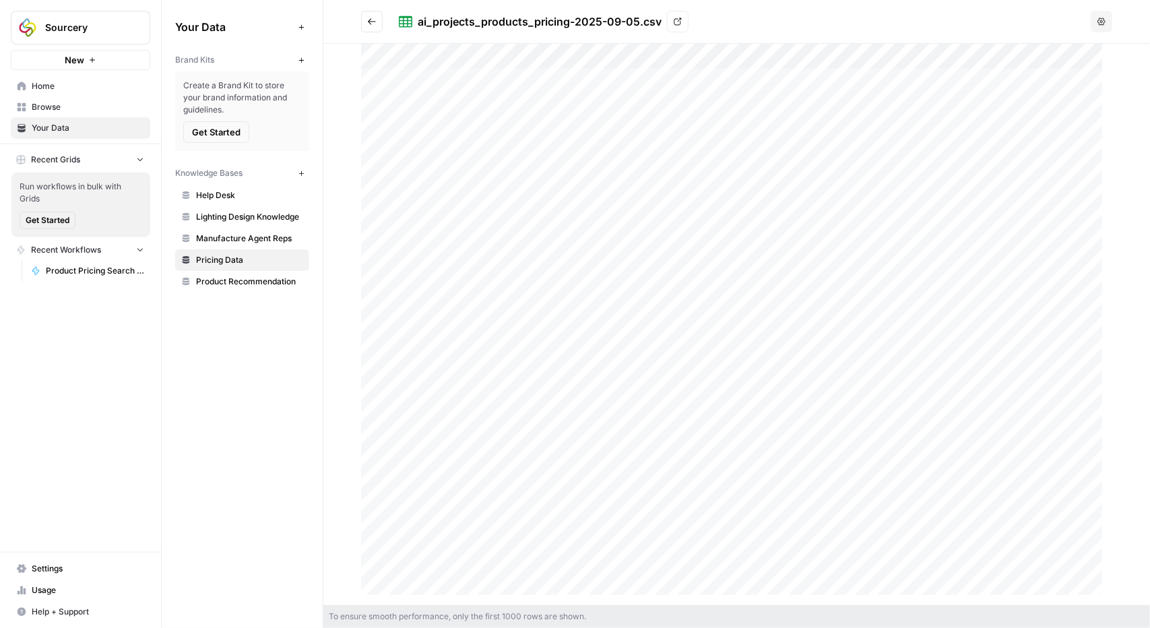
click at [424, 149] on div at bounding box center [736, 324] width 751 height 561
drag, startPoint x: 792, startPoint y: 57, endPoint x: 676, endPoint y: 53, distance: 116.6
click at [679, 54] on div "To ensure smooth performance, only the first 1000 rows are shown. Cell Content …" at bounding box center [736, 336] width 827 height 584
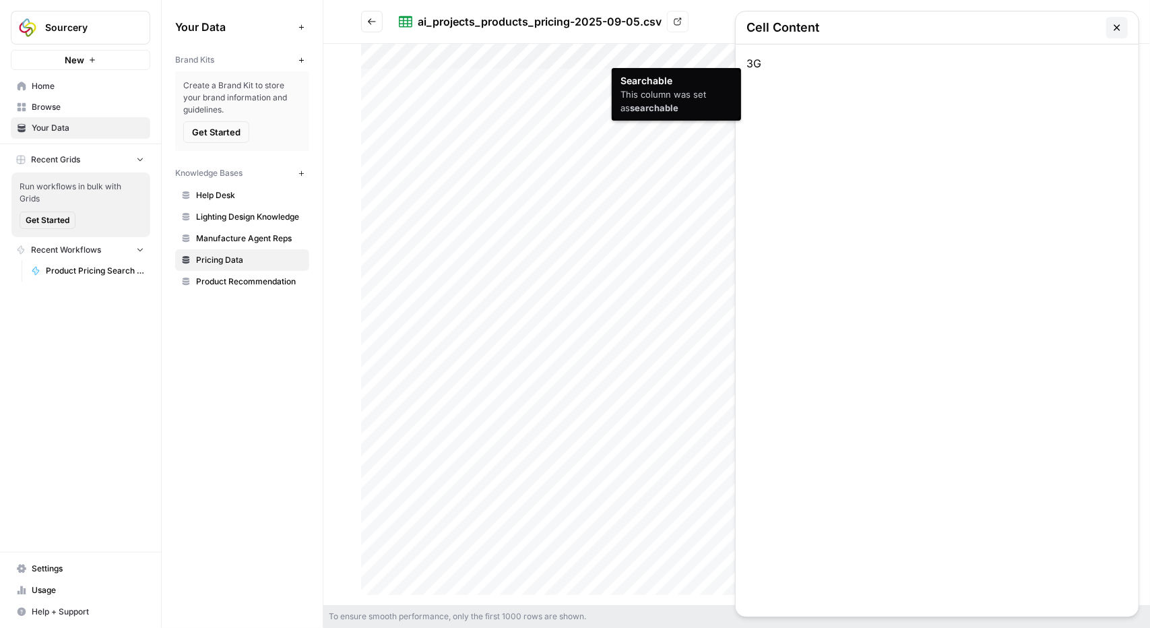
click at [763, 56] on div "3G" at bounding box center [937, 330] width 403 height 572
click at [758, 61] on div "3G" at bounding box center [937, 330] width 403 height 572
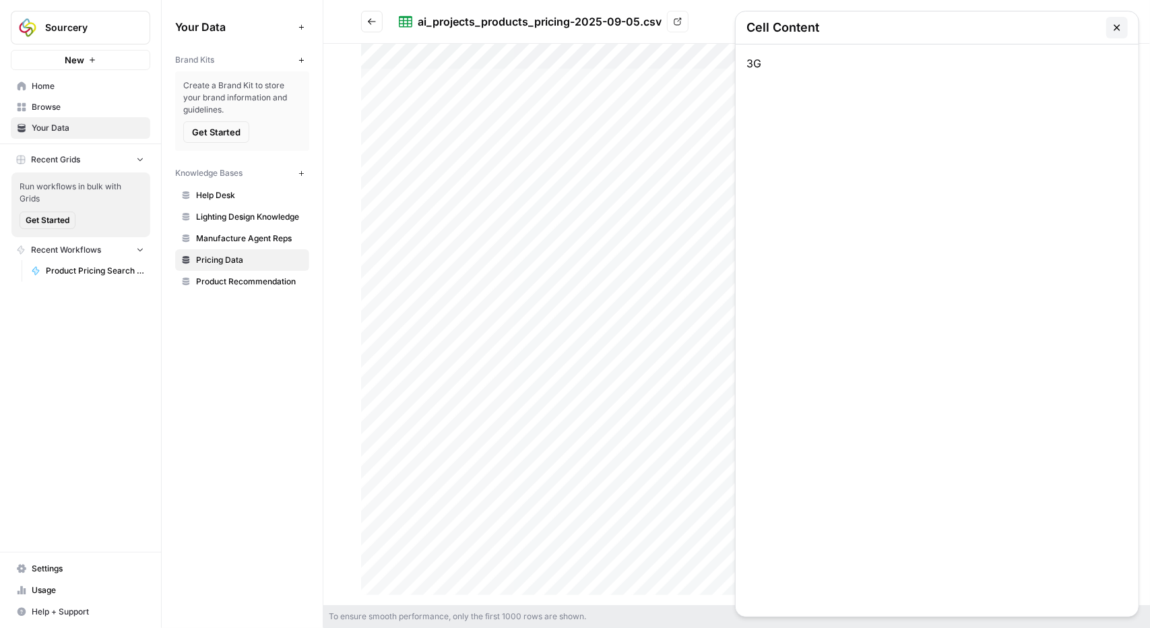
click at [1121, 26] on icon "button" at bounding box center [1117, 27] width 11 height 11
click at [249, 282] on span "Product Recommendation" at bounding box center [249, 282] width 107 height 12
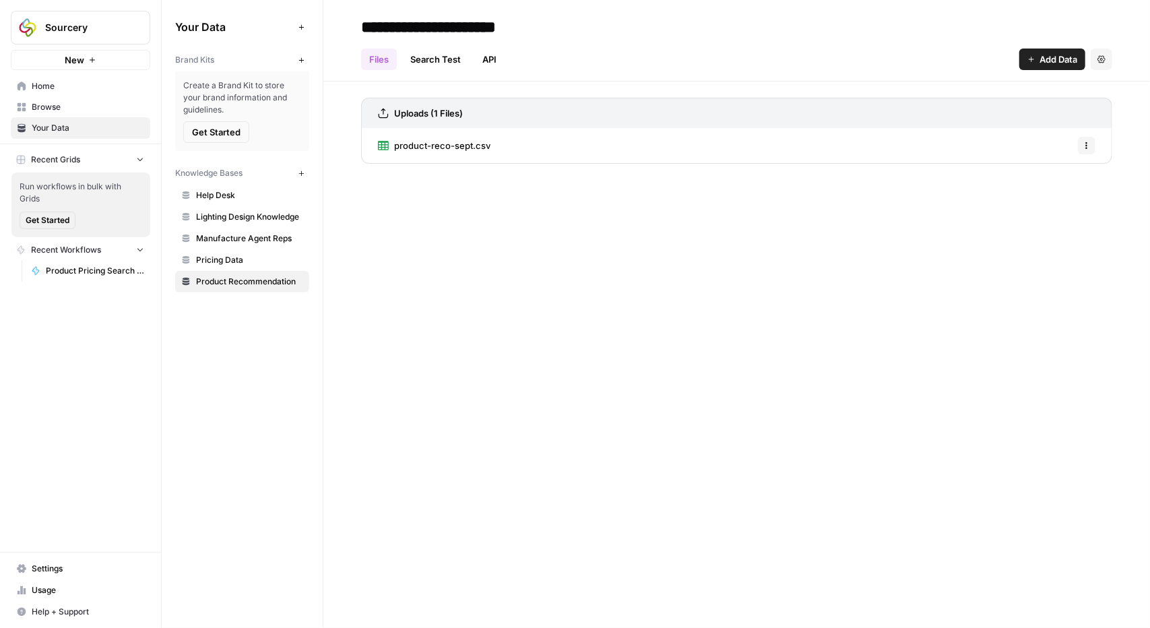
click at [1038, 61] on button "Add Data" at bounding box center [1052, 60] width 66 height 22
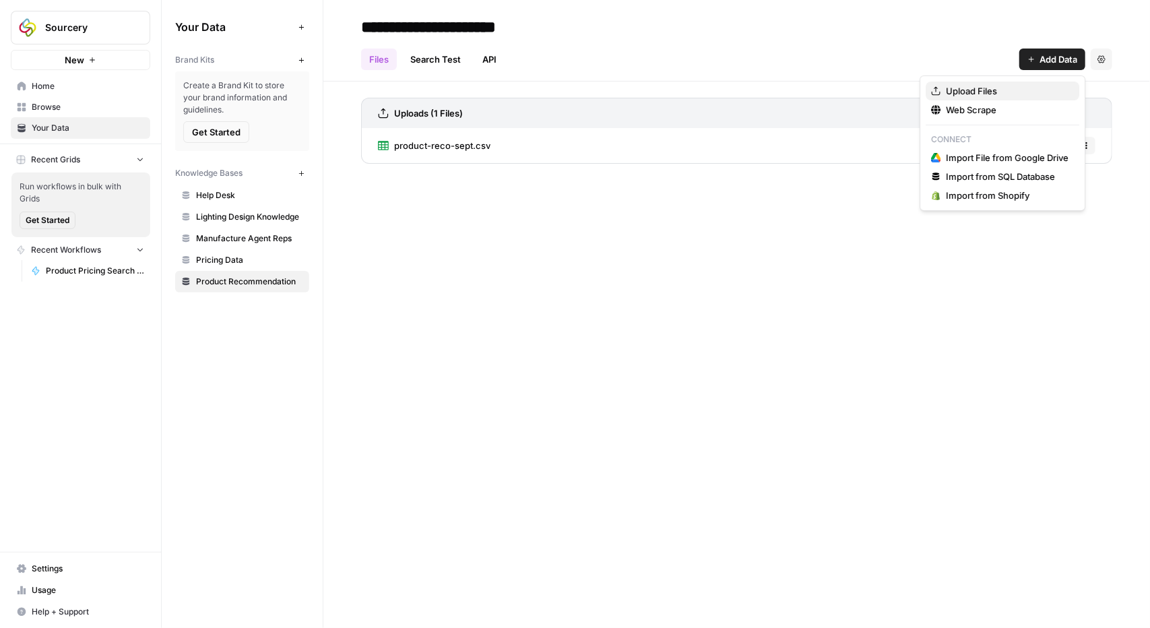
click at [976, 90] on span "Upload Files" at bounding box center [1007, 90] width 123 height 13
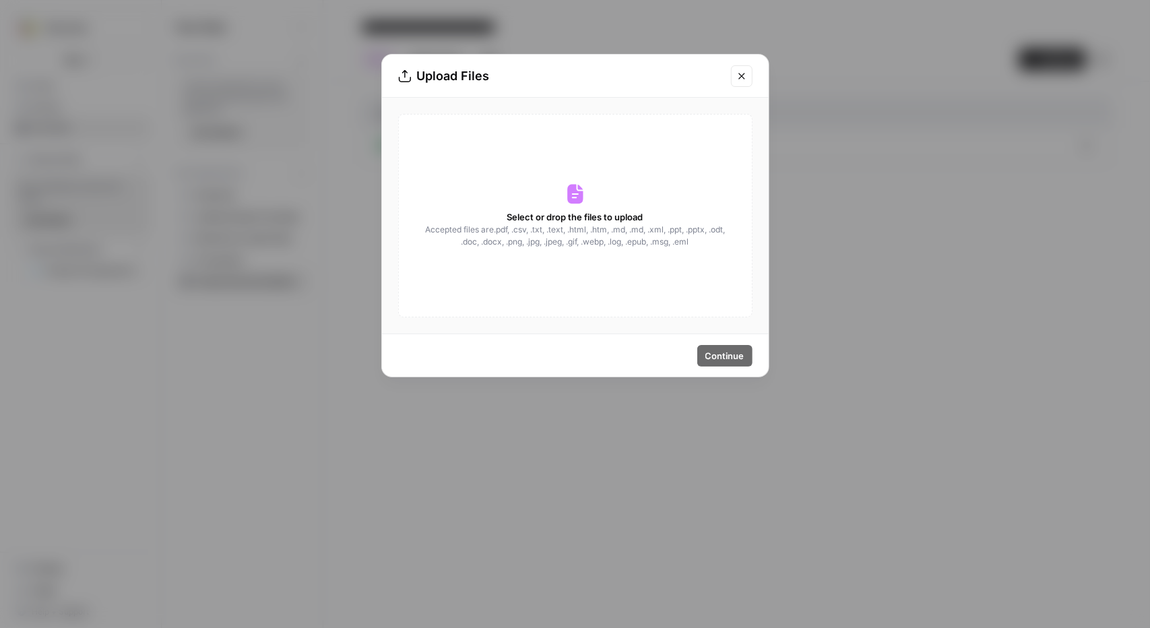
click at [607, 198] on div "Select or drop the files to upload Accepted files are .pdf, .csv, .txt, .text, …" at bounding box center [575, 215] width 354 height 203
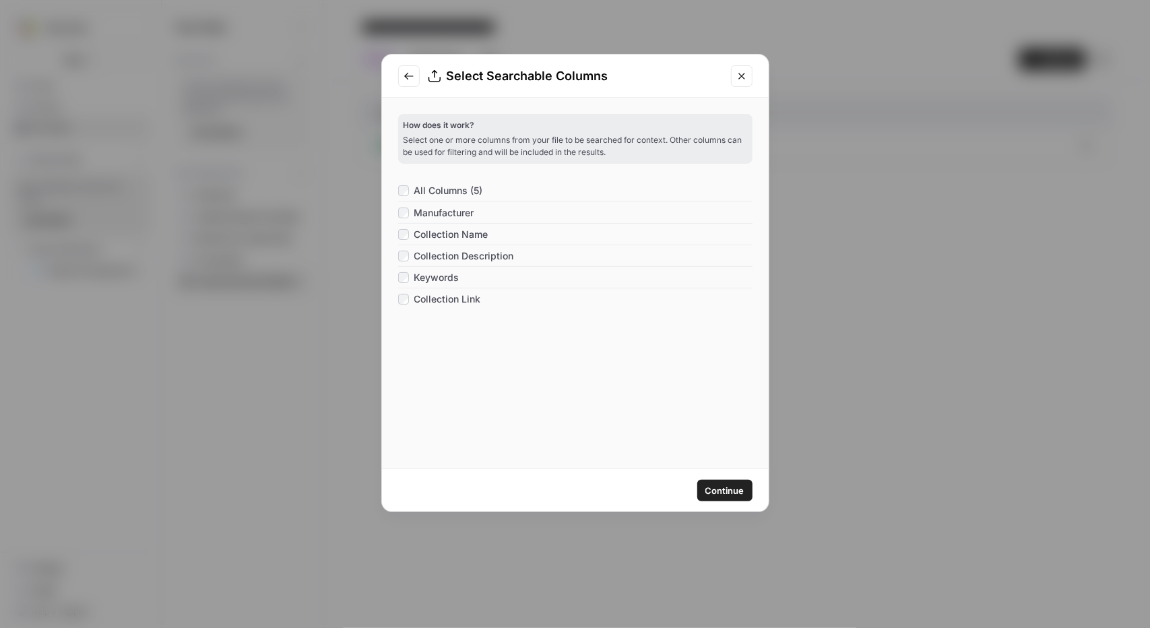
click at [730, 484] on span "Continue" at bounding box center [724, 490] width 39 height 13
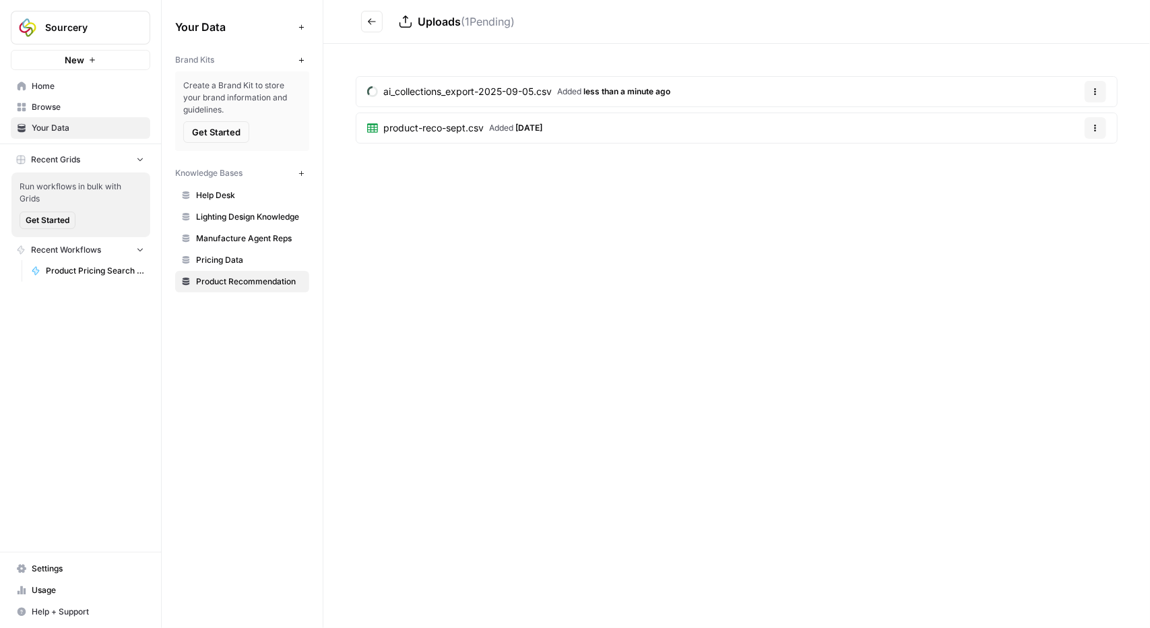
click at [470, 122] on span "product-reco-sept.csv" at bounding box center [433, 127] width 100 height 13
click at [368, 20] on icon "Go back" at bounding box center [371, 21] width 9 height 9
click at [1098, 125] on icon "button" at bounding box center [1096, 128] width 8 height 8
click at [1070, 158] on span "Delete File" at bounding box center [1068, 158] width 44 height 13
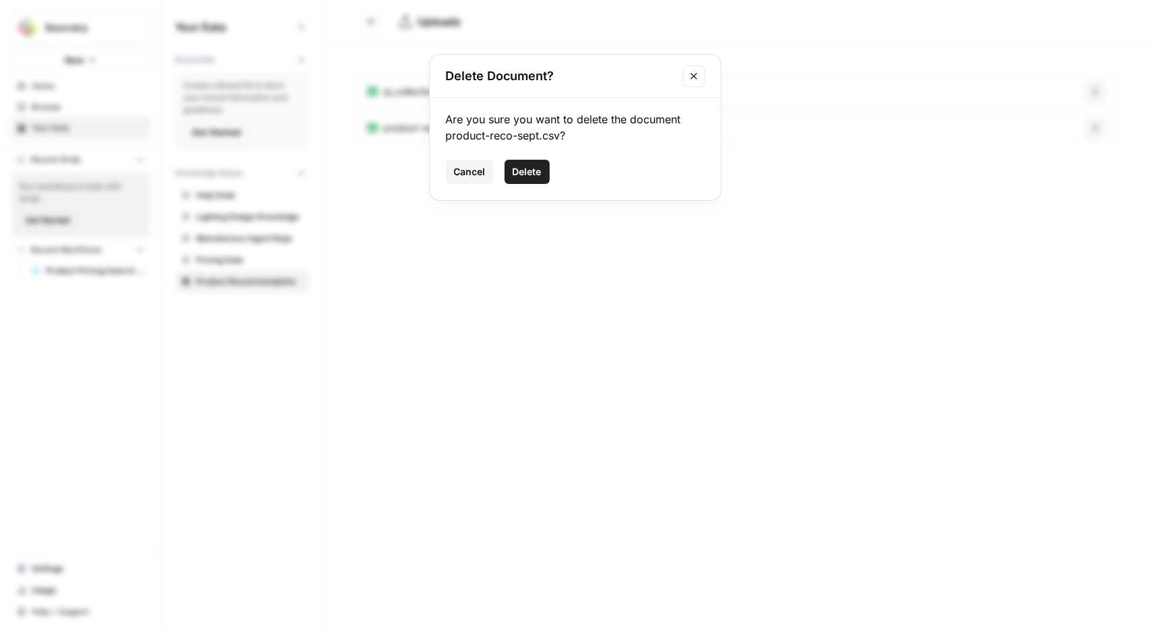
click at [525, 171] on span "Delete" at bounding box center [527, 171] width 29 height 13
